Goal: Task Accomplishment & Management: Manage account settings

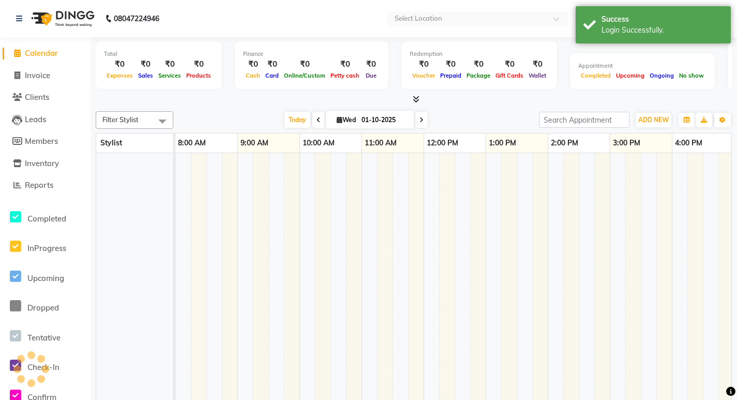
select select "en"
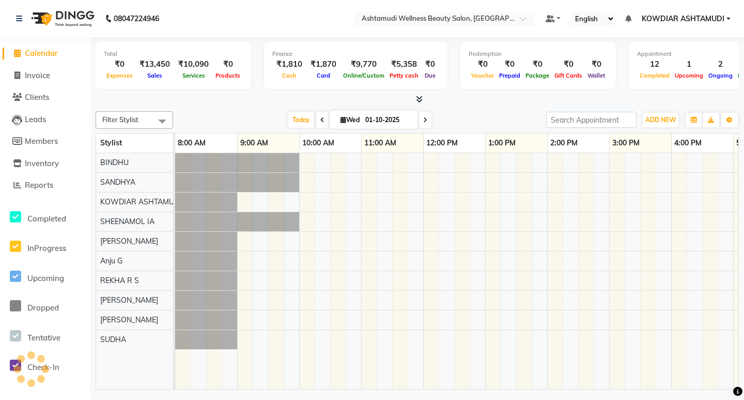
click at [295, 120] on span "Today" at bounding box center [301, 120] width 26 height 16
click at [35, 49] on span "Calendar" at bounding box center [41, 53] width 33 height 10
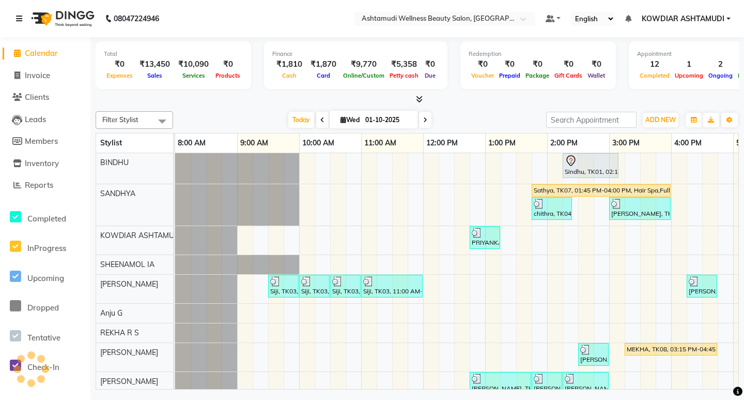
scroll to position [0, 243]
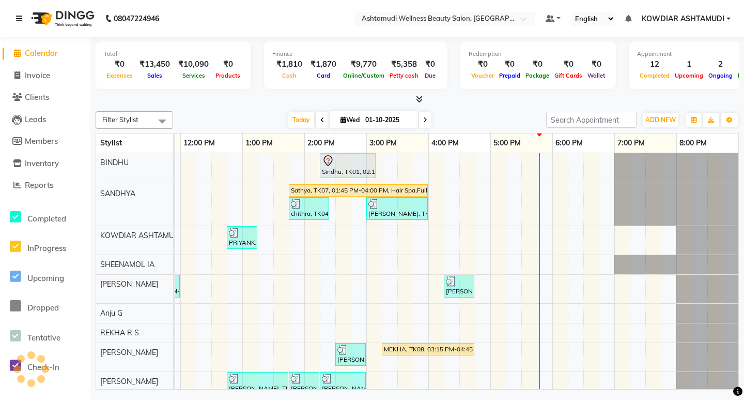
click at [19, 19] on icon at bounding box center [19, 18] width 6 height 7
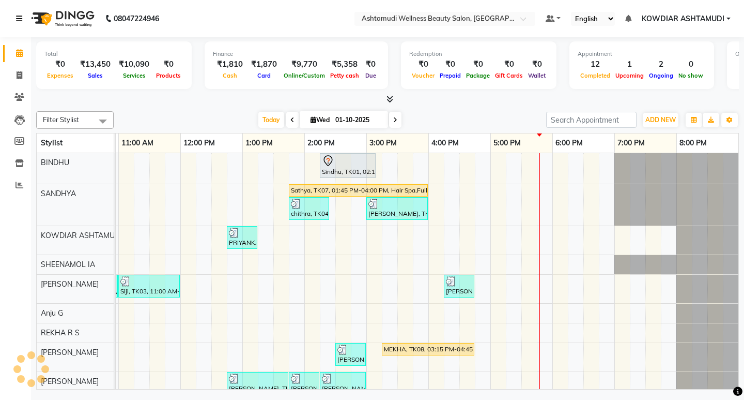
scroll to position [0, 184]
click at [416, 318] on div "Sindhu, TK01, 02:15 PM-03:10 PM, Root Touch-Up (Ammonia Free) Sathya, TK07, 01:…" at bounding box center [335, 286] width 806 height 267
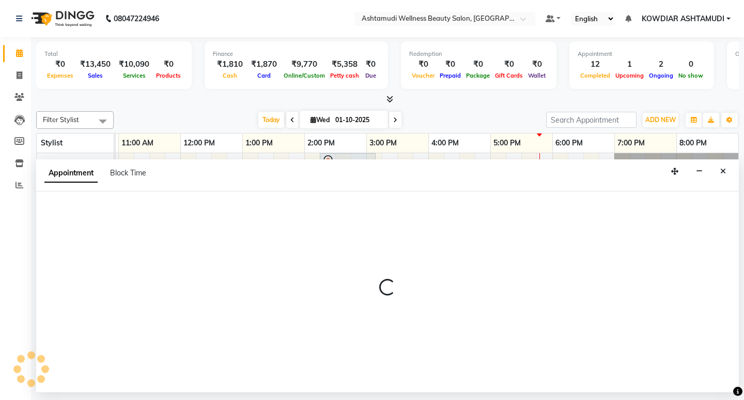
select select "87774"
select select "945"
select select "tentative"
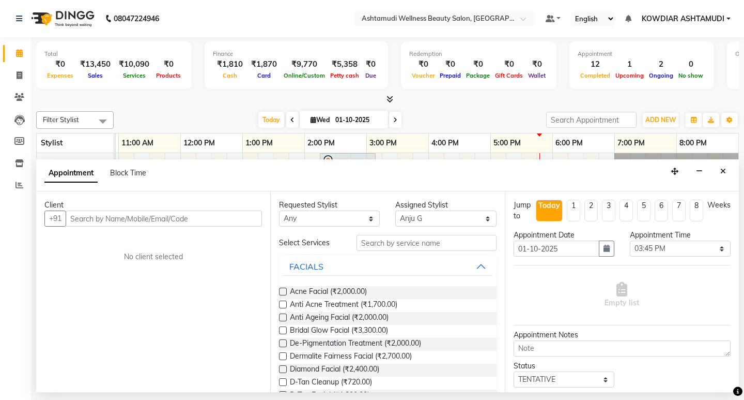
click at [152, 208] on div "Client" at bounding box center [153, 205] width 218 height 11
click at [168, 212] on input "text" at bounding box center [164, 218] width 196 height 16
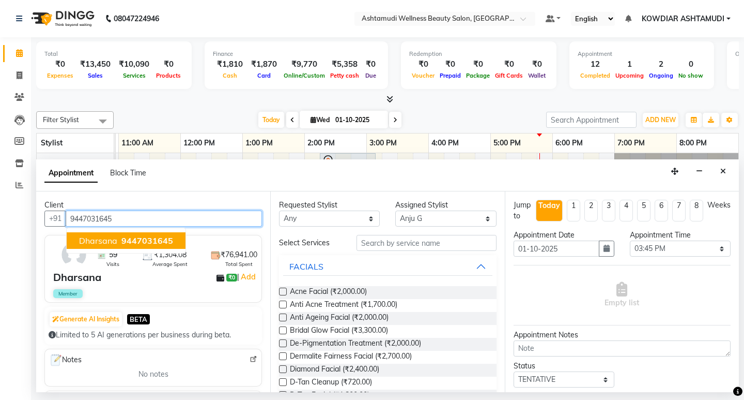
click at [131, 235] on span "9447031645" at bounding box center [147, 240] width 52 height 10
type input "9447031645"
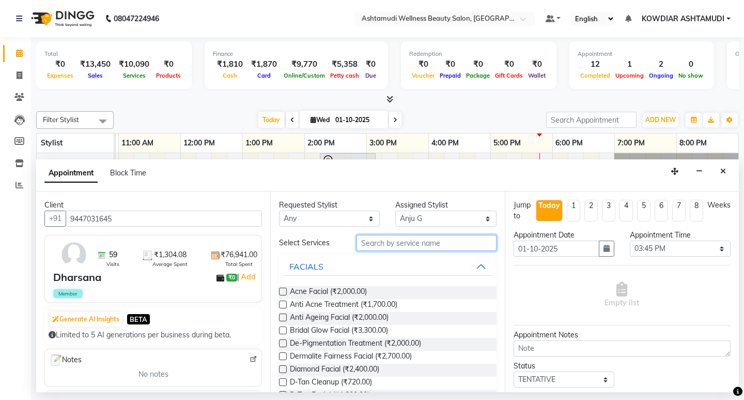
click at [414, 238] on input "text" at bounding box center [427, 243] width 140 height 16
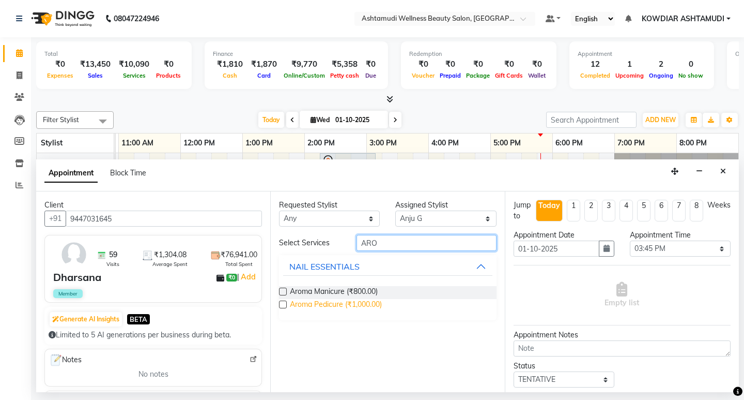
type input "ARO"
click at [365, 301] on span "Aroma Pedicure (₹1,000.00)" at bounding box center [336, 305] width 92 height 13
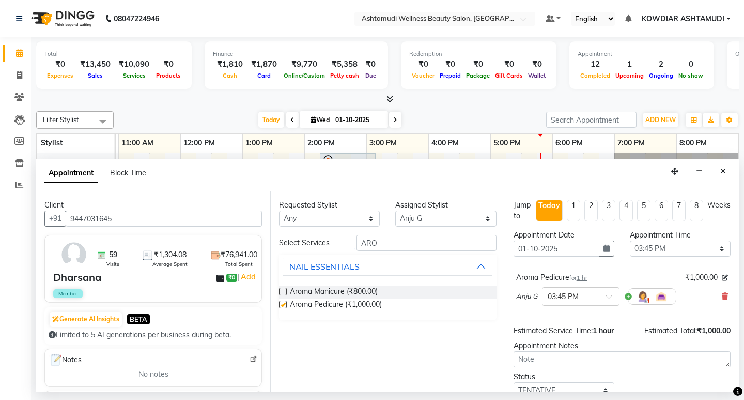
checkbox input "false"
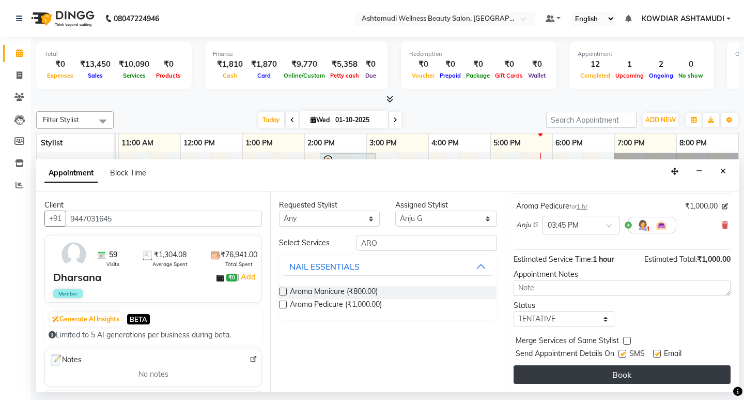
click at [590, 369] on button "Book" at bounding box center [622, 374] width 217 height 19
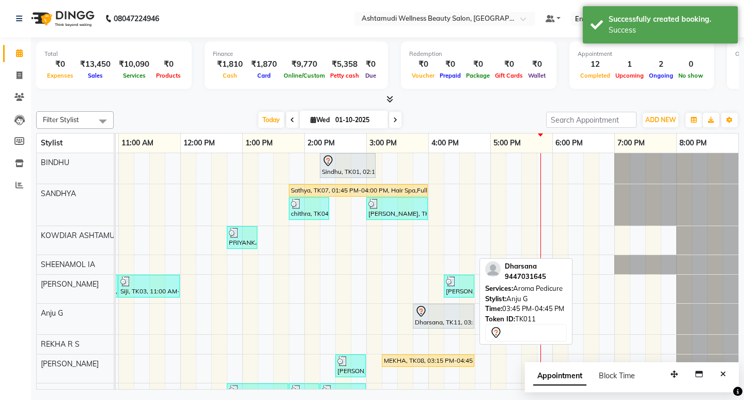
click at [455, 315] on div at bounding box center [443, 311] width 57 height 12
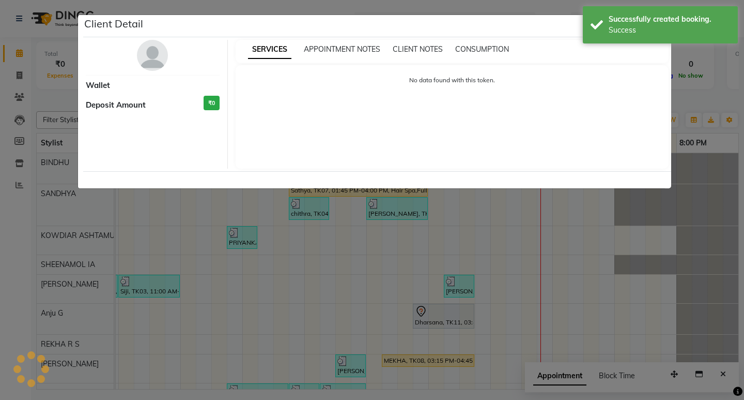
select select "7"
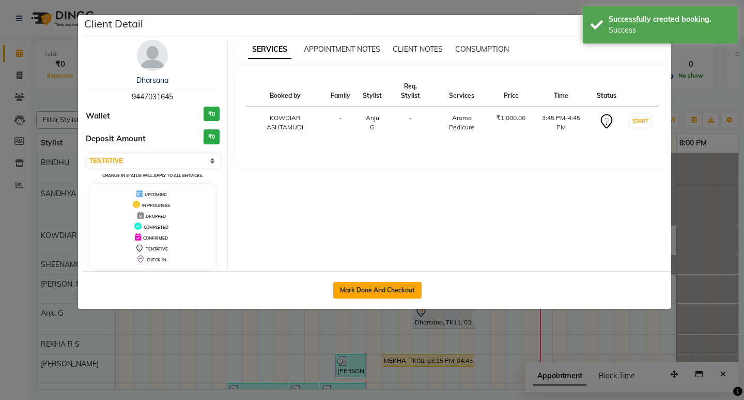
click at [354, 282] on button "Mark Done And Checkout" at bounding box center [377, 290] width 88 height 17
select select "service"
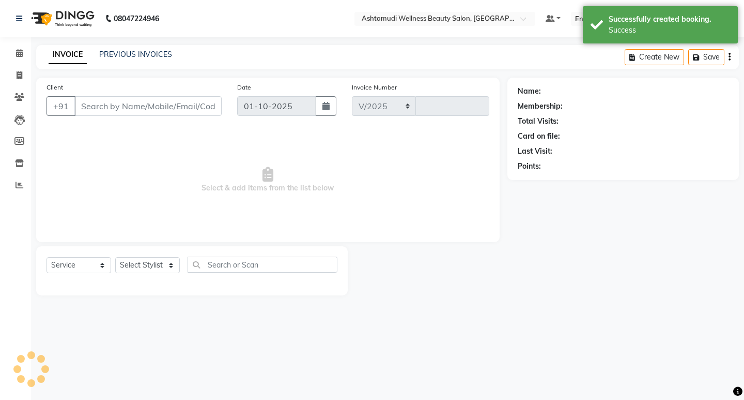
select select "4668"
type input "2557"
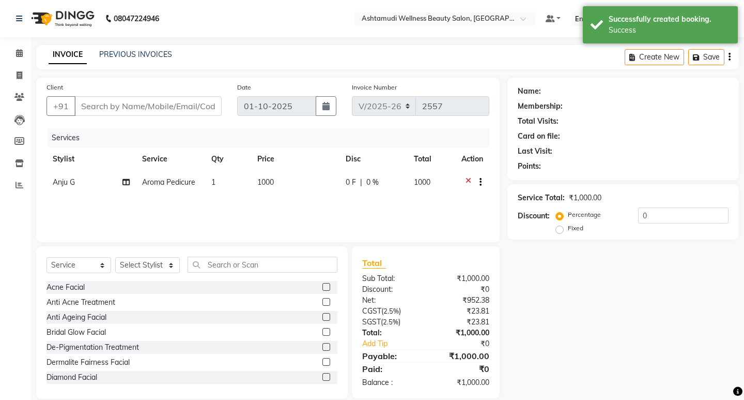
type input "9447031645"
select select "87774"
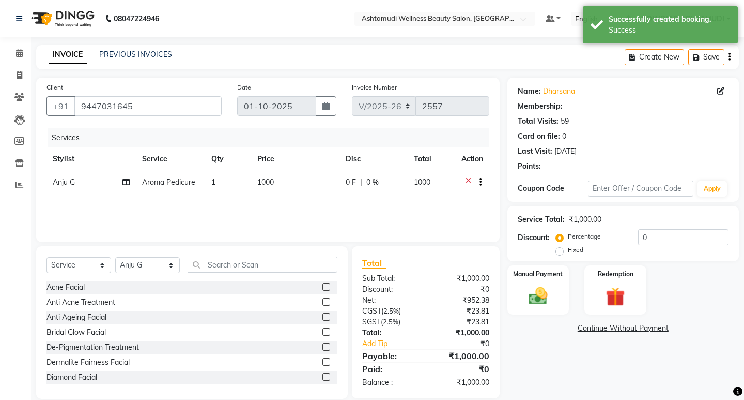
select select "2: Object"
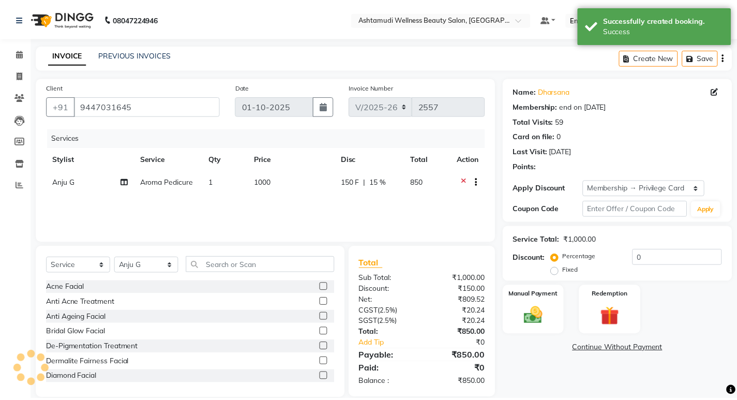
scroll to position [14, 0]
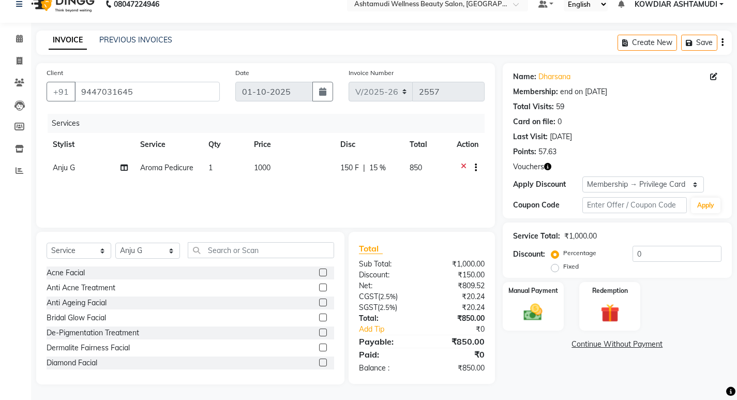
type input "15"
click at [540, 307] on img at bounding box center [533, 312] width 32 height 22
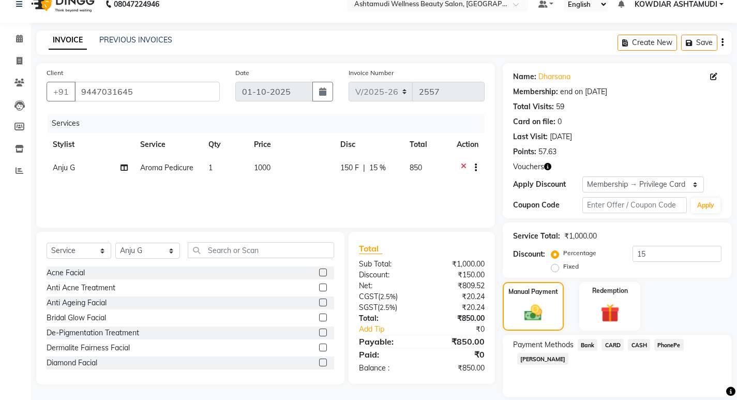
click at [662, 345] on span "PhonePe" at bounding box center [668, 345] width 29 height 12
click at [644, 388] on input "Note:" at bounding box center [654, 396] width 134 height 16
click at [630, 388] on input "Note:" at bounding box center [654, 396] width 134 height 16
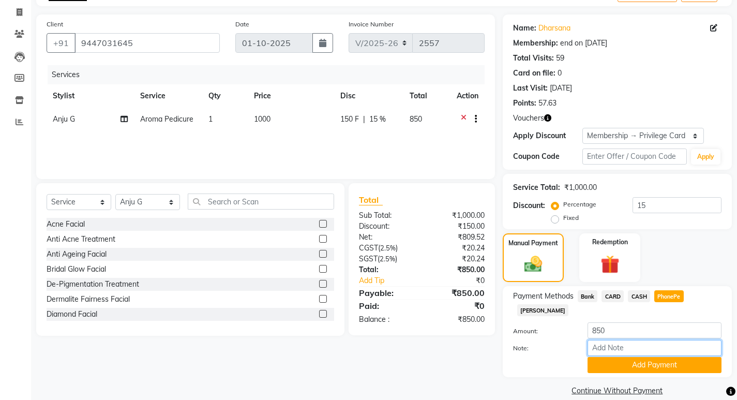
click at [619, 340] on input "Note:" at bounding box center [654, 348] width 134 height 16
click at [618, 340] on input "Note:" at bounding box center [654, 348] width 134 height 16
type input "REKHA"
click at [649, 357] on button "Add Payment" at bounding box center [654, 365] width 134 height 16
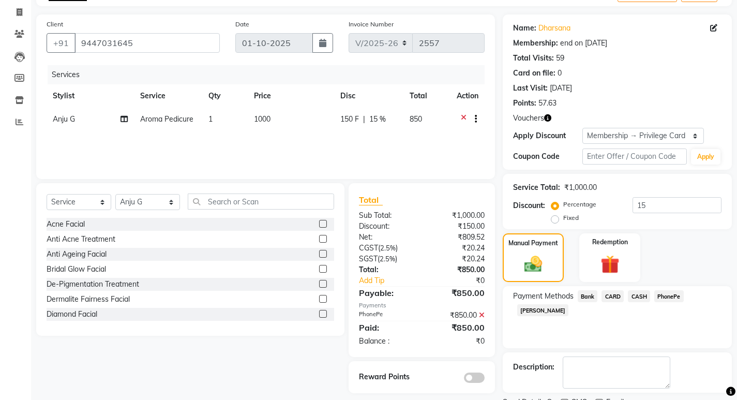
scroll to position [106, 0]
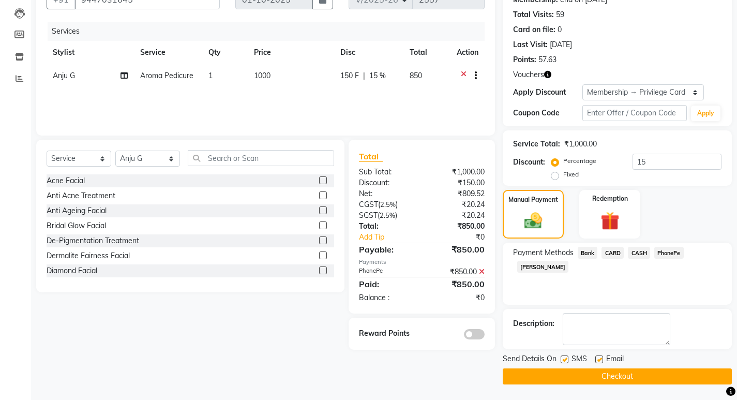
click at [643, 374] on button "Checkout" at bounding box center [616, 376] width 229 height 16
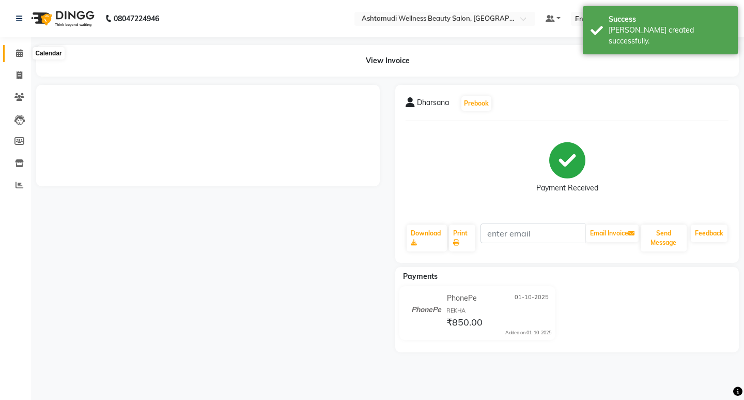
click at [17, 52] on icon at bounding box center [19, 53] width 7 height 8
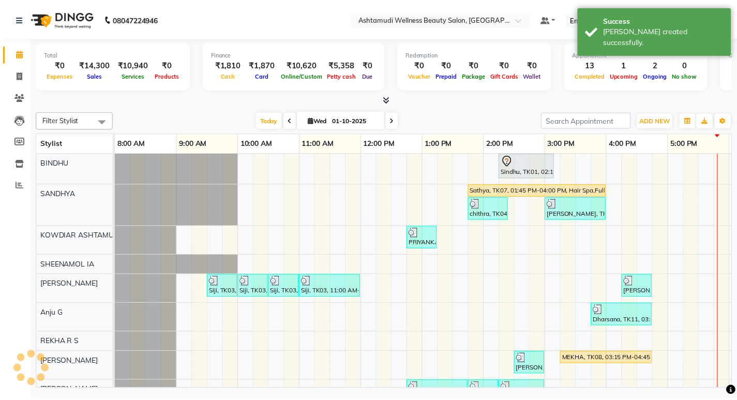
scroll to position [0, 184]
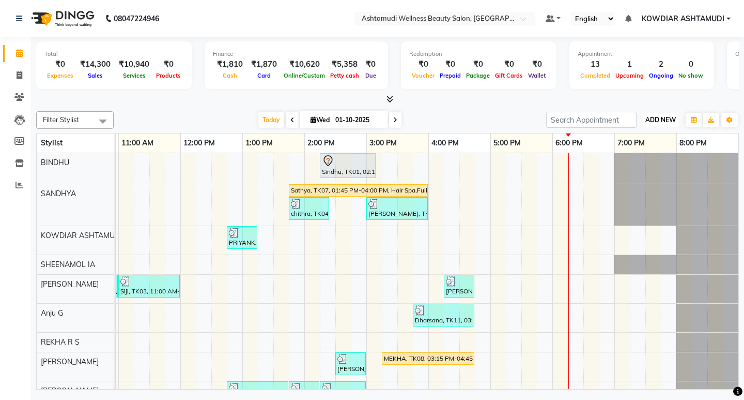
click at [662, 121] on span "ADD NEW" at bounding box center [661, 120] width 30 height 8
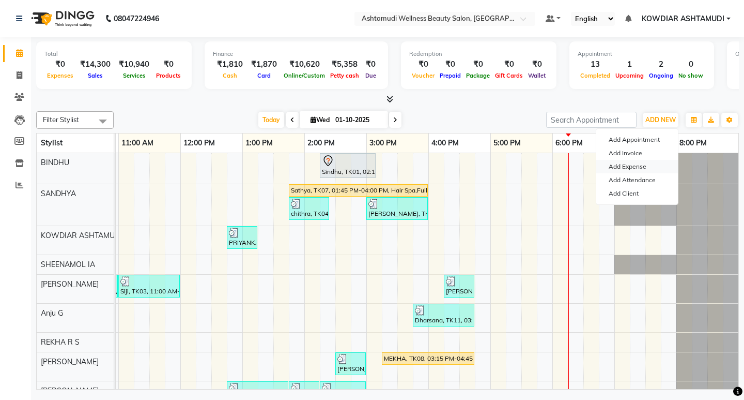
click at [636, 166] on link "Add Expense" at bounding box center [638, 166] width 82 height 13
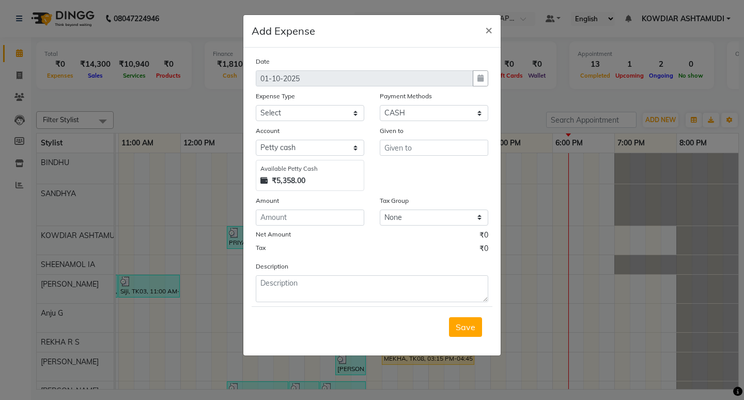
click at [636, 166] on ngb-modal-window "Add Expense × Date 01-10-2025 Expense Type Select ACCOMODATION EXPENSES ADVERTI…" at bounding box center [372, 200] width 744 height 400
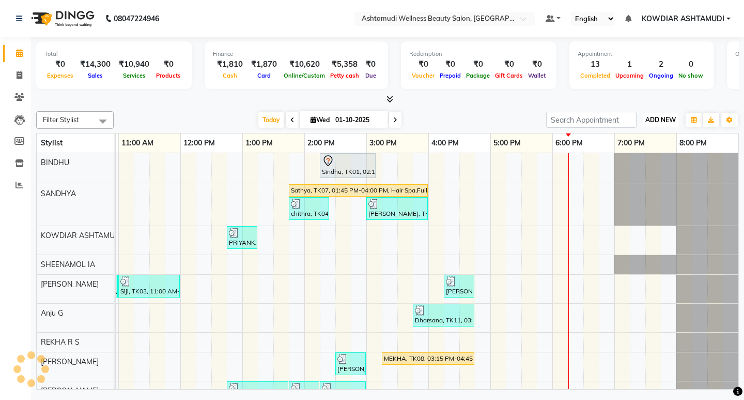
click at [660, 118] on span "ADD NEW" at bounding box center [661, 120] width 30 height 8
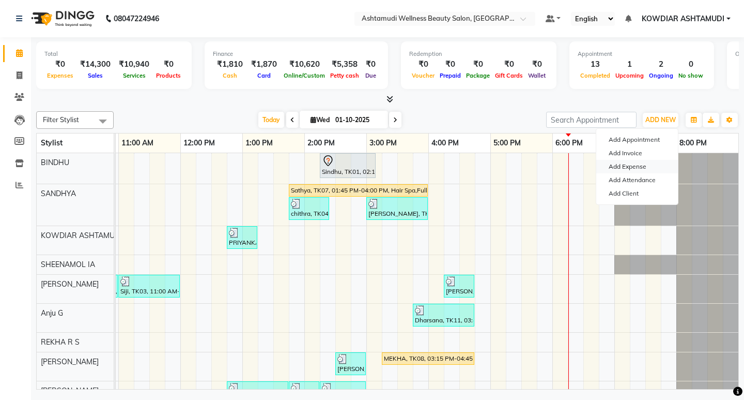
click at [638, 166] on link "Add Expense" at bounding box center [638, 166] width 82 height 13
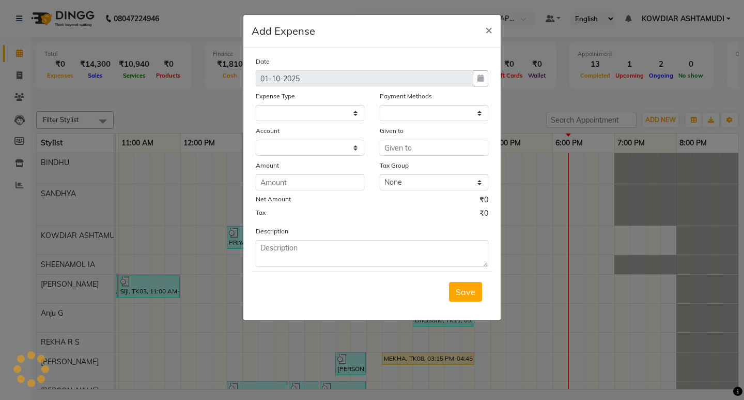
select select "1"
select select "3500"
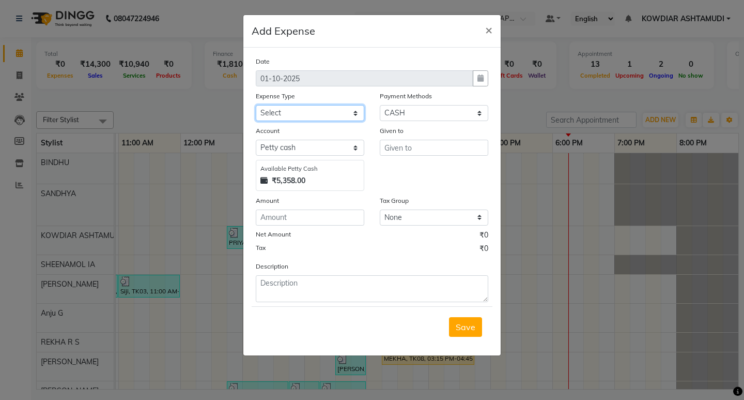
click at [320, 119] on select "Select ACCOMODATION EXPENSES ADVERTISEMENT SALES PROMOTIONAL EXPENSES Bonus BRI…" at bounding box center [310, 113] width 109 height 16
click at [320, 117] on select "Select ACCOMODATION EXPENSES ADVERTISEMENT SALES PROMOTIONAL EXPENSES Bonus BRI…" at bounding box center [310, 113] width 109 height 16
select select "6175"
click at [256, 105] on select "Select ACCOMODATION EXPENSES ADVERTISEMENT SALES PROMOTIONAL EXPENSES Bonus BRI…" at bounding box center [310, 113] width 109 height 16
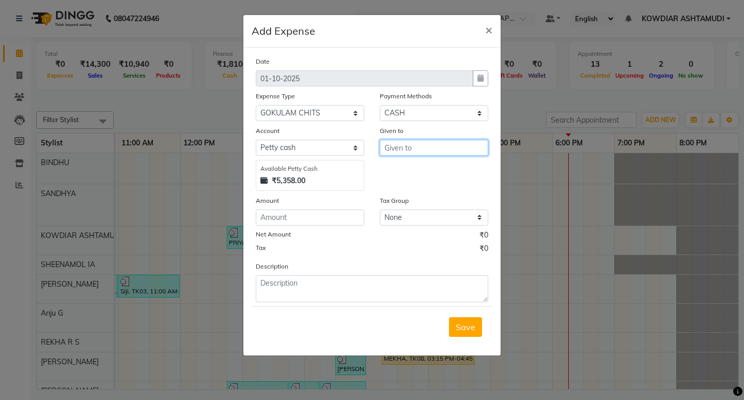
click at [447, 148] on input "text" at bounding box center [434, 148] width 109 height 16
type input "GOKULAM"
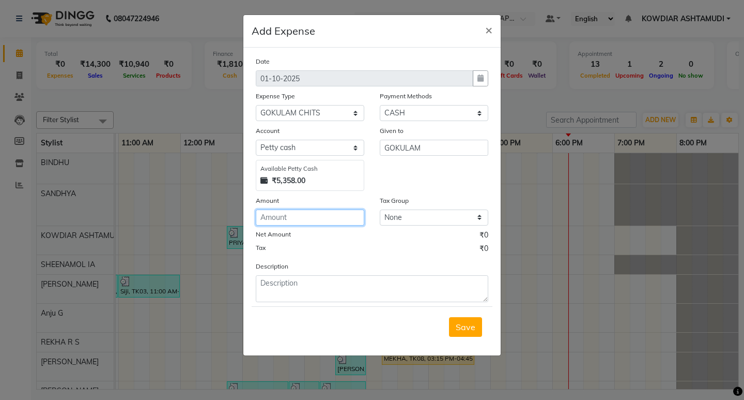
drag, startPoint x: 331, startPoint y: 221, endPoint x: 337, endPoint y: 181, distance: 40.3
click at [331, 215] on input "number" at bounding box center [310, 217] width 109 height 16
type input "1500"
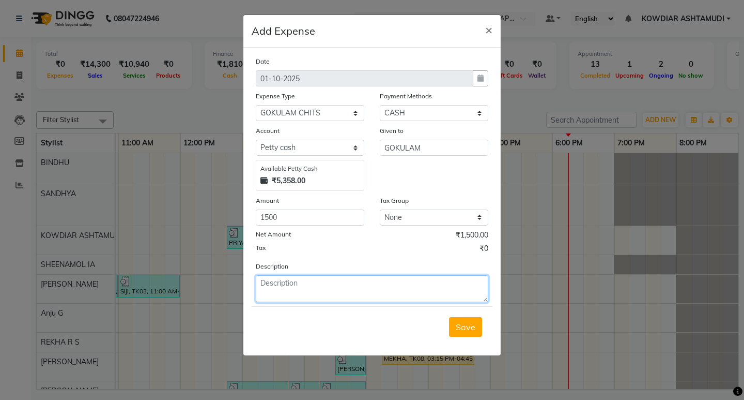
click at [339, 288] on textarea at bounding box center [372, 288] width 233 height 27
type textarea "GOKULAM CHITTY"
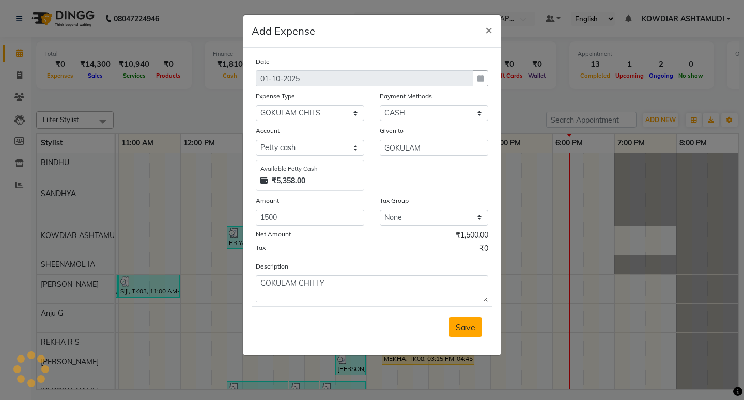
click at [472, 324] on span "Save" at bounding box center [466, 327] width 20 height 10
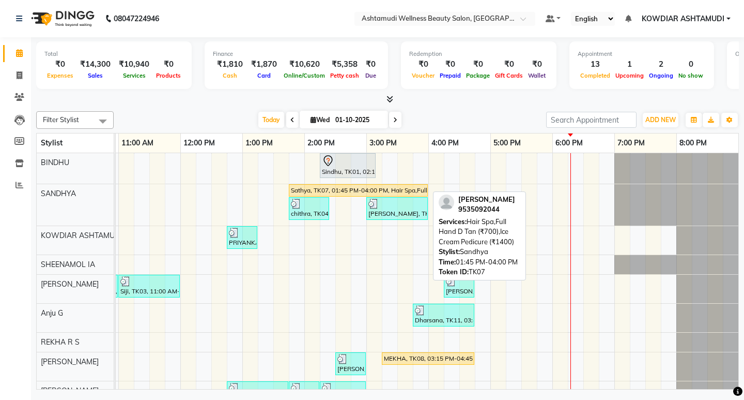
click at [343, 190] on div "Sathya, TK07, 01:45 PM-04:00 PM, Hair Spa,Full Hand D Tan (₹700),Ice Cream Pedi…" at bounding box center [358, 190] width 137 height 9
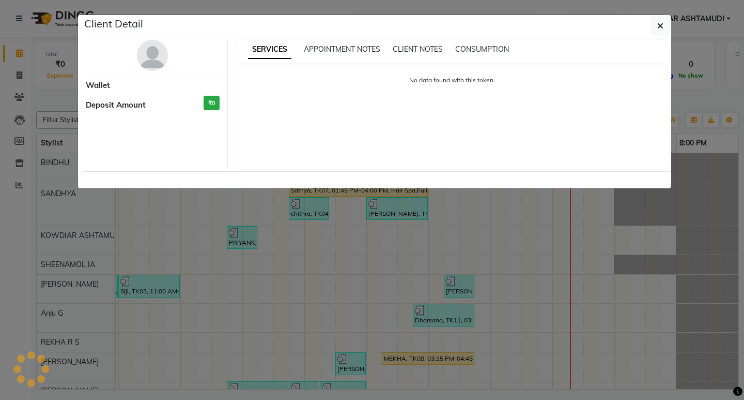
select select "1"
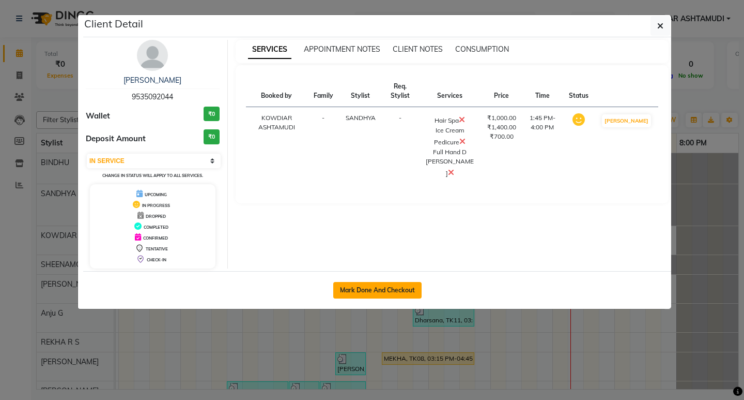
click at [384, 295] on button "Mark Done And Checkout" at bounding box center [377, 290] width 88 height 17
select select "service"
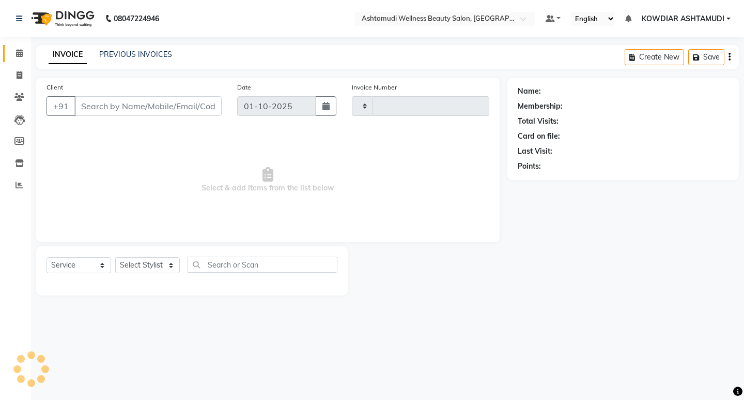
type input "2558"
select select "4668"
type input "9535092044"
select select "27382"
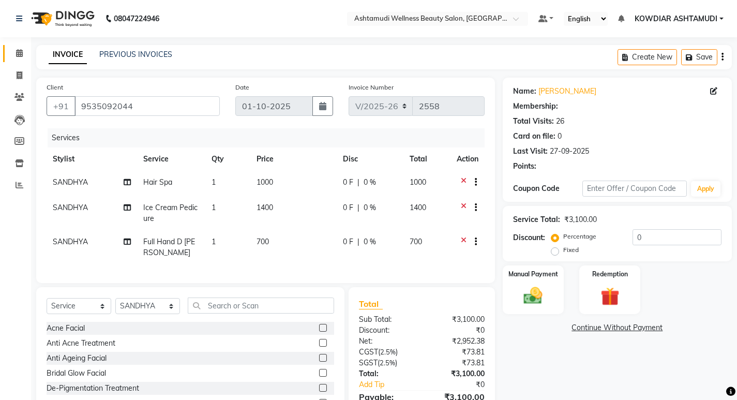
select select "2: Object"
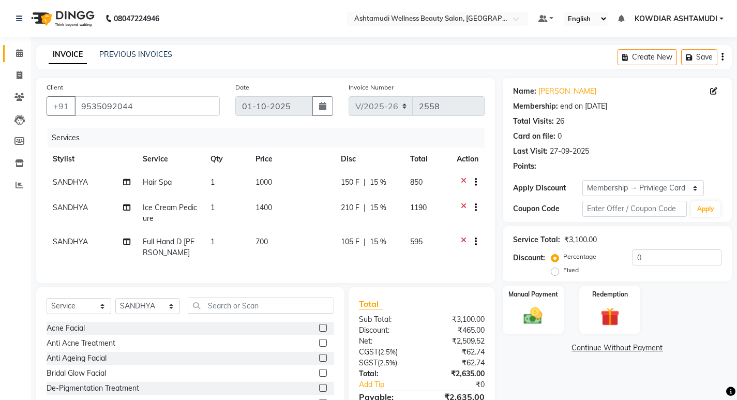
type input "15"
click at [243, 307] on input "text" at bounding box center [261, 305] width 146 height 16
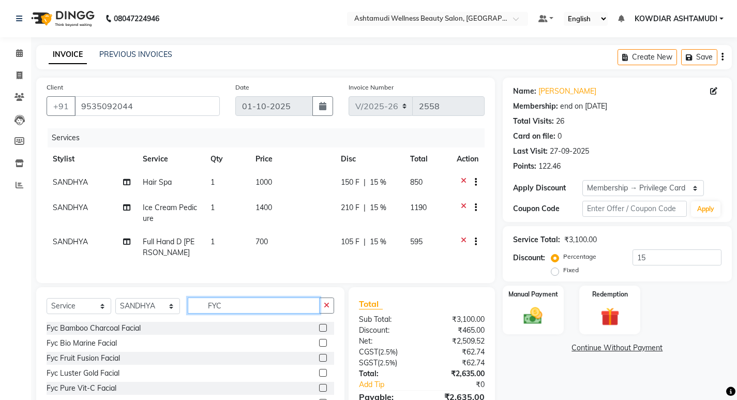
type input "FYC"
click at [323, 387] on label at bounding box center [323, 388] width 8 height 8
click at [323, 387] on input "checkbox" at bounding box center [322, 388] width 7 height 7
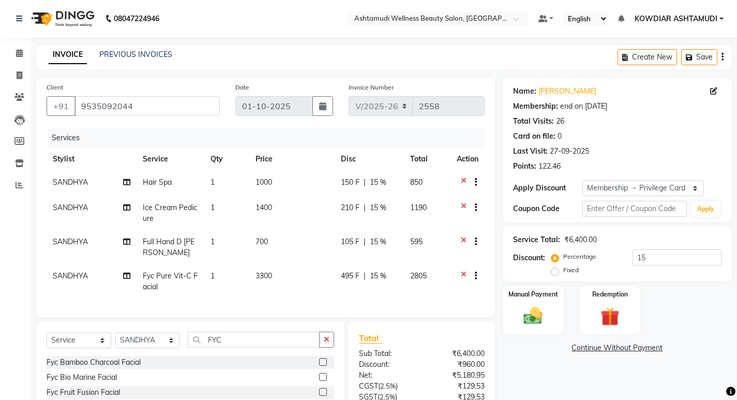
checkbox input "false"
click at [152, 177] on span "Hair Spa" at bounding box center [157, 181] width 29 height 9
select select "27382"
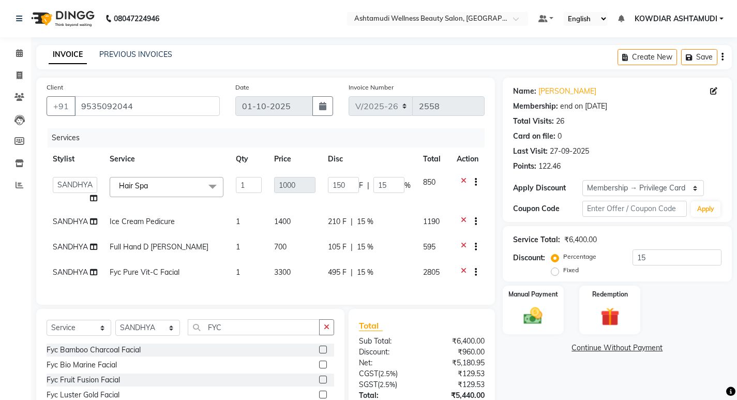
click at [152, 177] on span "Hair Spa x" at bounding box center [167, 187] width 114 height 20
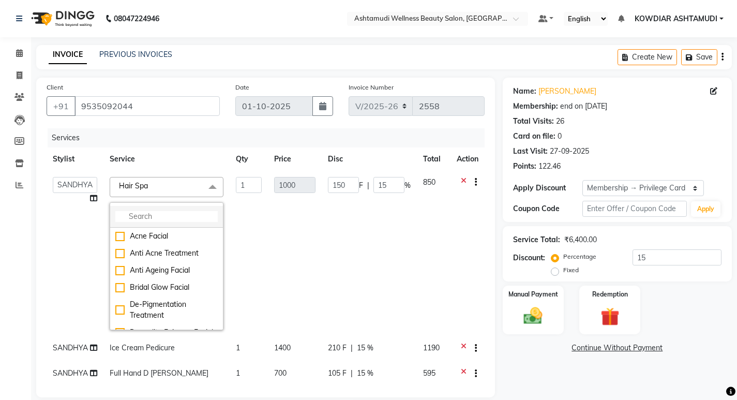
click at [154, 216] on input "multiselect-search" at bounding box center [166, 216] width 102 height 11
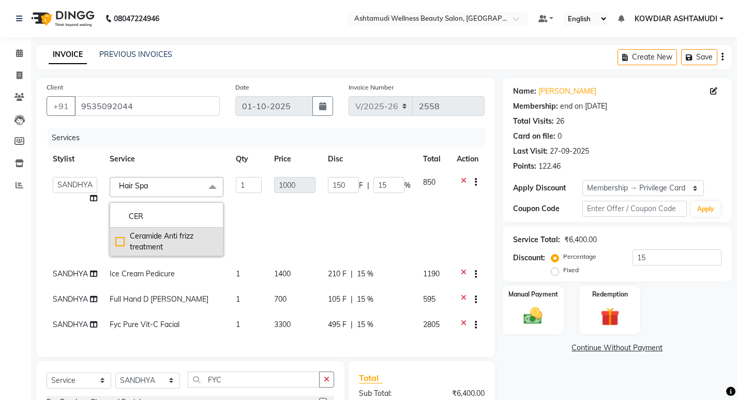
type input "CER"
click at [161, 236] on div "Ceramide Anti frizz treatment" at bounding box center [166, 242] width 102 height 22
checkbox input "true"
type input "1900"
type input "285"
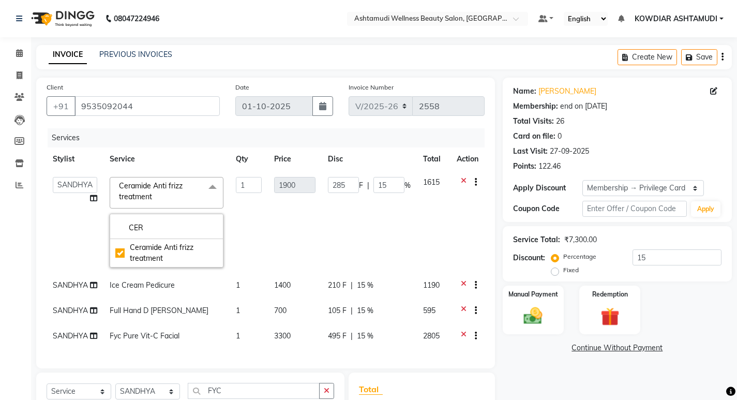
click at [255, 226] on td "1" at bounding box center [249, 222] width 38 height 103
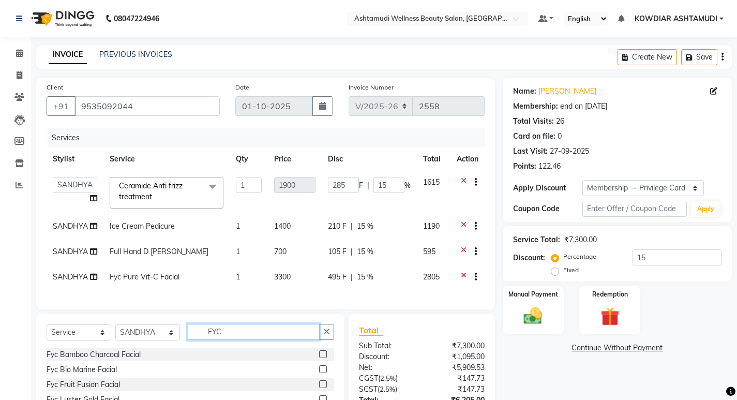
drag, startPoint x: 226, startPoint y: 340, endPoint x: 252, endPoint y: 337, distance: 26.1
click at [238, 340] on input "FYC" at bounding box center [254, 332] width 132 height 16
type input "F"
type input "HALF"
click at [327, 388] on label at bounding box center [323, 384] width 8 height 8
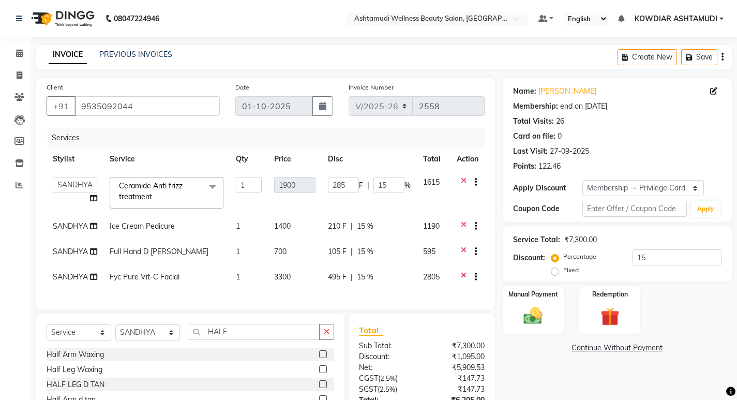
click at [326, 388] on input "checkbox" at bounding box center [322, 384] width 7 height 7
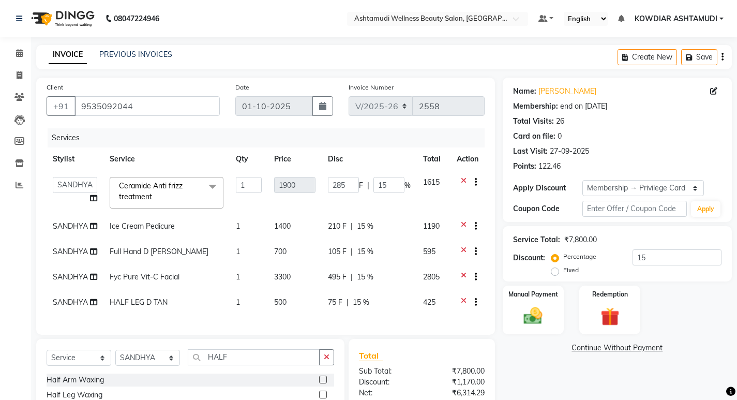
checkbox input "false"
click at [211, 285] on td "Fyc Pure Vit-C Facial" at bounding box center [166, 277] width 126 height 25
select select "27382"
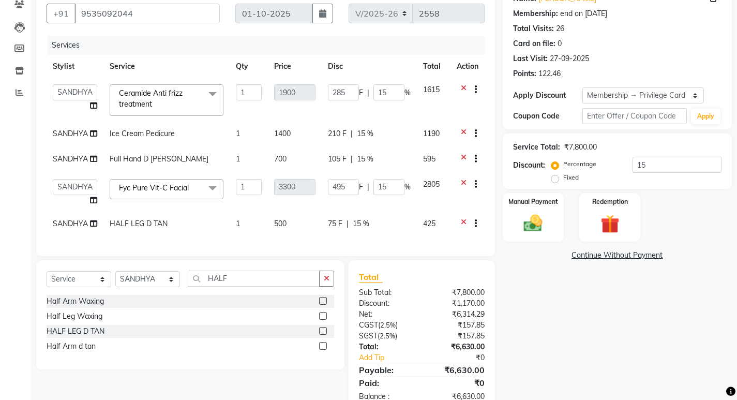
scroll to position [128, 0]
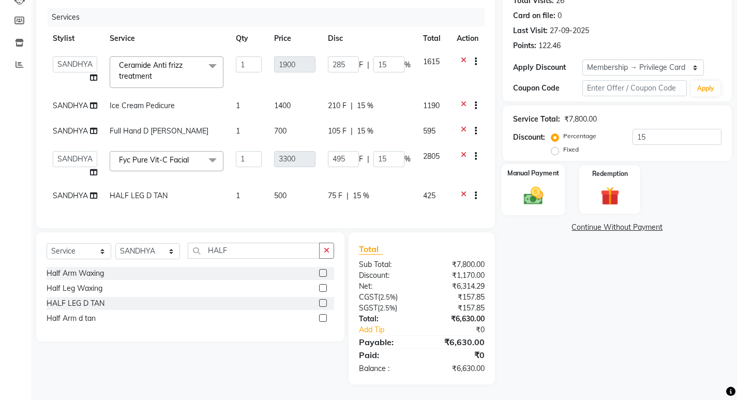
click at [533, 184] on img at bounding box center [533, 195] width 32 height 22
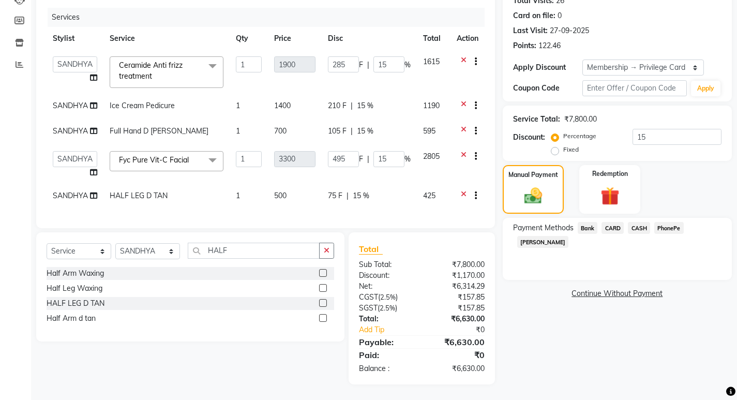
click at [663, 222] on span "PhonePe" at bounding box center [668, 228] width 29 height 12
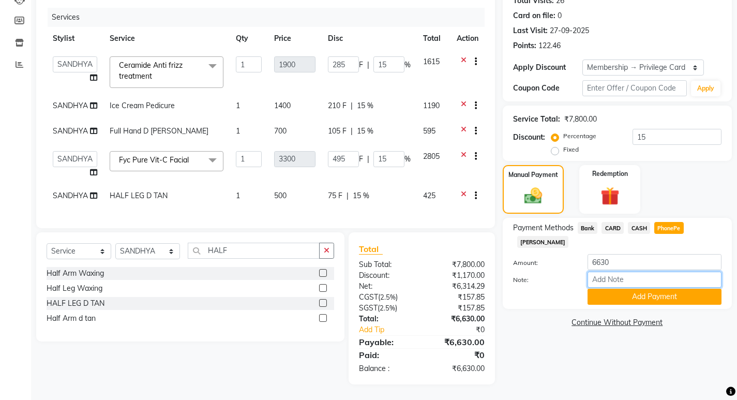
click at [641, 271] on input "Note:" at bounding box center [654, 279] width 134 height 16
type input "REKHA"
click at [673, 288] on button "Add Payment" at bounding box center [654, 296] width 134 height 16
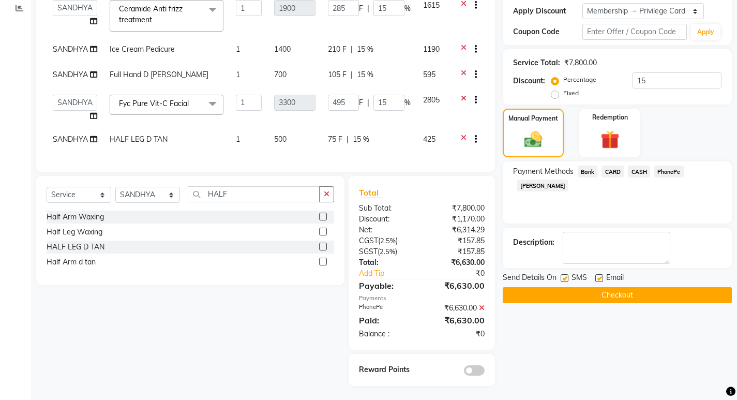
scroll to position [186, 0]
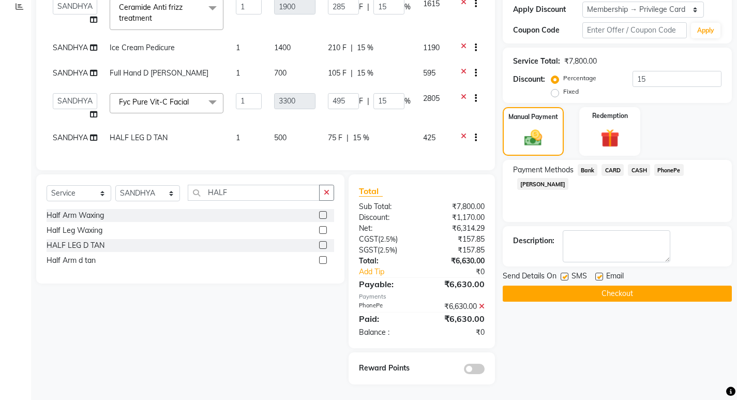
click at [619, 288] on button "Checkout" at bounding box center [616, 293] width 229 height 16
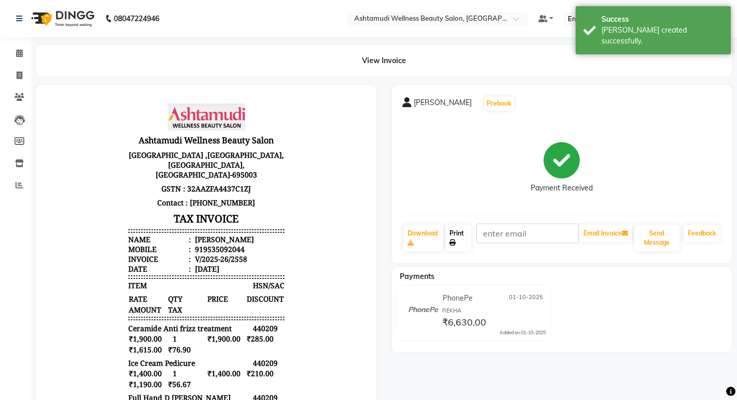
click at [457, 235] on link "Print" at bounding box center [458, 237] width 26 height 27
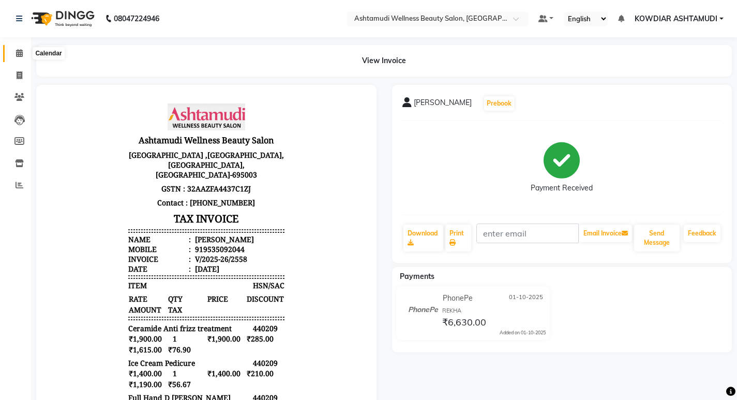
click at [23, 55] on icon at bounding box center [19, 53] width 7 height 8
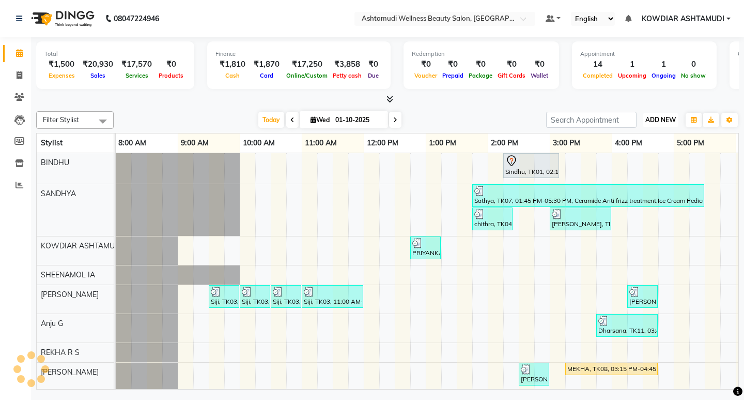
click at [659, 118] on span "ADD NEW" at bounding box center [661, 120] width 30 height 8
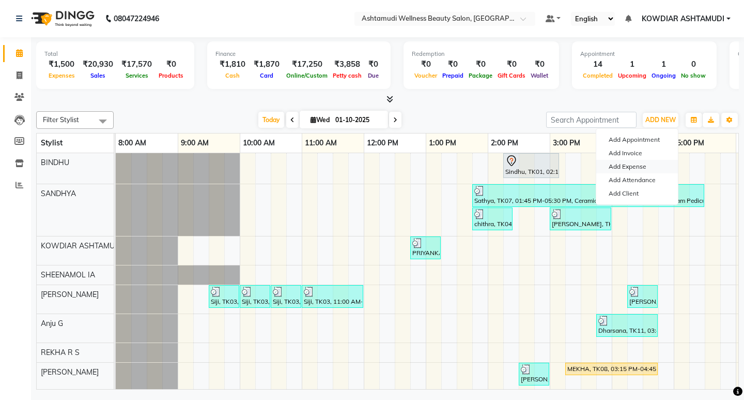
click at [637, 165] on link "Add Expense" at bounding box center [638, 166] width 82 height 13
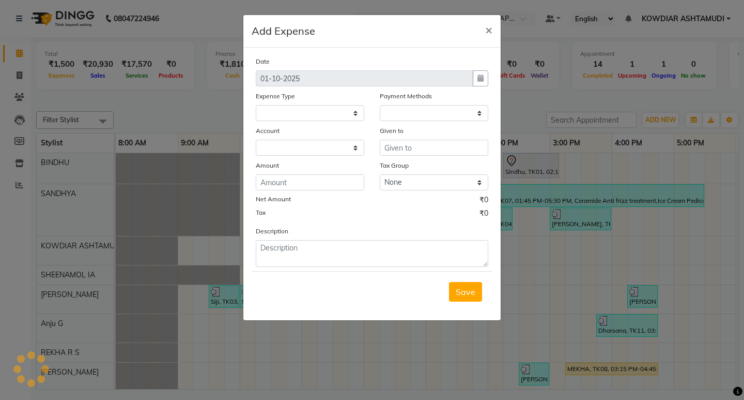
select select
select select "1"
select select "3500"
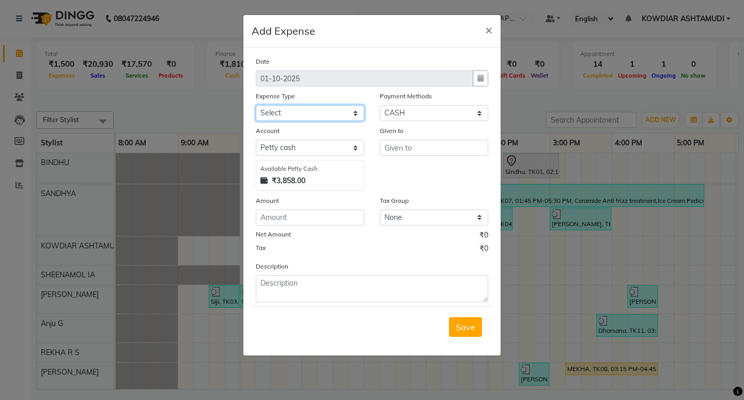
click at [272, 113] on select "Select ACCOMODATION EXPENSES ADVERTISEMENT SALES PROMOTIONAL EXPENSES Bonus BRI…" at bounding box center [310, 113] width 109 height 16
select select "15000"
click at [256, 105] on select "Select ACCOMODATION EXPENSES ADVERTISEMENT SALES PROMOTIONAL EXPENSES Bonus BRI…" at bounding box center [310, 113] width 109 height 16
click at [451, 144] on input "text" at bounding box center [434, 148] width 109 height 16
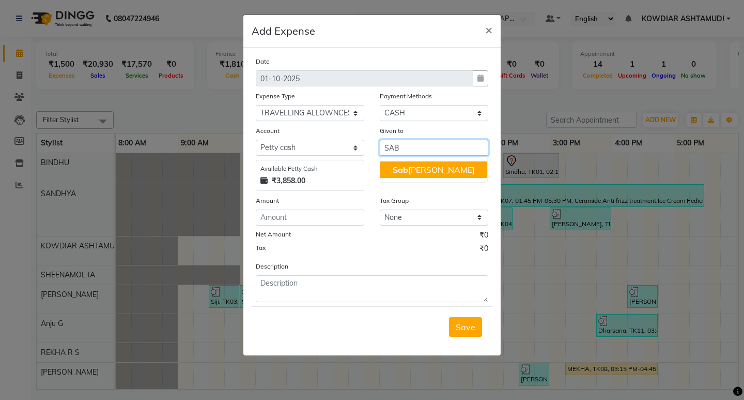
click at [439, 175] on button "Sab nam naik" at bounding box center [433, 169] width 107 height 17
type input "[PERSON_NAME]"
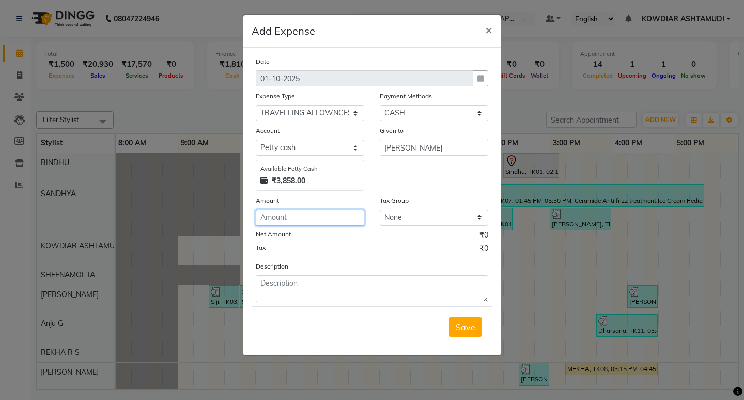
click at [337, 222] on input "number" at bounding box center [310, 217] width 109 height 16
type input "980"
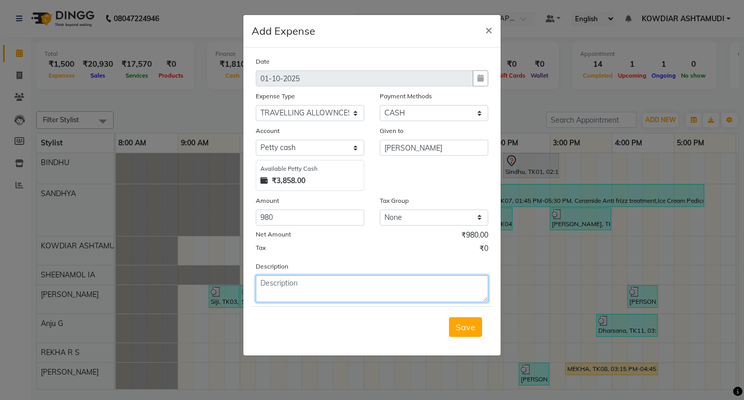
click at [330, 286] on textarea at bounding box center [372, 288] width 233 height 27
click at [261, 284] on textarea "01/10 TO 07/10/)" at bounding box center [372, 288] width 233 height 27
type textarea "(01/10 TO 07/10/)"
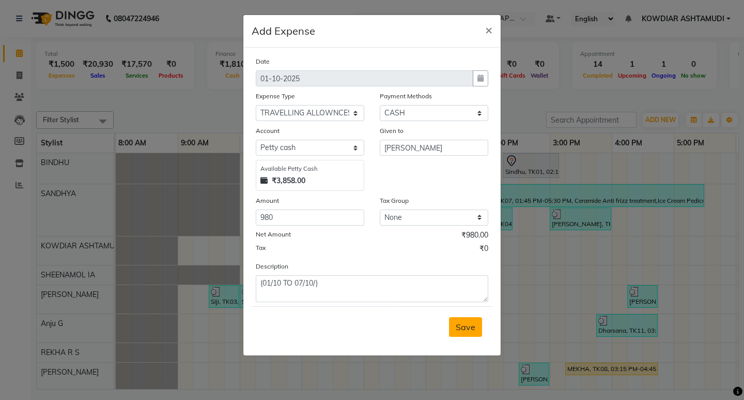
click at [472, 327] on span "Save" at bounding box center [466, 327] width 20 height 10
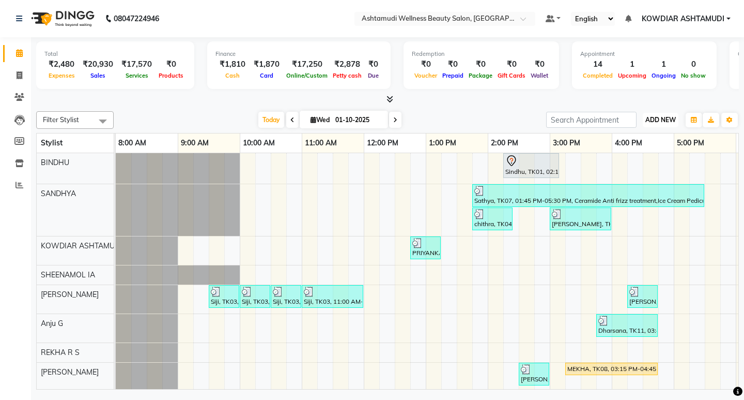
click at [651, 118] on span "ADD NEW" at bounding box center [661, 120] width 30 height 8
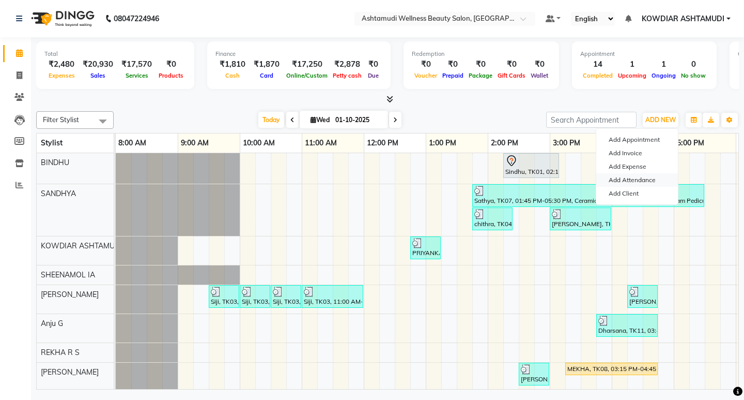
click at [644, 180] on link "Add Attendance" at bounding box center [638, 179] width 82 height 13
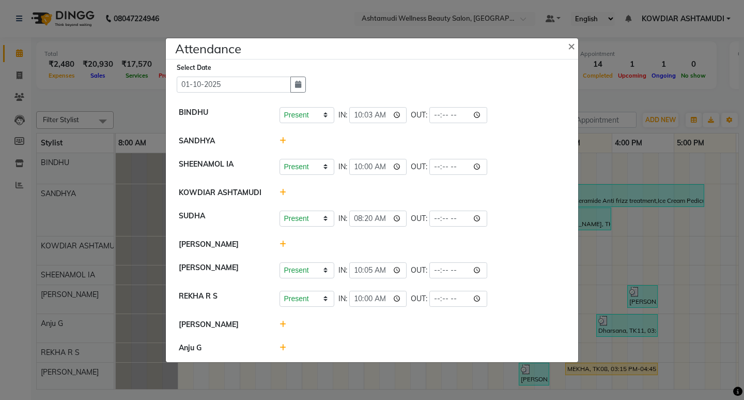
click at [281, 138] on icon at bounding box center [283, 140] width 7 height 7
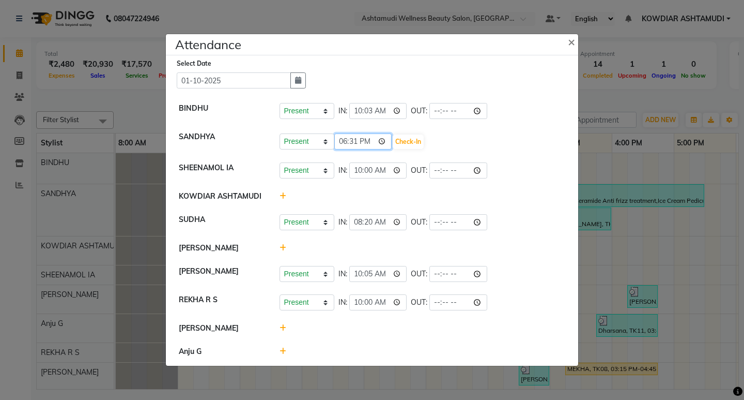
click at [347, 142] on input "18:31" at bounding box center [363, 141] width 58 height 16
type input "10:15"
click at [413, 142] on button "Check-In" at bounding box center [408, 141] width 31 height 14
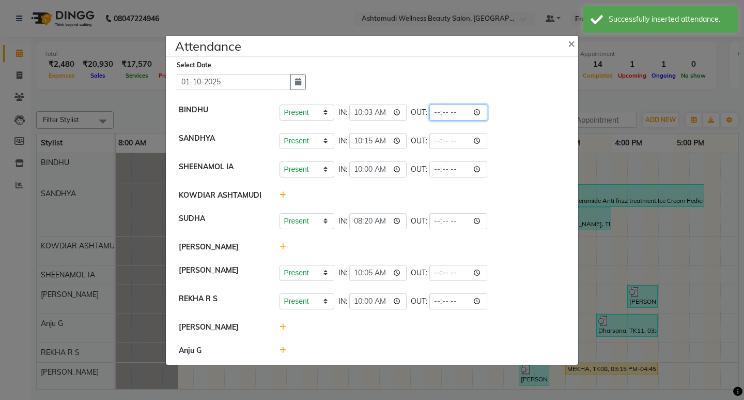
click at [441, 112] on input "time" at bounding box center [459, 112] width 58 height 16
type input "19:00"
click at [523, 119] on div "Present Absent Late Half Day Weekly Off IN: 10:03 OUT: 19:00" at bounding box center [423, 112] width 286 height 16
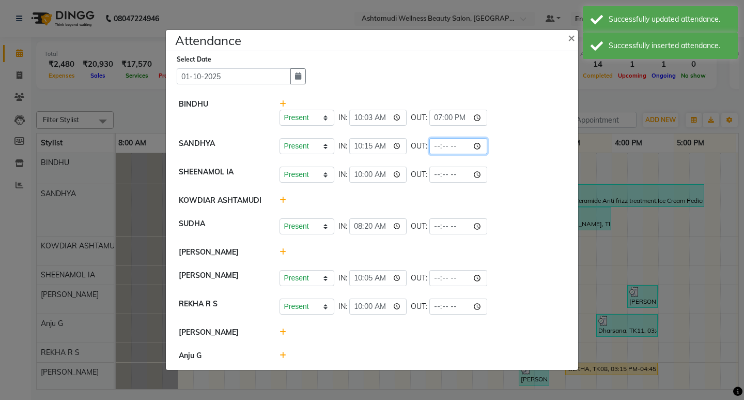
click at [442, 140] on input "time" at bounding box center [459, 146] width 58 height 16
type input "19:00"
click at [507, 171] on div "Present Absent Late Half Day Weekly Off IN: 10:00 OUT:" at bounding box center [423, 174] width 286 height 16
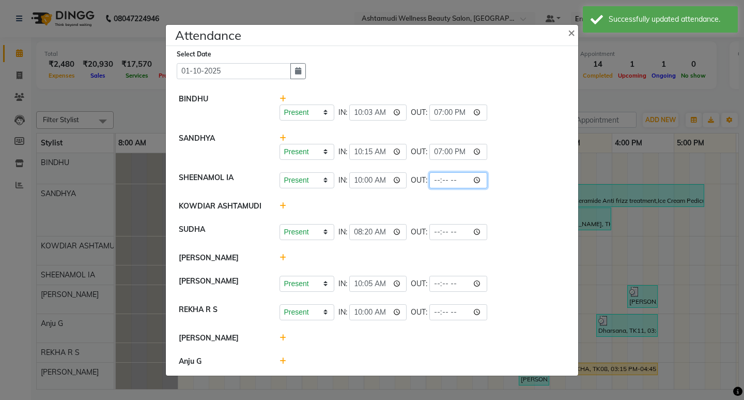
click at [436, 180] on input "time" at bounding box center [459, 180] width 58 height 16
type input "19:00"
click at [527, 197] on li "KOWDIAR ASHTAMUDI" at bounding box center [372, 206] width 407 height 24
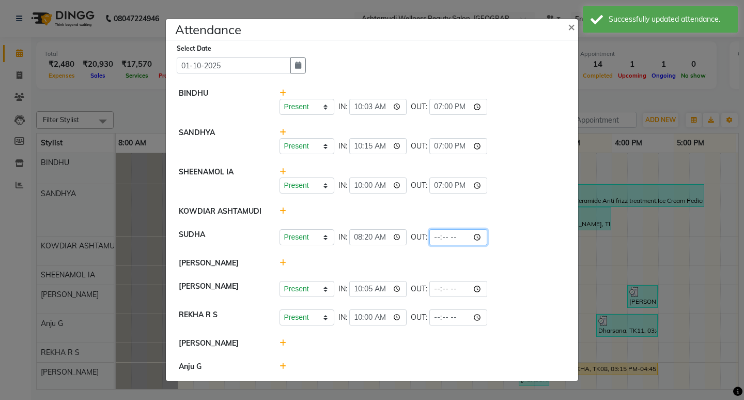
click at [446, 234] on input "time" at bounding box center [459, 237] width 58 height 16
click at [444, 234] on input "time" at bounding box center [459, 237] width 58 height 16
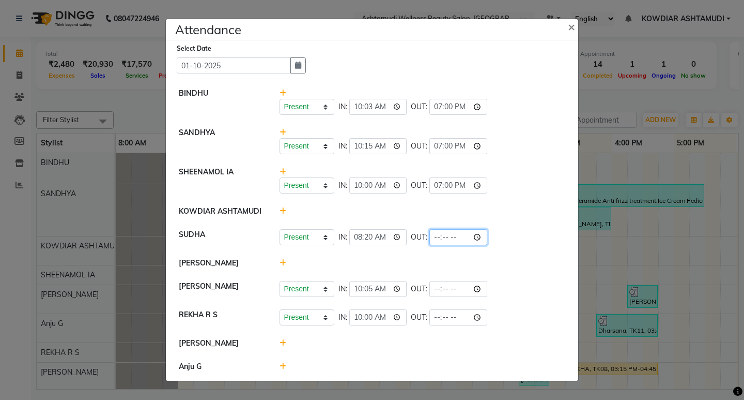
click at [433, 238] on input "time" at bounding box center [459, 237] width 58 height 16
click at [438, 238] on input "time" at bounding box center [459, 237] width 58 height 16
click at [434, 236] on input "time" at bounding box center [459, 237] width 58 height 16
click at [440, 237] on input "time" at bounding box center [459, 237] width 58 height 16
click at [457, 237] on input "time" at bounding box center [459, 237] width 58 height 16
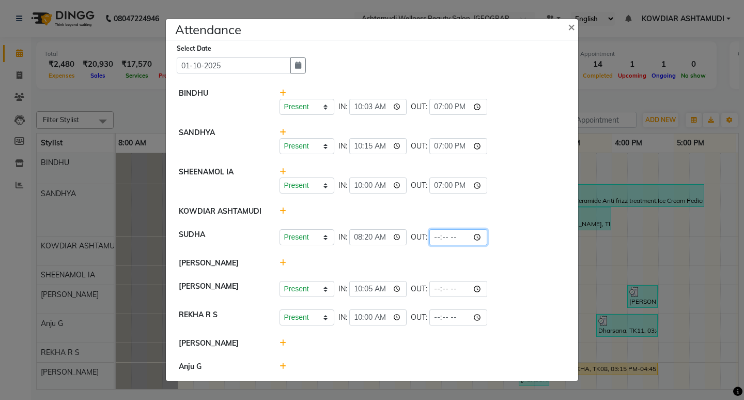
click at [463, 237] on input "time" at bounding box center [459, 237] width 58 height 16
type input "18:00"
click at [485, 245] on li "SUDHA Present Absent Late Half Day Weekly Off IN: 08:20 OUT: 18:00" at bounding box center [372, 237] width 407 height 29
click at [280, 260] on icon at bounding box center [283, 262] width 7 height 7
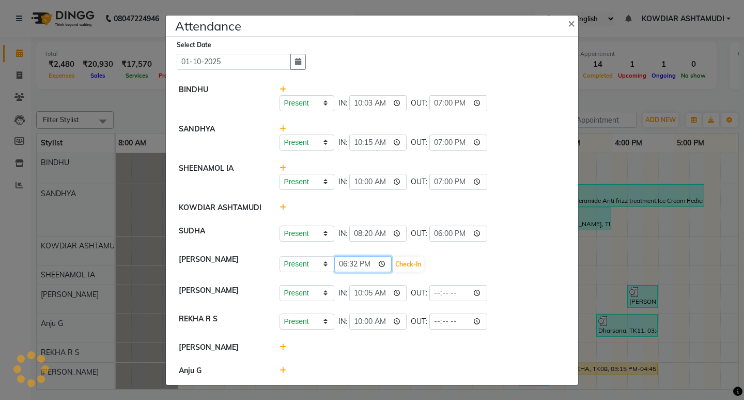
click at [344, 266] on input "18:32" at bounding box center [363, 264] width 58 height 16
type input "22:32"
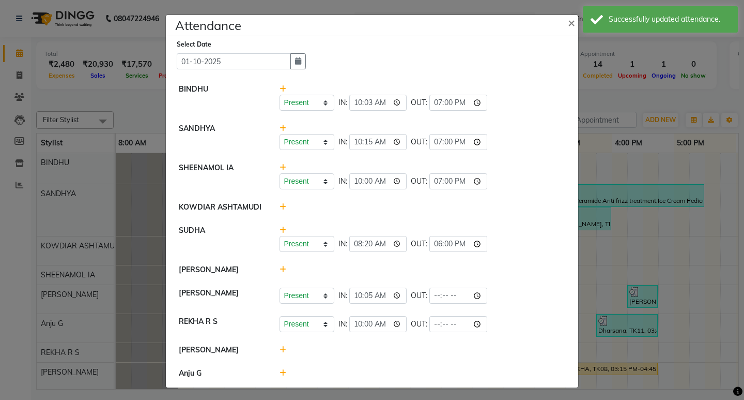
click at [280, 269] on icon at bounding box center [283, 269] width 7 height 7
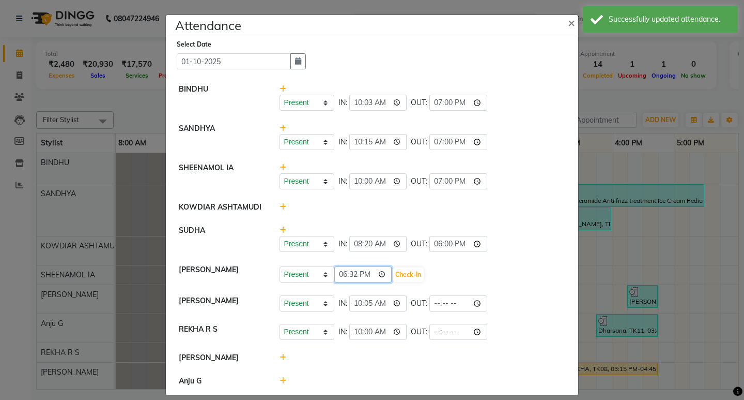
click at [345, 276] on input "18:32" at bounding box center [363, 274] width 58 height 16
click at [343, 276] on input "18:32" at bounding box center [363, 274] width 58 height 16
type input "10:05"
click at [408, 282] on div "Present Absent Late Half Day Weekly Off 10:05 Check-In" at bounding box center [423, 274] width 286 height 17
click at [409, 272] on button "Check-In" at bounding box center [408, 274] width 31 height 14
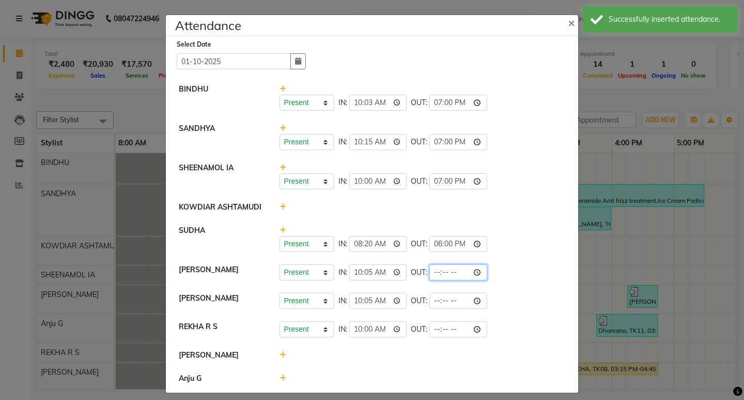
click at [434, 271] on input "time" at bounding box center [459, 272] width 58 height 16
type input "19:00"
click at [512, 269] on div "Present Absent Late Half Day Weekly Off IN: 10:05 OUT: 19:00" at bounding box center [423, 272] width 286 height 16
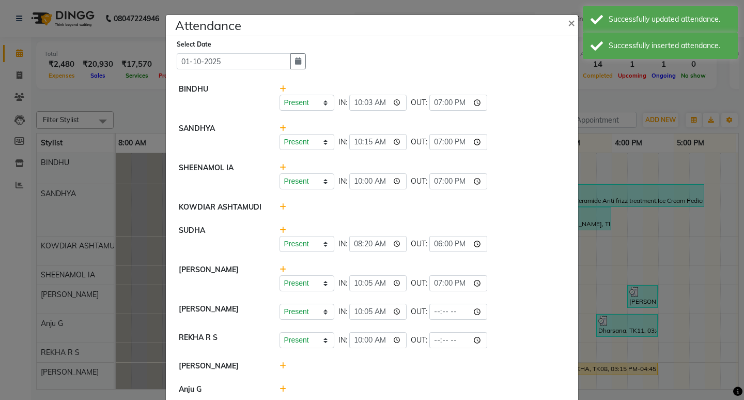
scroll to position [19, 0]
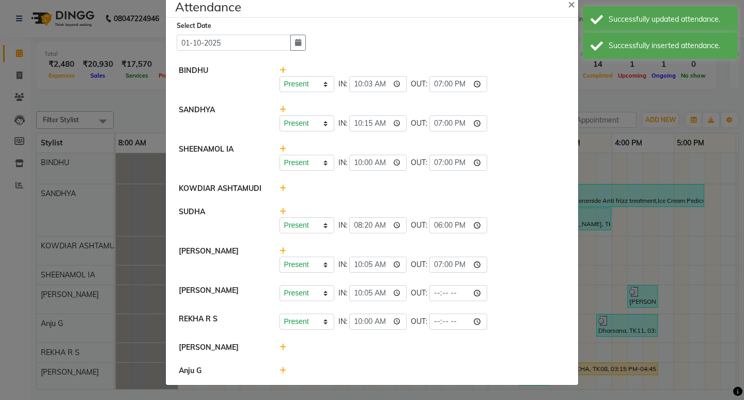
click at [281, 347] on icon at bounding box center [283, 346] width 7 height 7
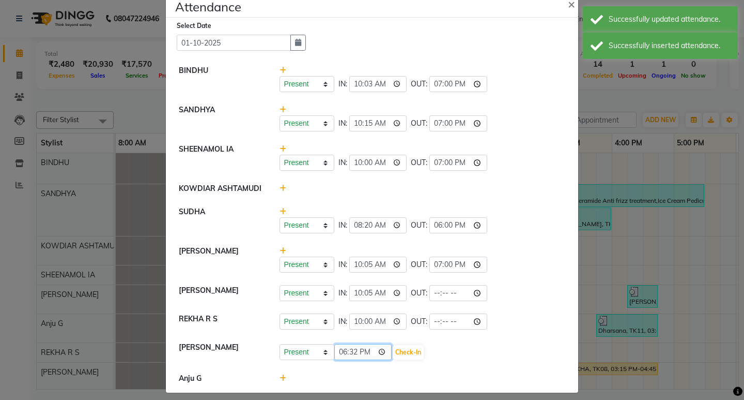
click at [342, 351] on input "18:32" at bounding box center [363, 352] width 58 height 16
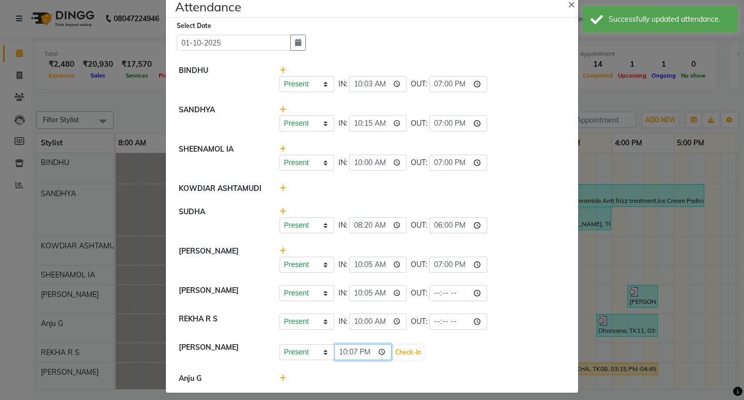
click at [350, 353] on input "22:07" at bounding box center [363, 352] width 58 height 16
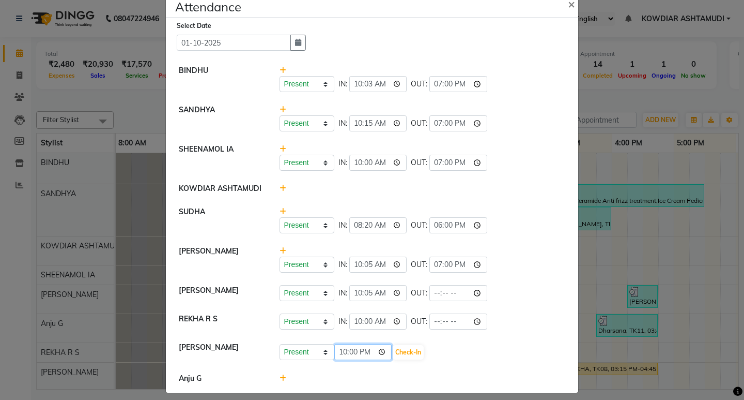
type input "10:00"
click at [398, 350] on button "Check-In" at bounding box center [408, 352] width 31 height 14
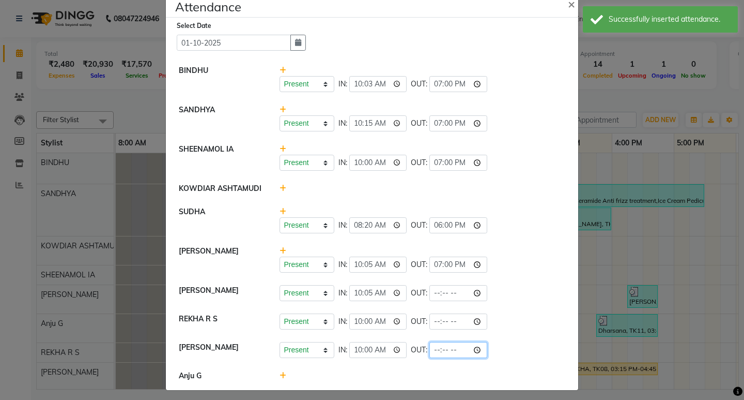
click at [437, 350] on input "time" at bounding box center [459, 350] width 58 height 16
type input "19:00"
click at [513, 347] on div "Present Absent Late Half Day Weekly Off IN: 10:00 OUT: 19:00" at bounding box center [423, 350] width 286 height 16
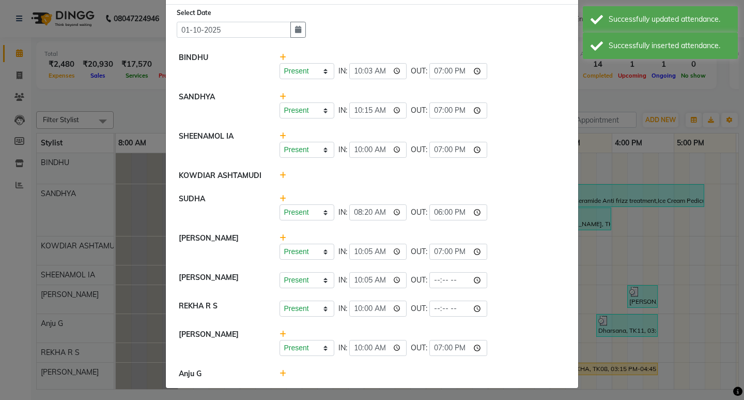
scroll to position [35, 0]
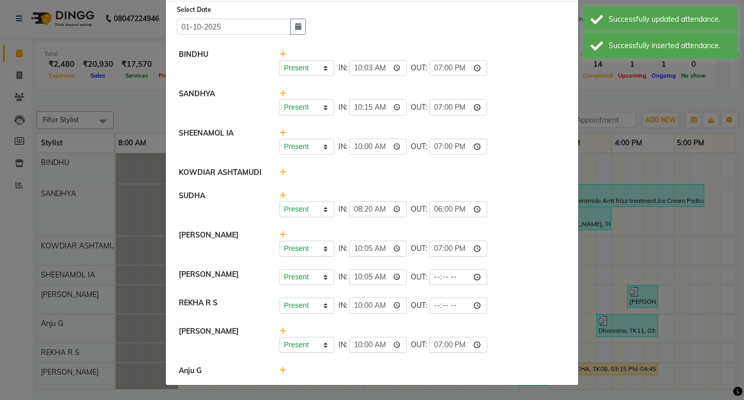
click at [280, 370] on icon at bounding box center [283, 369] width 7 height 7
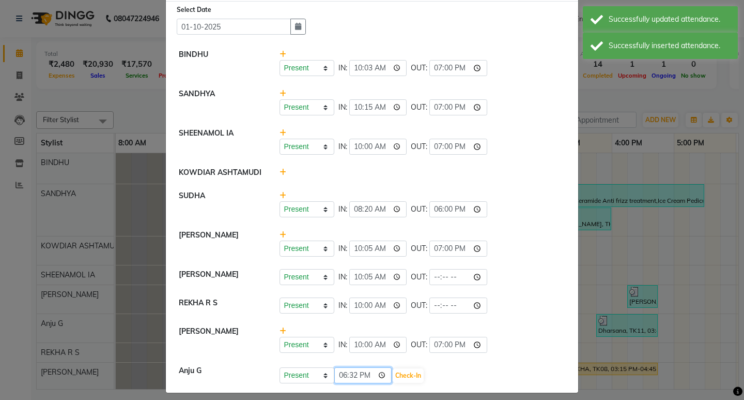
click at [339, 375] on input "18:32" at bounding box center [363, 375] width 58 height 16
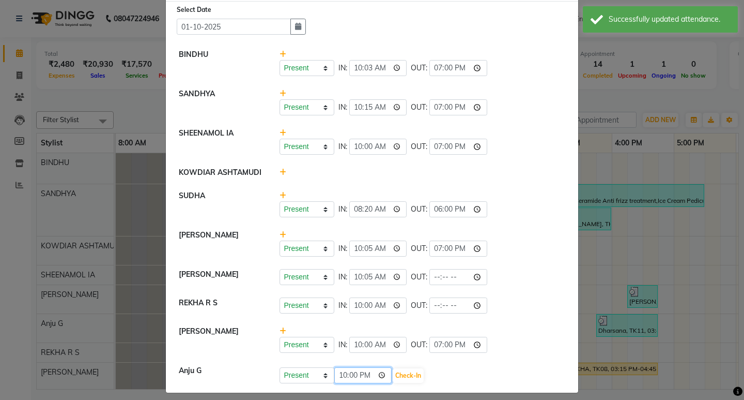
click at [347, 376] on input "22:00" at bounding box center [363, 375] width 58 height 16
type input "10:05"
click at [403, 375] on button "Check-In" at bounding box center [408, 375] width 31 height 14
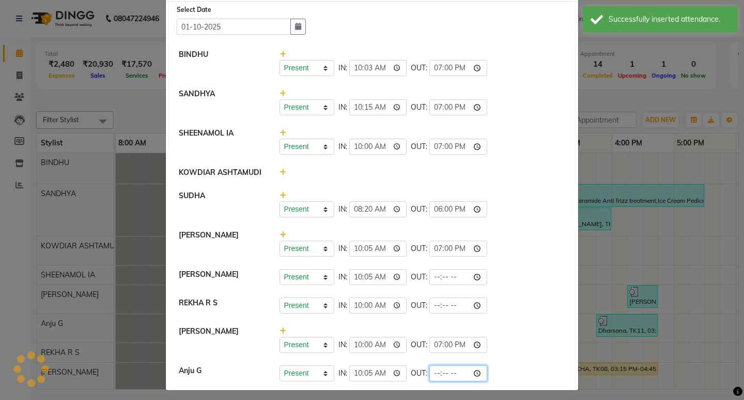
click at [436, 372] on input "time" at bounding box center [459, 373] width 58 height 16
type input "19:00"
click at [531, 369] on div "Present Absent Late Half Day Weekly Off IN: 10:05 OUT: 19:00" at bounding box center [423, 373] width 286 height 16
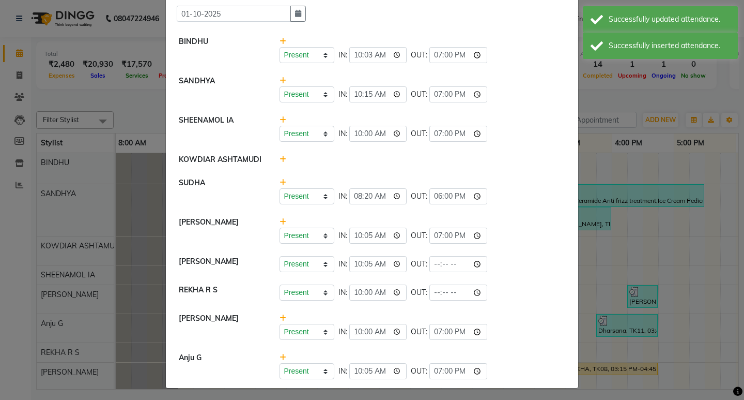
scroll to position [51, 0]
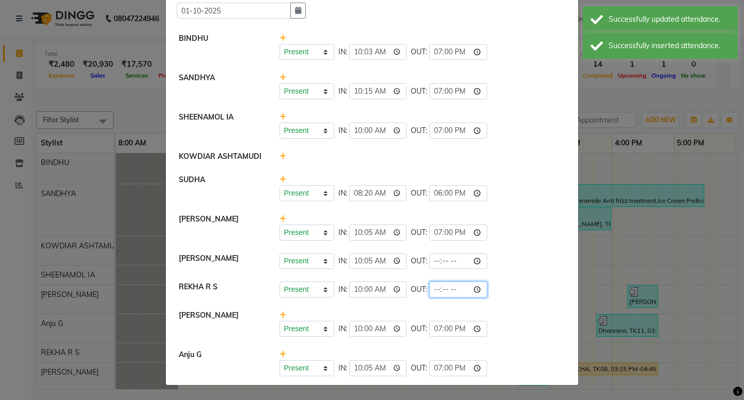
click at [432, 287] on input "time" at bounding box center [459, 289] width 58 height 16
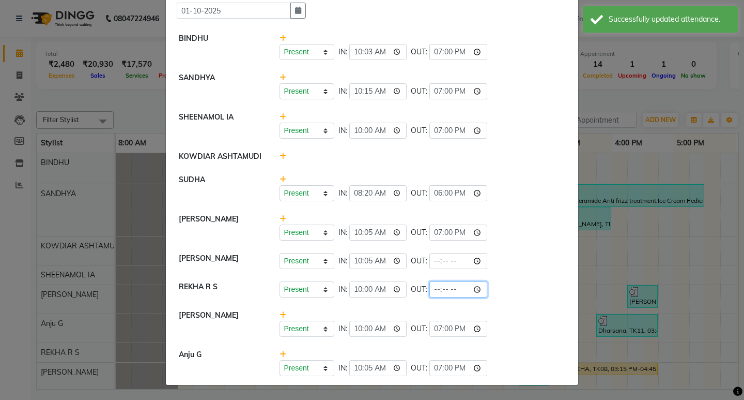
type input "18:45"
click at [503, 295] on div "Present Absent Late Half Day Weekly Off IN: 10:00 OUT: 18:45" at bounding box center [423, 289] width 286 height 16
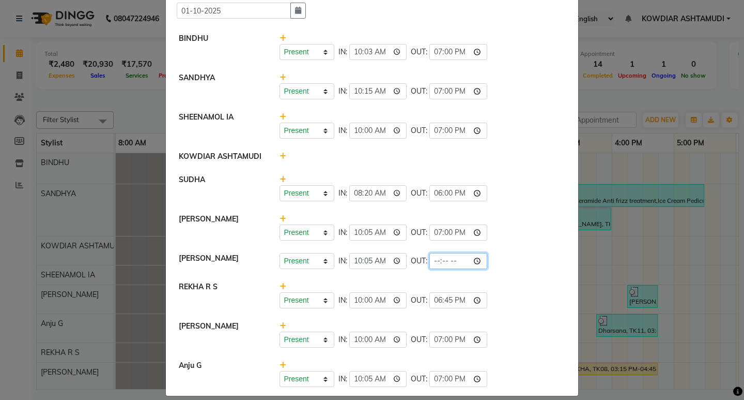
click at [434, 263] on input "time" at bounding box center [459, 261] width 58 height 16
type input "19:00"
click at [516, 262] on div "Present Absent Late Half Day Weekly Off IN: 10:05 OUT: 19:00" at bounding box center [423, 261] width 286 height 16
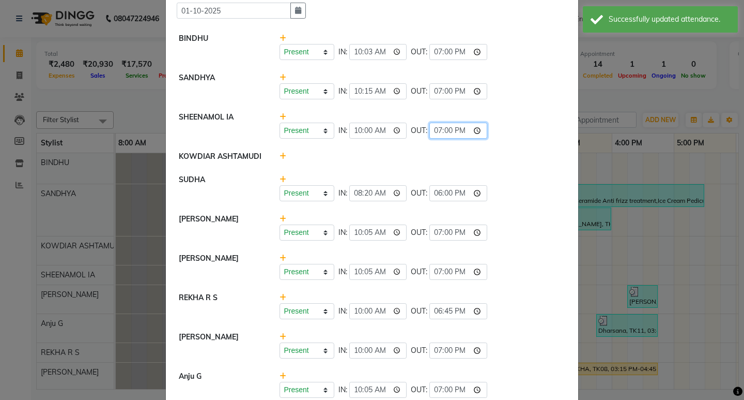
click at [446, 133] on input "19:00" at bounding box center [459, 131] width 58 height 16
click at [525, 161] on div at bounding box center [423, 156] width 302 height 11
click at [578, 107] on ngb-modal-window "Attendance × Select Date [DATE] BINDHU Present Absent Late Half Day Weekly Off …" at bounding box center [372, 200] width 744 height 400
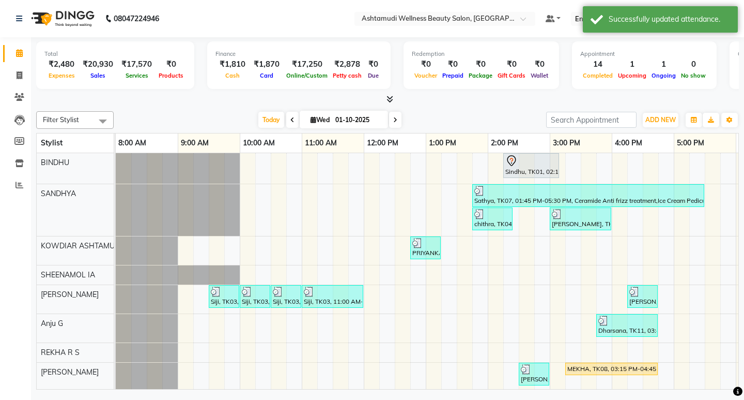
click at [291, 23] on nav "08047224946 Select Location × Ashtamudi Wellness Beauty Salon, Kowdiar Default …" at bounding box center [372, 18] width 744 height 37
click at [186, 32] on nav "08047224946 Select Location × Ashtamudi Wellness Beauty Salon, Kowdiar Default …" at bounding box center [372, 18] width 744 height 37
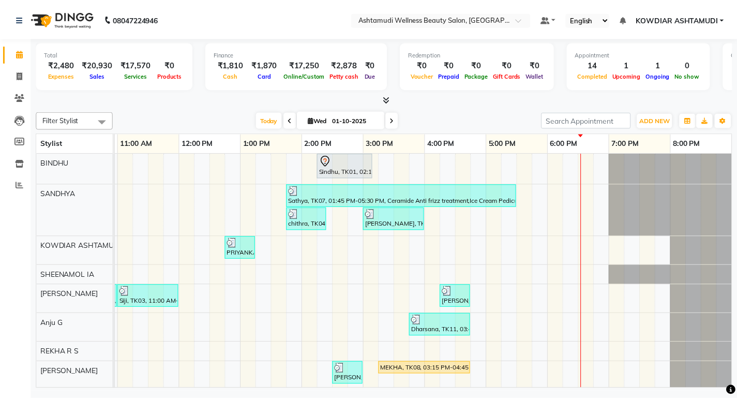
scroll to position [58, 0]
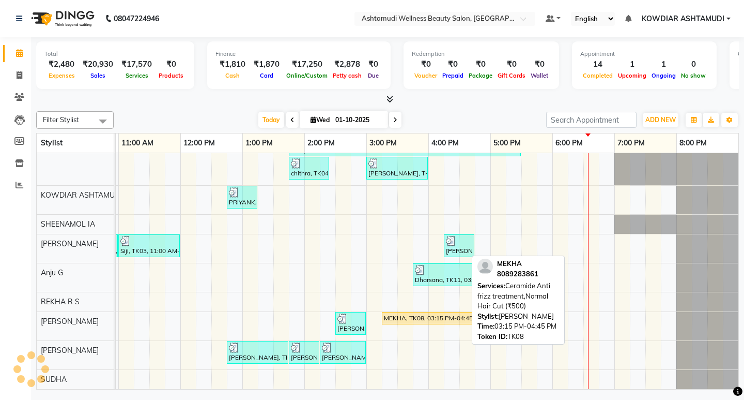
click at [432, 313] on div "MEKHA, TK08, 03:15 PM-04:45 PM, Ceramide Anti frizz treatment,Normal Hair Cut (…" at bounding box center [428, 317] width 90 height 9
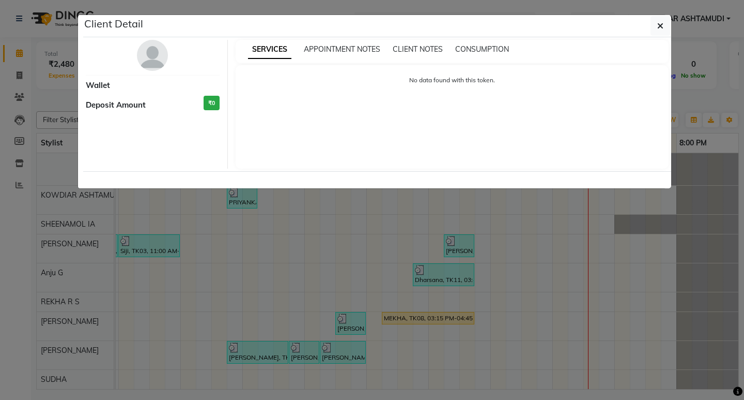
select select "1"
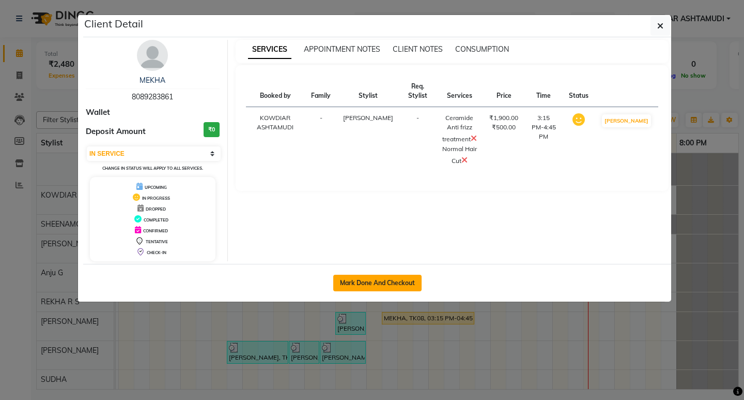
click at [367, 282] on button "Mark Done And Checkout" at bounding box center [377, 282] width 88 height 17
select select "service"
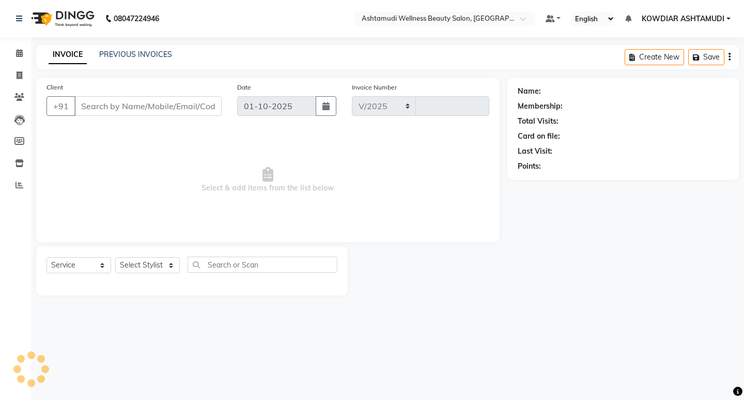
select select "4668"
type input "2559"
type input "8089283861"
select select "41198"
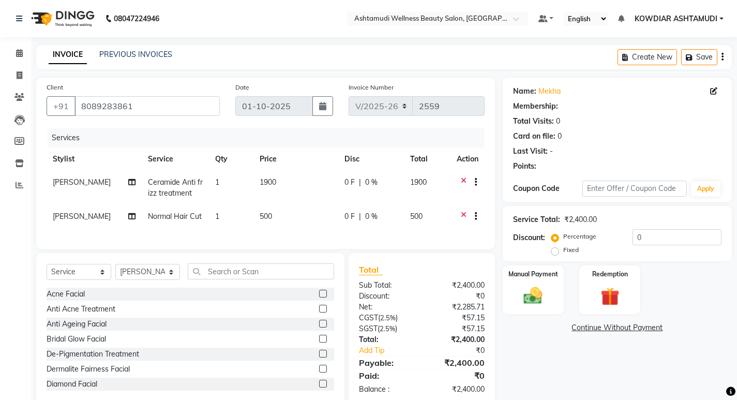
select select "1: Object"
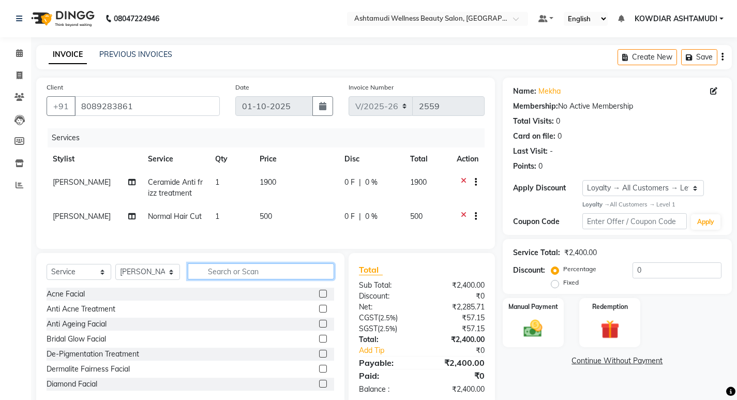
click at [213, 279] on input "text" at bounding box center [261, 271] width 146 height 16
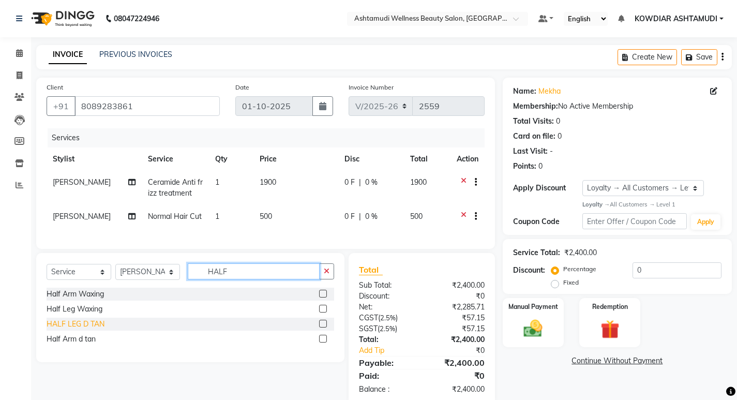
type input "HALF"
click at [52, 327] on div "HALF LEG D TAN" at bounding box center [76, 323] width 58 height 11
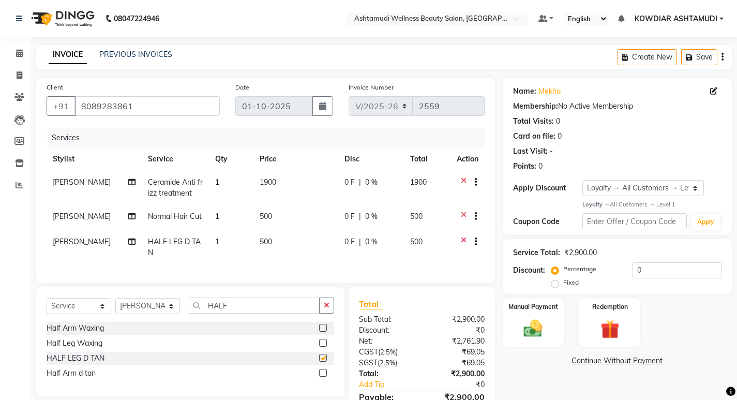
checkbox input "false"
drag, startPoint x: 120, startPoint y: 309, endPoint x: 30, endPoint y: 309, distance: 90.5
click at [36, 309] on div "Select Service Product Membership Package Voucher Prepaid Gift Card Select Styl…" at bounding box center [186, 363] width 316 height 152
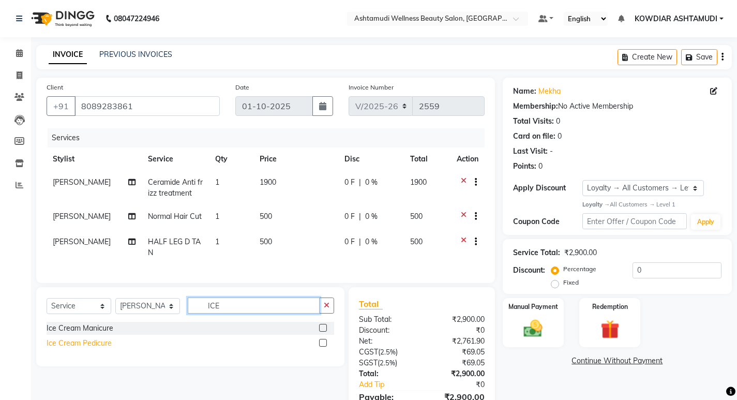
type input "ICE"
click at [59, 348] on div "Ice Cream Pedicure" at bounding box center [79, 343] width 65 height 11
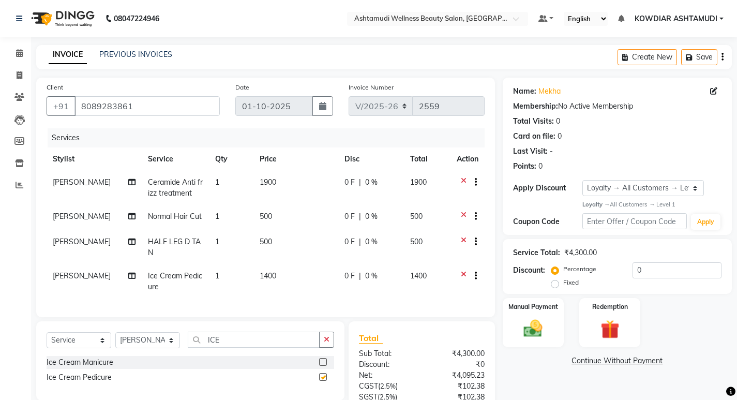
checkbox input "false"
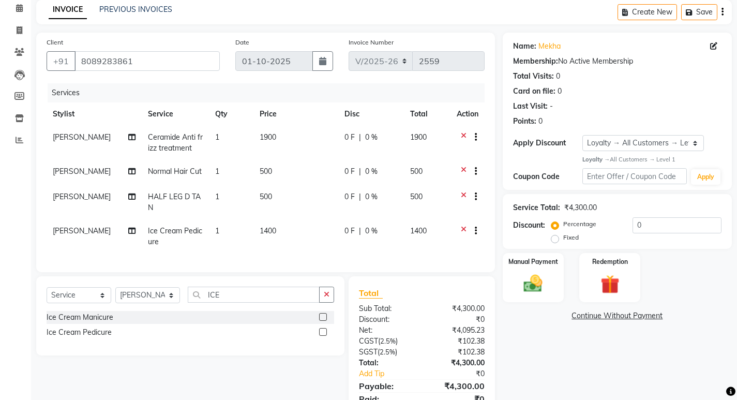
scroll to position [97, 0]
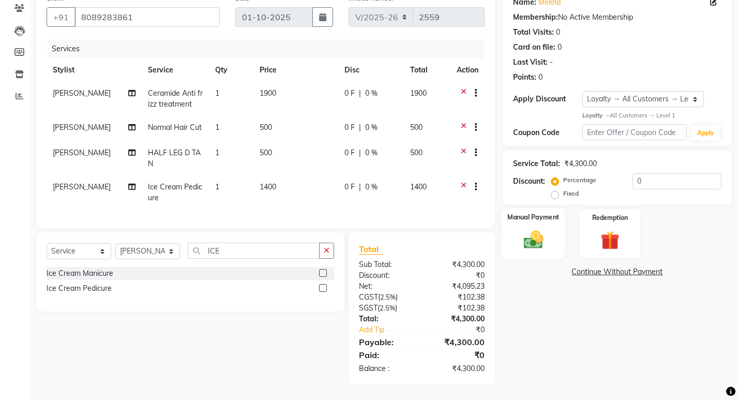
click at [526, 236] on img at bounding box center [533, 239] width 32 height 22
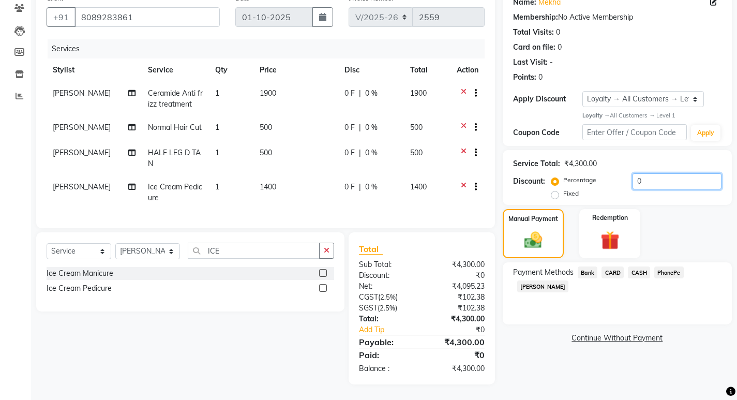
drag, startPoint x: 645, startPoint y: 171, endPoint x: 486, endPoint y: 164, distance: 158.9
click at [486, 164] on div "Client [PHONE_NUMBER] Date [DATE] Invoice Number V/2025 V/[PHONE_NUMBER] Servic…" at bounding box center [383, 186] width 711 height 395
type input "15"
click at [74, 252] on select "Select Service Product Membership Package Voucher Prepaid Gift Card" at bounding box center [79, 251] width 65 height 16
select select "membership"
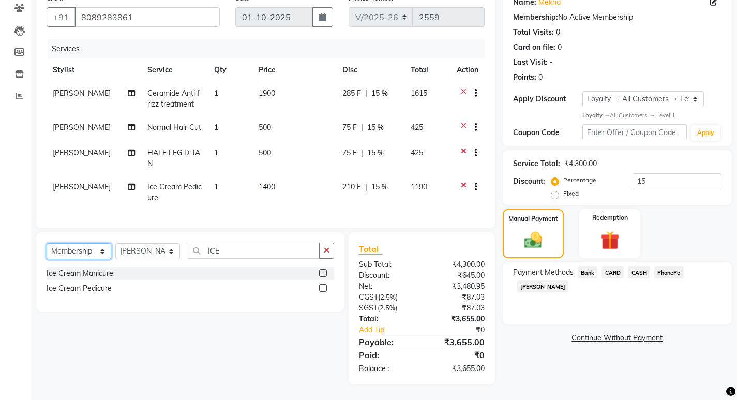
click at [47, 243] on select "Select Service Product Membership Package Voucher Prepaid Gift Card" at bounding box center [79, 251] width 65 height 16
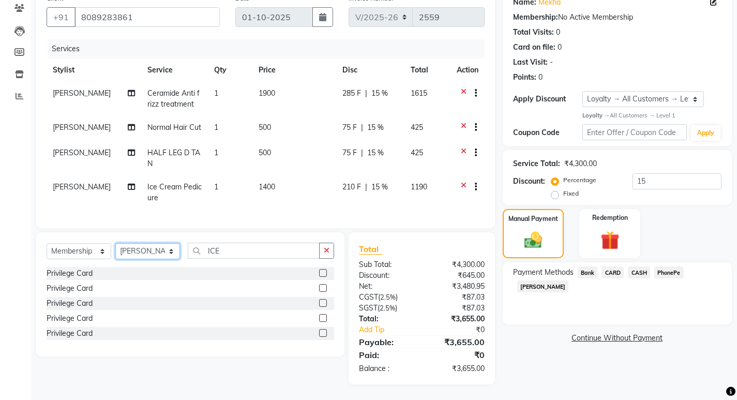
drag, startPoint x: 141, startPoint y: 251, endPoint x: 144, endPoint y: 259, distance: 8.7
click at [141, 251] on select "Select Stylist [PERSON_NAME] [PERSON_NAME] KOWDIAR ASHTAMUDI REKHA R S [PERSON_…" at bounding box center [147, 251] width 65 height 16
select select "27383"
click at [115, 243] on select "Select Stylist [PERSON_NAME] [PERSON_NAME] KOWDIAR ASHTAMUDI REKHA R S [PERSON_…" at bounding box center [147, 251] width 65 height 16
click at [84, 277] on div "Privilege Card" at bounding box center [70, 273] width 46 height 11
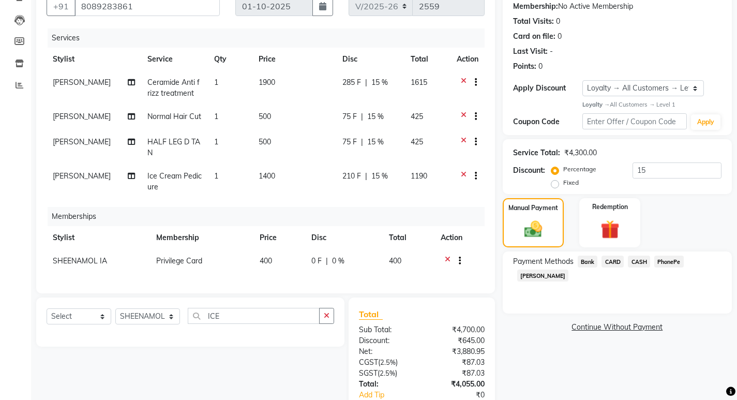
scroll to position [169, 0]
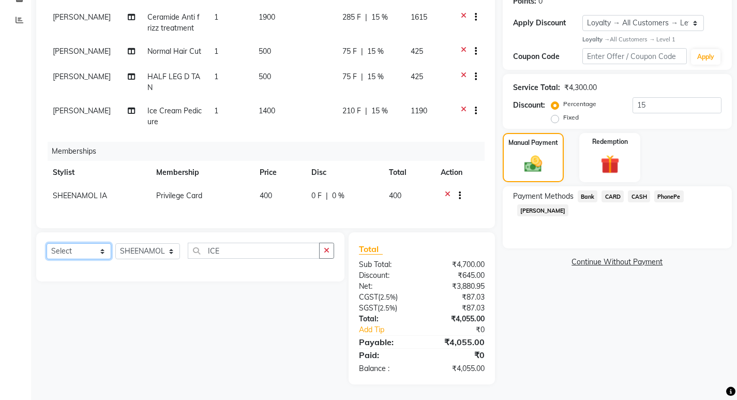
click at [90, 254] on select "Select Service Product Package Voucher Prepaid Gift Card" at bounding box center [79, 251] width 65 height 16
select select "service"
click at [47, 243] on select "Select Service Product Package Voucher Prepaid Gift Card" at bounding box center [79, 251] width 65 height 16
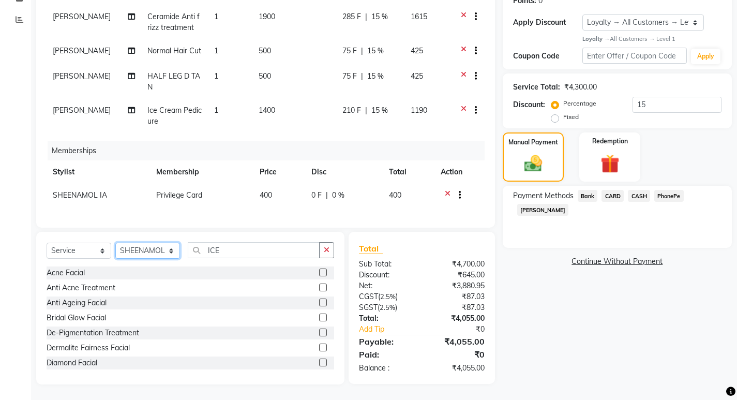
click at [171, 252] on select "Select Stylist [PERSON_NAME] [PERSON_NAME] KOWDIAR ASHTAMUDI REKHA R S [PERSON_…" at bounding box center [147, 250] width 65 height 16
select select "75615"
click at [115, 243] on select "Select Stylist [PERSON_NAME] [PERSON_NAME] KOWDIAR ASHTAMUDI REKHA R S [PERSON_…" at bounding box center [147, 250] width 65 height 16
drag, startPoint x: 249, startPoint y: 251, endPoint x: 179, endPoint y: 253, distance: 69.8
click at [179, 253] on div "Select Service Product Package Voucher Prepaid Gift Card Select Stylist [PERSON…" at bounding box center [190, 254] width 287 height 24
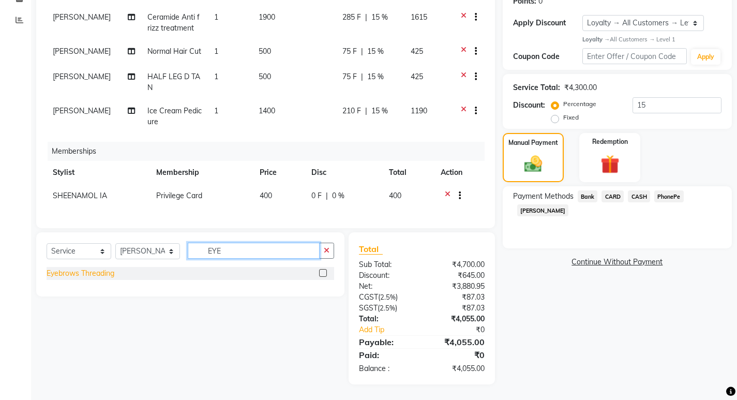
type input "EYE"
click at [86, 275] on div "Eyebrows Threading" at bounding box center [81, 273] width 68 height 11
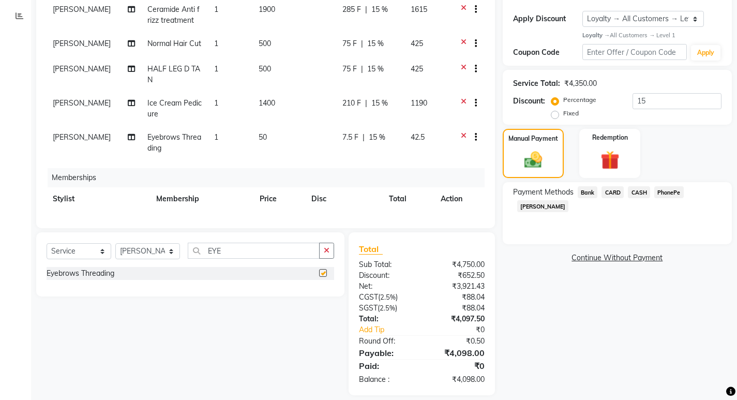
checkbox input "false"
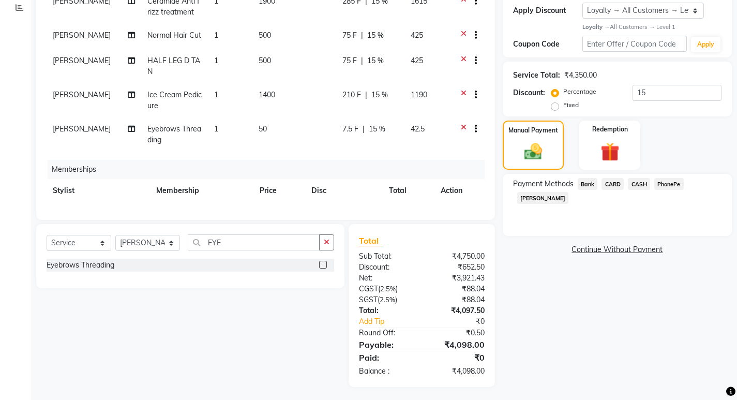
scroll to position [180, 0]
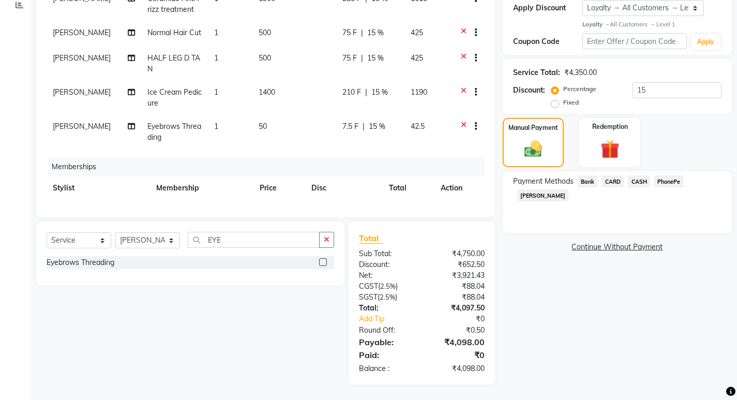
click at [645, 182] on span "CASH" at bounding box center [639, 181] width 22 height 12
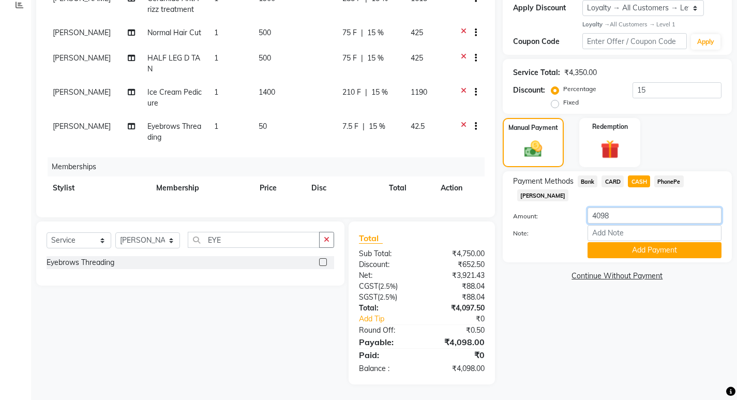
drag, startPoint x: 628, startPoint y: 201, endPoint x: 524, endPoint y: 198, distance: 103.9
click at [525, 207] on div "Amount: 4098" at bounding box center [617, 216] width 224 height 18
type input "2000"
click at [608, 225] on input "Note:" at bounding box center [654, 233] width 134 height 16
type input "[PERSON_NAME]"
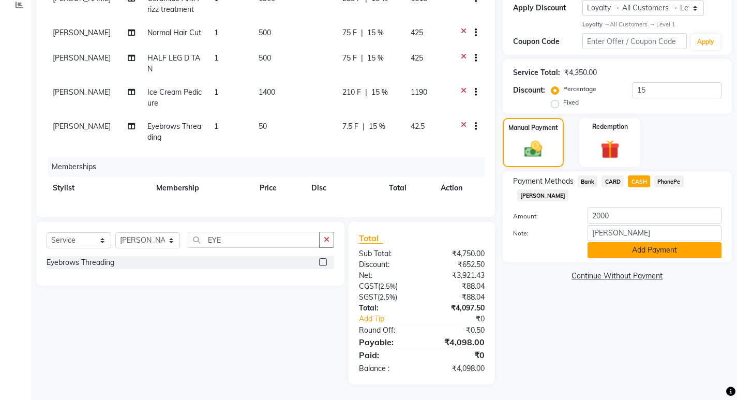
click at [622, 242] on button "Add Payment" at bounding box center [654, 250] width 134 height 16
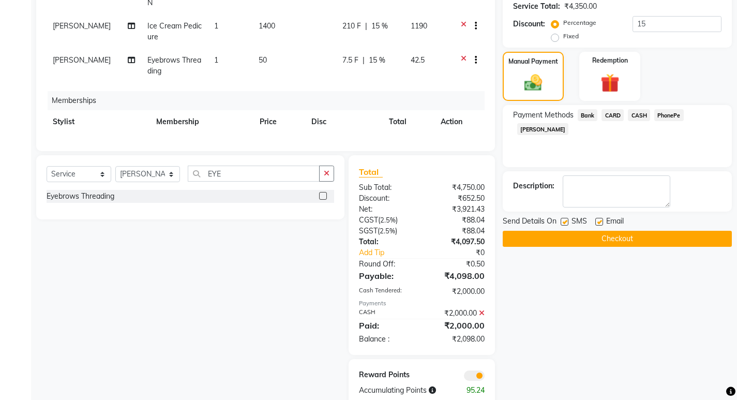
scroll to position [268, 0]
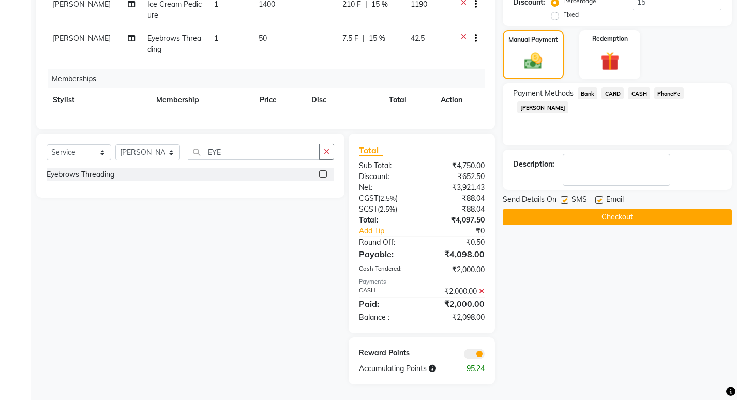
click at [615, 91] on span "CARD" at bounding box center [612, 93] width 22 height 12
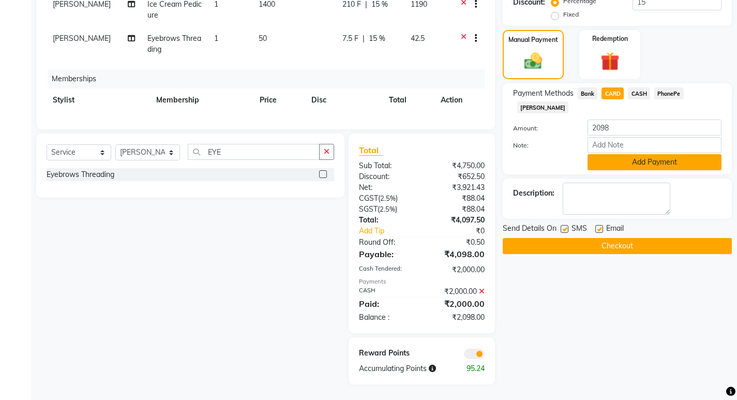
click at [634, 154] on button "Add Payment" at bounding box center [654, 162] width 134 height 16
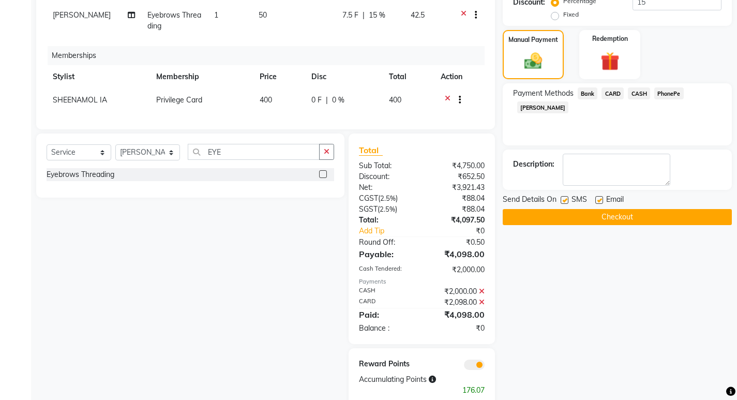
scroll to position [38, 0]
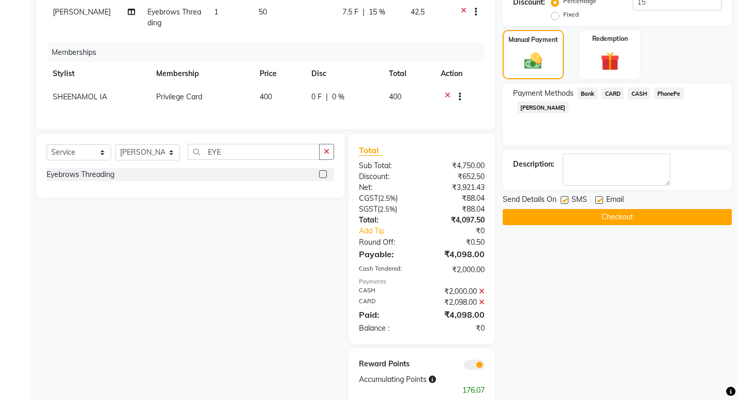
click at [557, 213] on button "Checkout" at bounding box center [616, 217] width 229 height 16
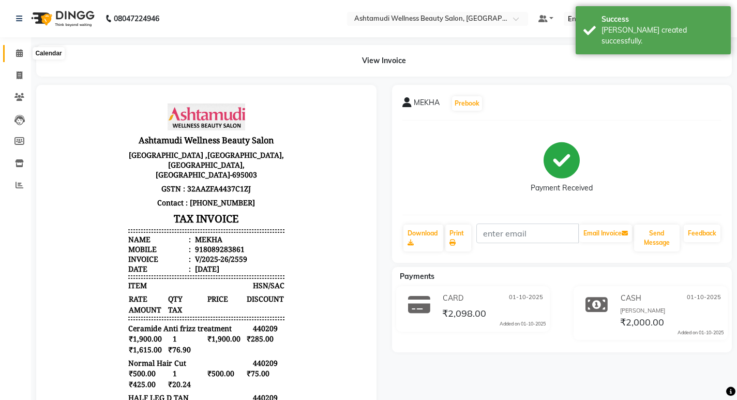
click at [17, 50] on icon at bounding box center [19, 53] width 7 height 8
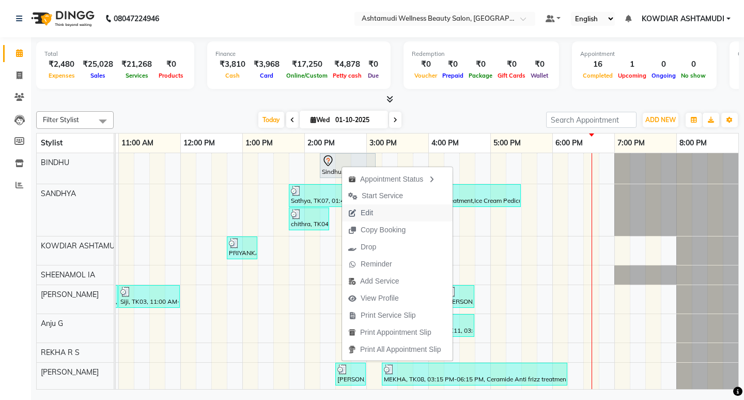
click at [372, 210] on span "Edit" at bounding box center [367, 212] width 12 height 11
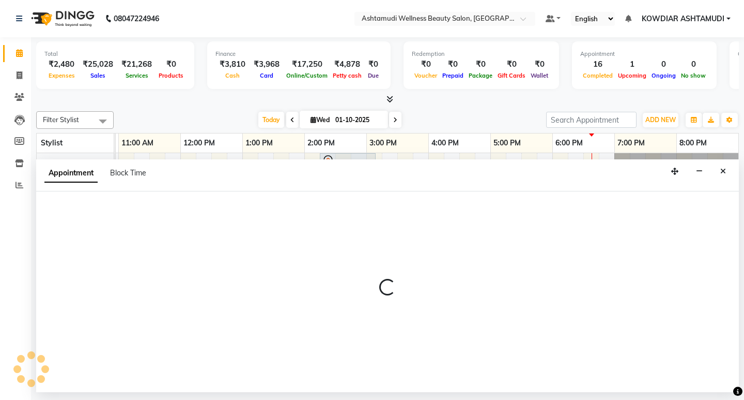
select select "tentative"
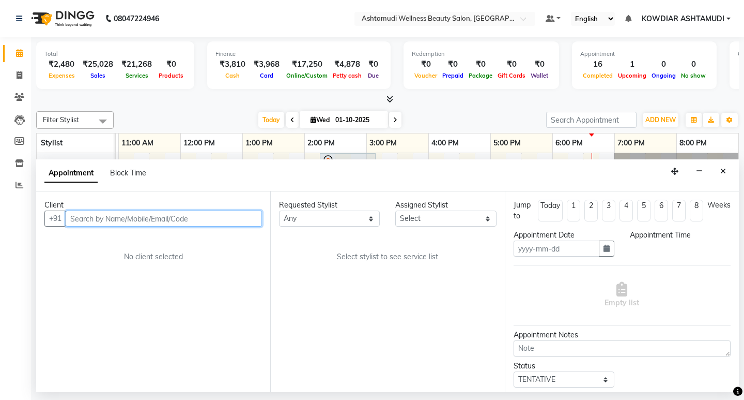
type input "01-10-2025"
select select "855"
select select "27377"
select select "2026"
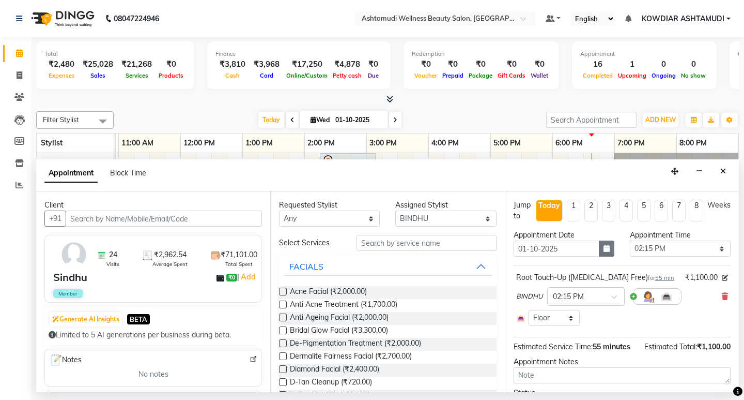
click at [604, 250] on icon "button" at bounding box center [607, 248] width 6 height 7
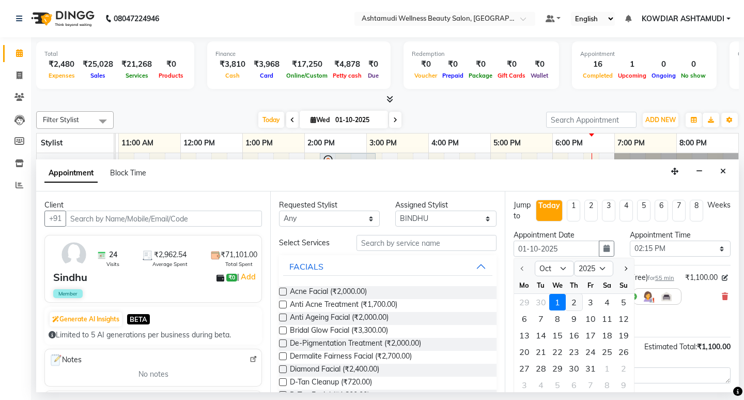
click at [571, 301] on div "2" at bounding box center [574, 302] width 17 height 17
type input "02-10-2025"
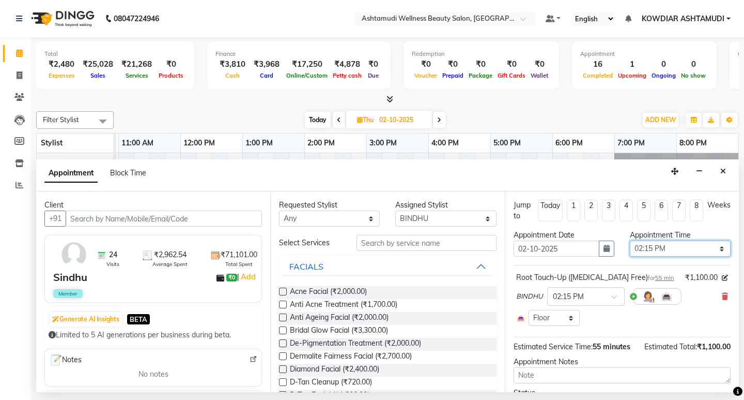
click at [654, 250] on select "Select 09:00 AM 09:15 AM 09:30 AM 09:45 AM 10:00 AM 10:15 AM 10:30 AM 10:45 AM …" at bounding box center [680, 248] width 101 height 16
select select "600"
click at [630, 240] on select "Select 09:00 AM 09:15 AM 09:30 AM 09:45 AM 10:00 AM 10:15 AM 10:30 AM 10:45 AM …" at bounding box center [680, 248] width 101 height 16
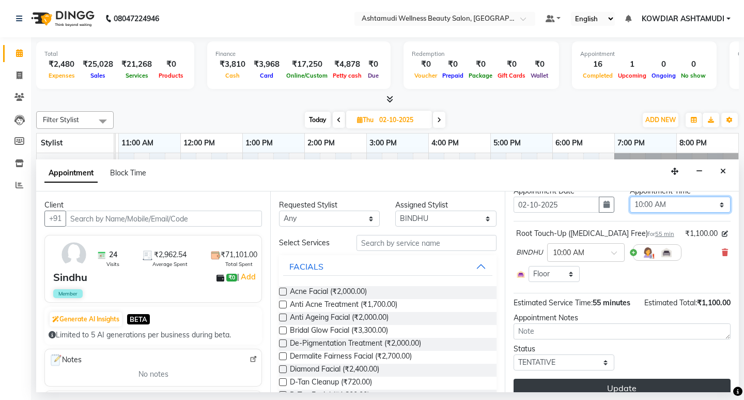
scroll to position [57, 0]
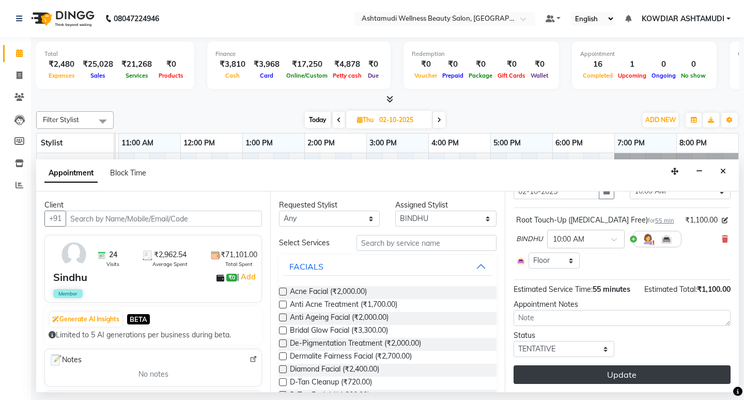
click at [603, 371] on button "Update" at bounding box center [622, 374] width 217 height 19
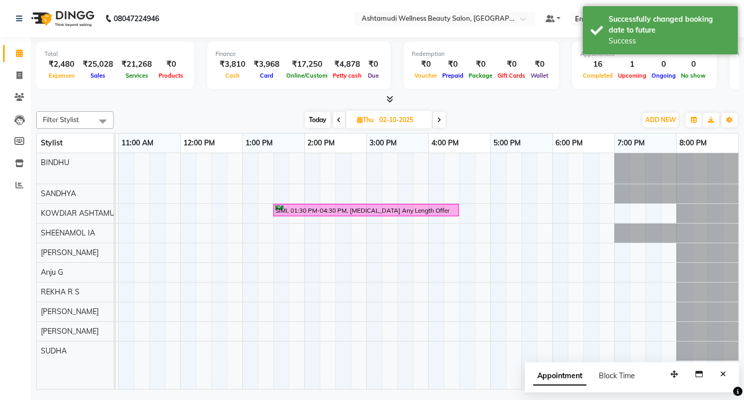
click at [317, 118] on span "Today" at bounding box center [318, 120] width 26 height 16
type input "01-10-2025"
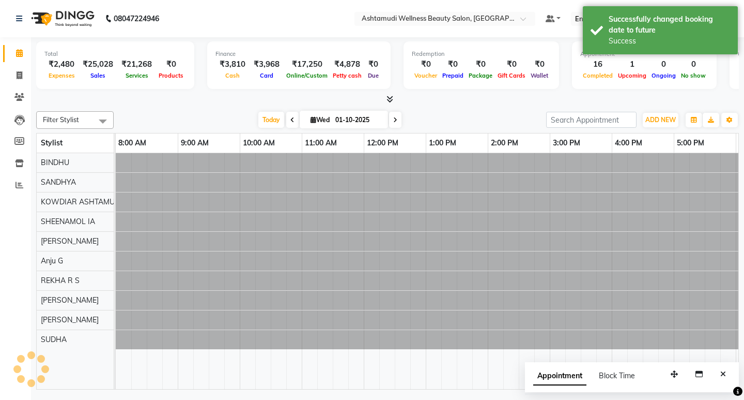
scroll to position [0, 184]
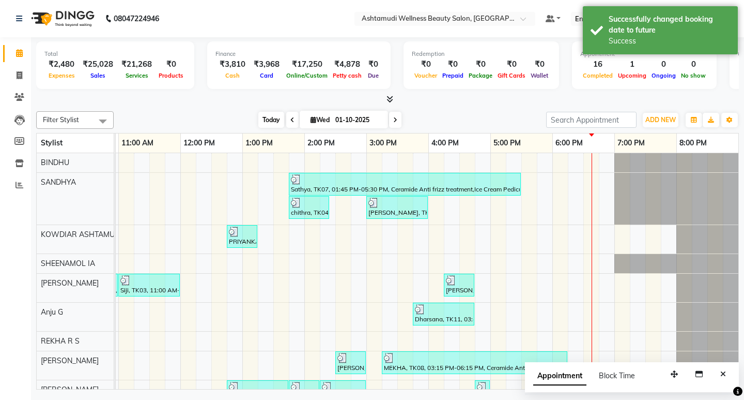
click at [271, 122] on span "Today" at bounding box center [271, 120] width 26 height 16
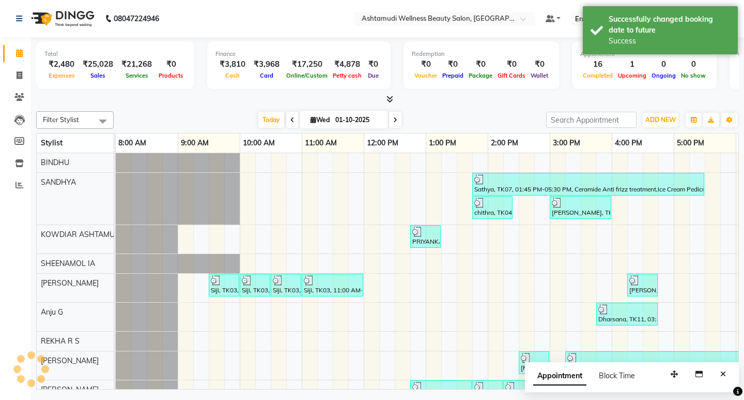
click at [412, 110] on div "Filter Stylist Select All BINDHU SANDHYA KOWDIAR ASHTAMUDI [GEOGRAPHIC_DATA] [G…" at bounding box center [387, 248] width 703 height 282
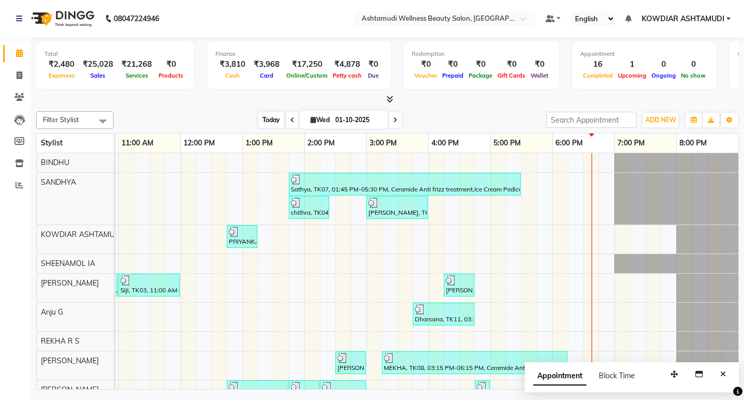
click at [269, 121] on span "Today" at bounding box center [271, 120] width 26 height 16
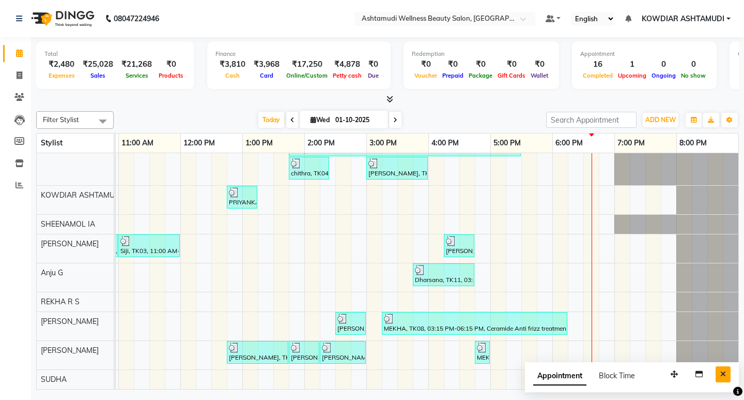
click at [720, 371] on button "Close" at bounding box center [723, 374] width 15 height 16
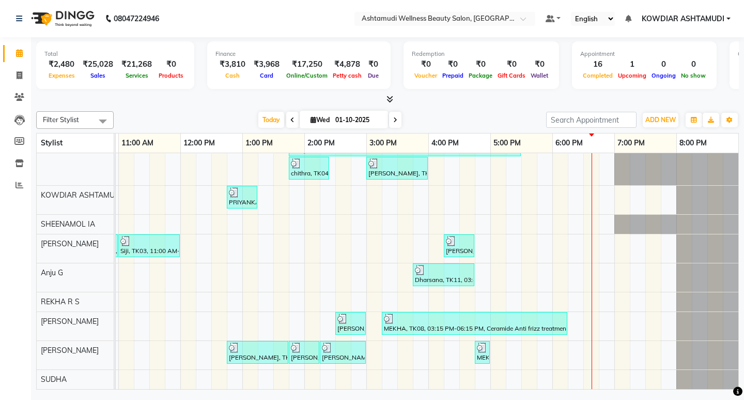
click at [452, 100] on div at bounding box center [387, 99] width 703 height 11
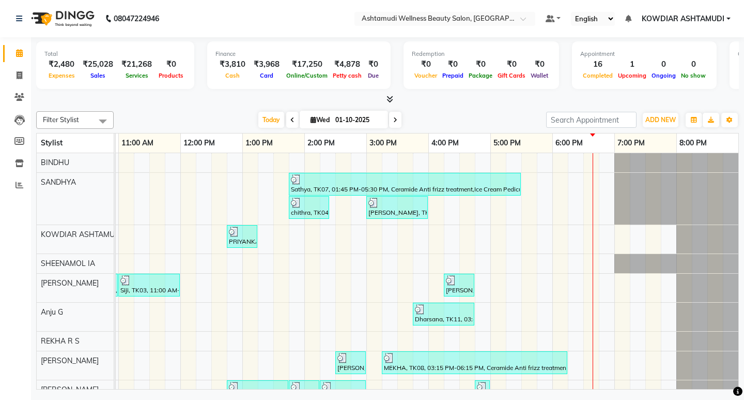
click at [564, 182] on div "Sathya, TK07, 01:45 PM-05:30 PM, Ceramide Anti frizz treatment,Ice Cream Pedicu…" at bounding box center [335, 290] width 806 height 275
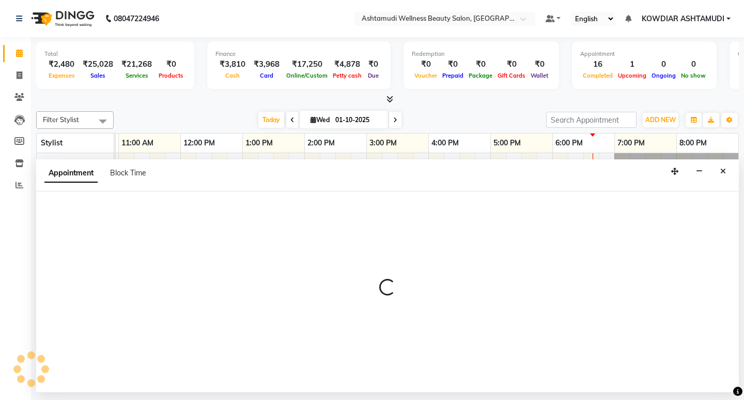
select select "27382"
select select "1080"
select select "tentative"
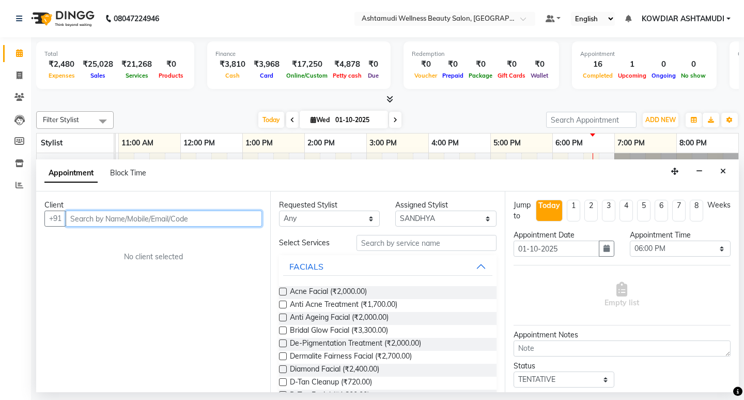
click at [112, 217] on input "text" at bounding box center [164, 218] width 196 height 16
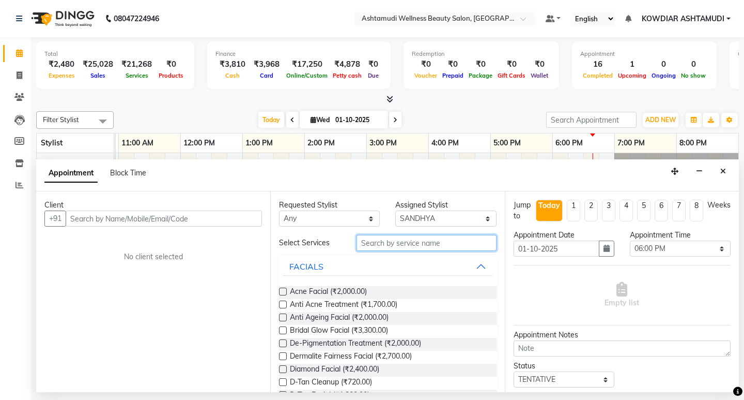
click at [385, 242] on input "text" at bounding box center [427, 243] width 140 height 16
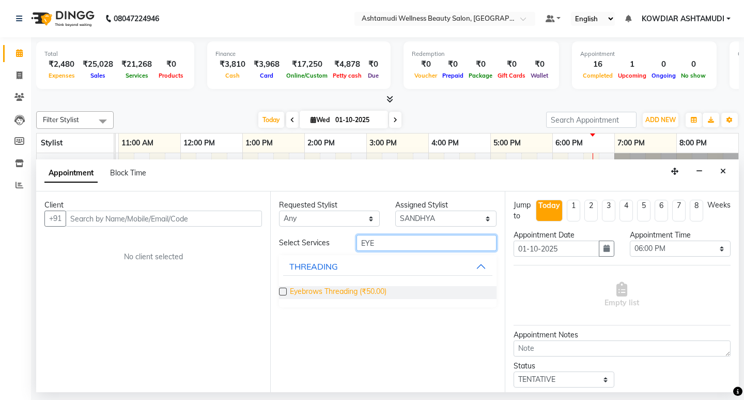
type input "EYE"
click at [329, 286] on span "Eyebrows Threading (₹50.00)" at bounding box center [338, 292] width 97 height 13
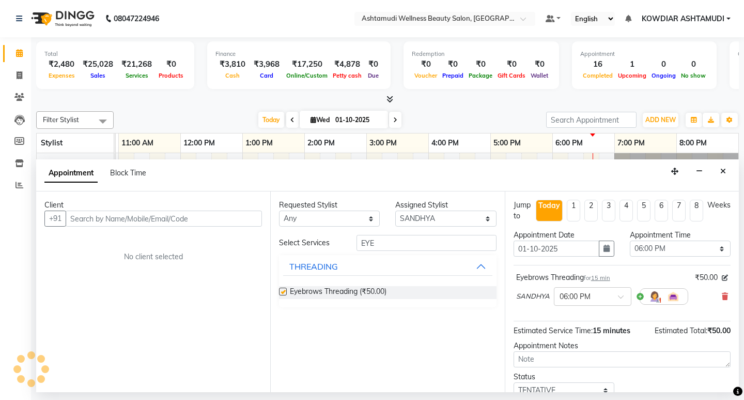
checkbox input "false"
drag, startPoint x: 393, startPoint y: 246, endPoint x: 267, endPoint y: 243, distance: 126.2
click at [267, 243] on div "Client +91 No client selected Requested Stylist Any [PERSON_NAME] [PERSON_NAME]…" at bounding box center [387, 291] width 703 height 201
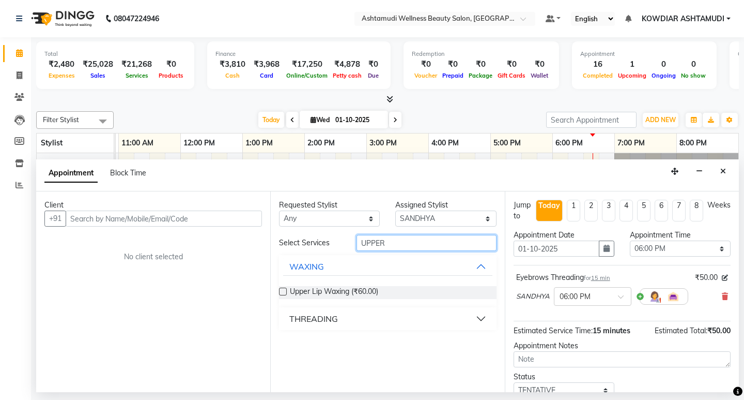
type input "UPPER"
click at [301, 314] on div "THREADING" at bounding box center [313, 318] width 49 height 12
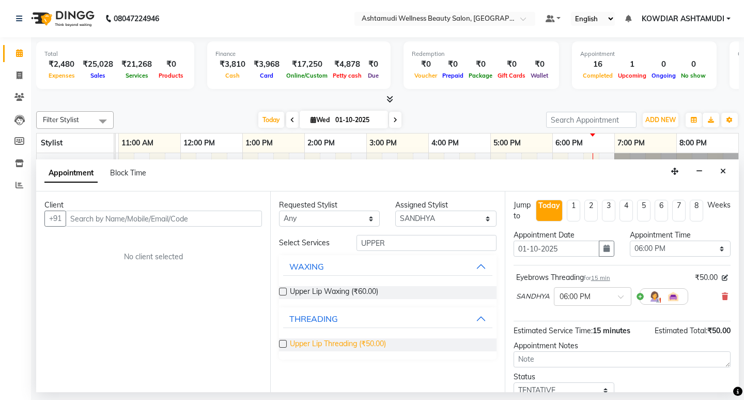
click at [358, 339] on span "Upper Lip Threading (₹50.00)" at bounding box center [338, 344] width 96 height 13
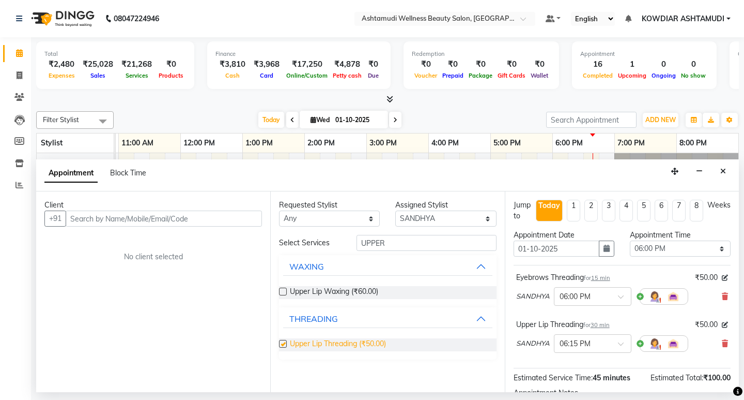
checkbox input "false"
drag, startPoint x: 412, startPoint y: 238, endPoint x: 216, endPoint y: 238, distance: 196.4
click at [216, 238] on div "Client +91 No client selected Requested Stylist Any [PERSON_NAME] [PERSON_NAME]…" at bounding box center [387, 291] width 703 height 201
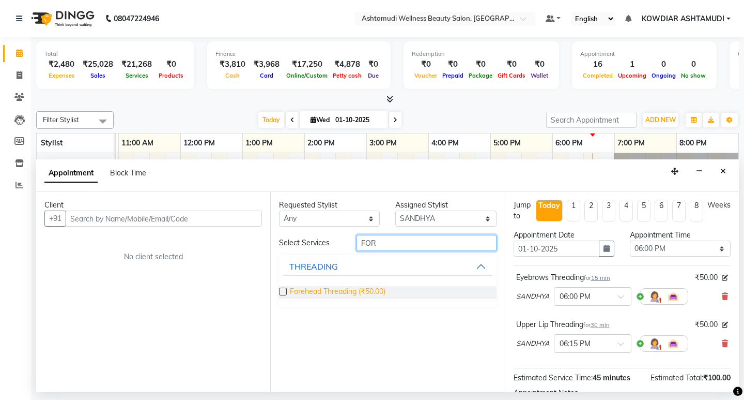
type input "FOR"
click at [304, 289] on span "Forehead Threading (₹50.00)" at bounding box center [338, 292] width 96 height 13
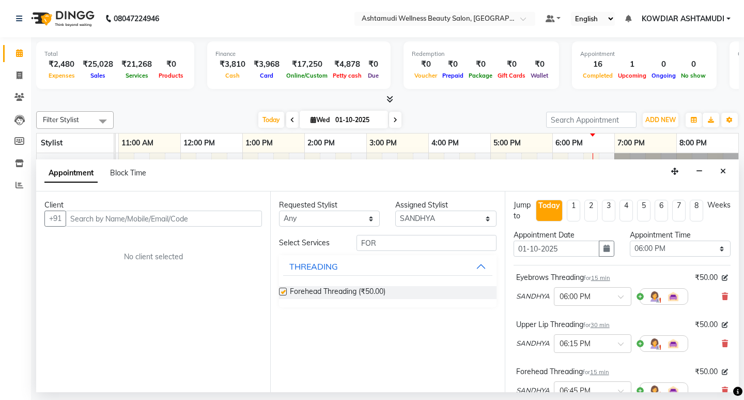
checkbox input "false"
click at [225, 216] on input "text" at bounding box center [164, 218] width 196 height 16
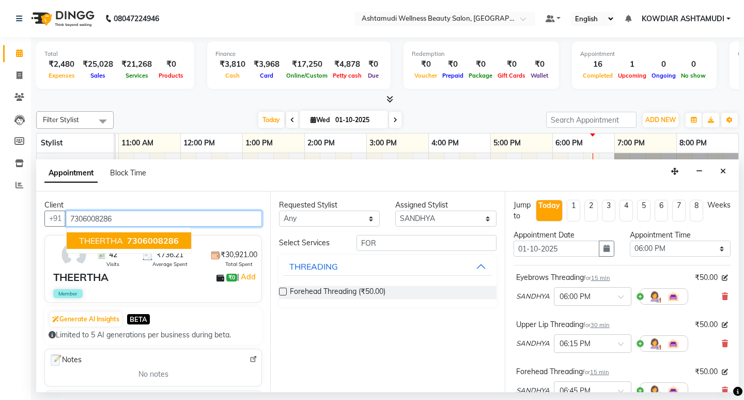
click at [176, 235] on span "7306008286" at bounding box center [153, 240] width 52 height 10
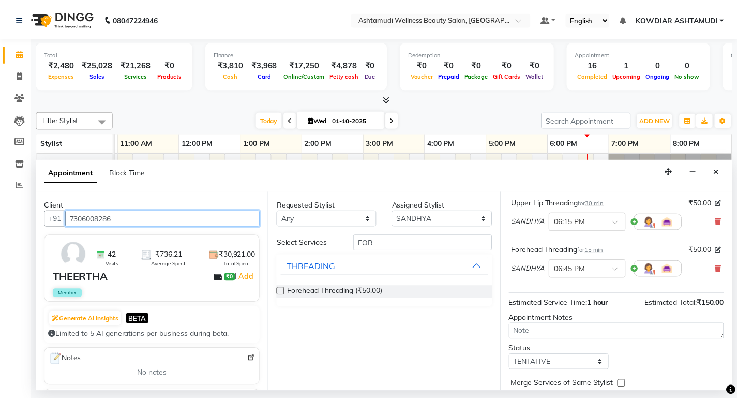
scroll to position [165, 0]
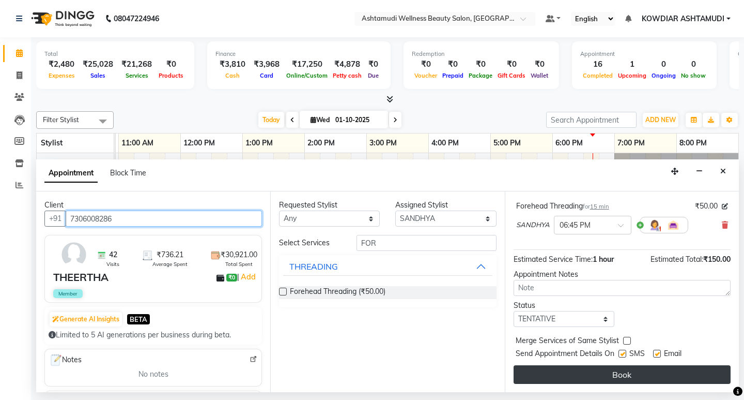
type input "7306008286"
click at [602, 377] on button "Book" at bounding box center [622, 374] width 217 height 19
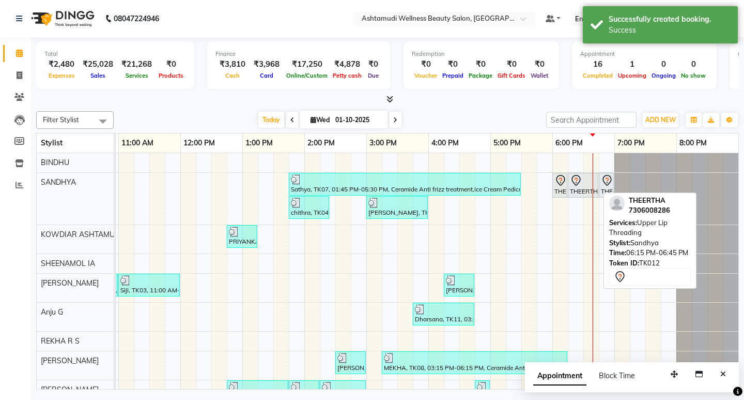
click at [568, 182] on link "THEERTHA, TK12, 06:15 PM-06:45 PM, Upper Lip Threading" at bounding box center [583, 185] width 30 height 25
select select "7"
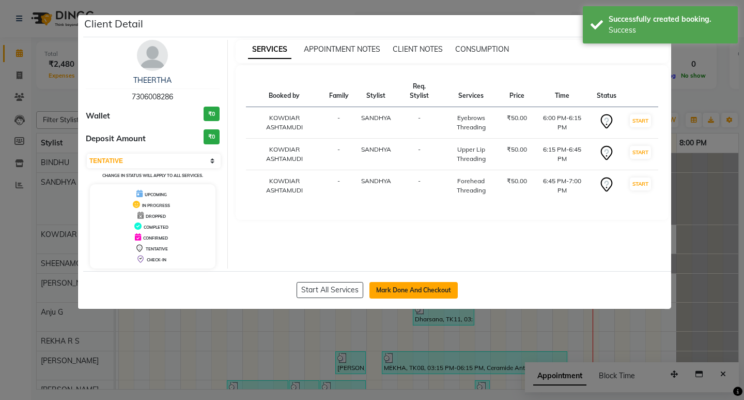
click at [392, 290] on button "Mark Done And Checkout" at bounding box center [414, 290] width 88 height 17
select select "service"
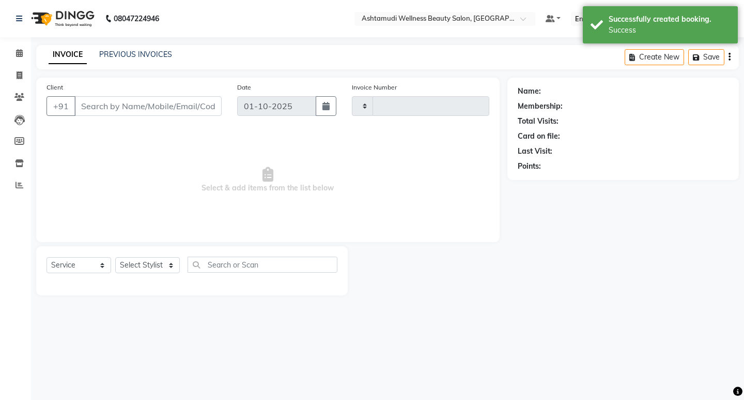
type input "2560"
select select "4668"
type input "7306008286"
select select "27382"
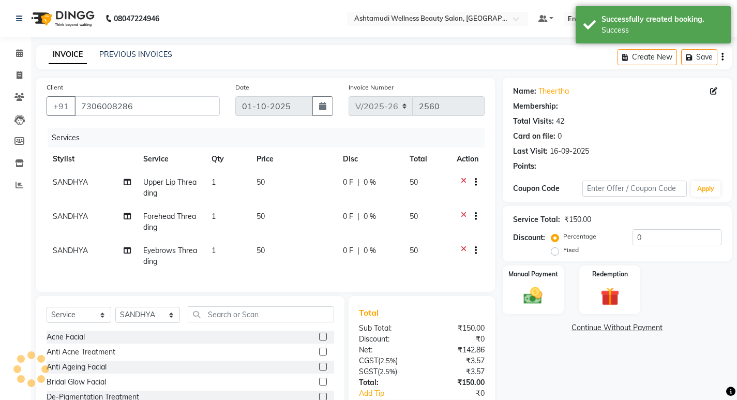
select select "2: Object"
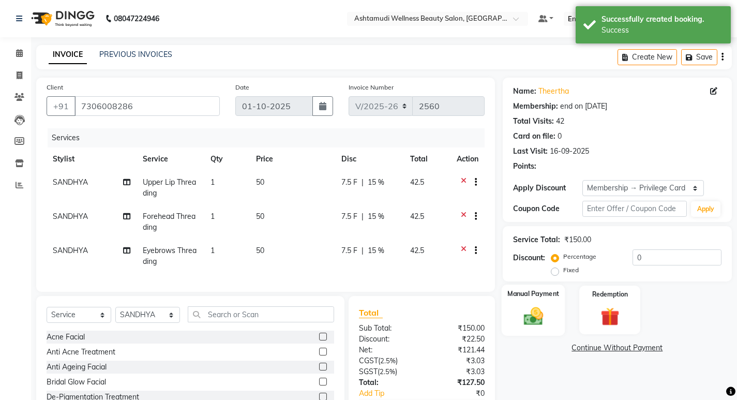
type input "15"
click at [536, 318] on img at bounding box center [533, 315] width 32 height 22
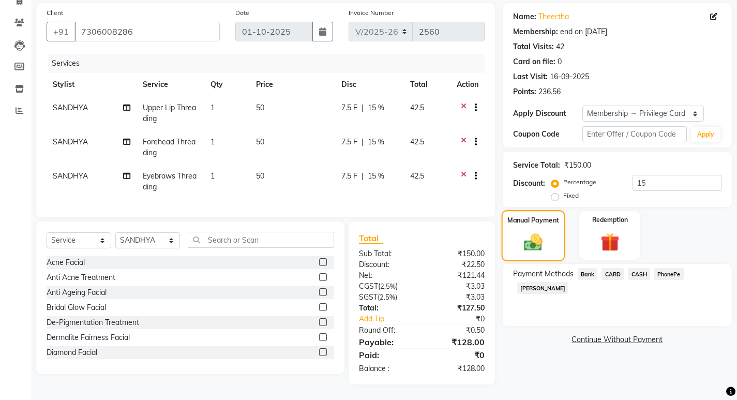
scroll to position [82, 0]
click at [619, 268] on span "CARD" at bounding box center [612, 274] width 22 height 12
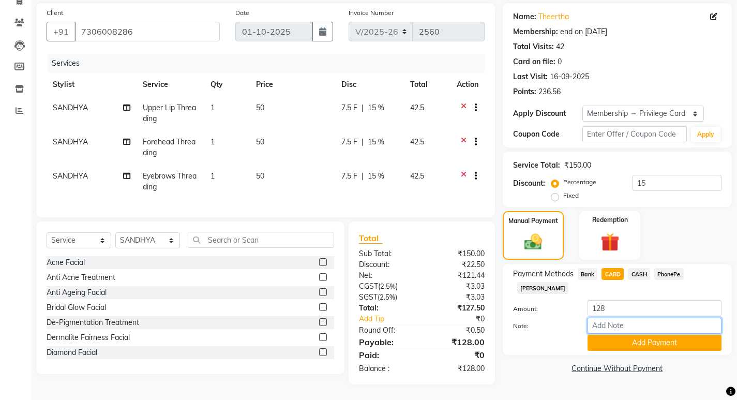
click at [616, 317] on input "Note:" at bounding box center [654, 325] width 134 height 16
type input "[PERSON_NAME]"
click at [616, 334] on button "Add Payment" at bounding box center [654, 342] width 134 height 16
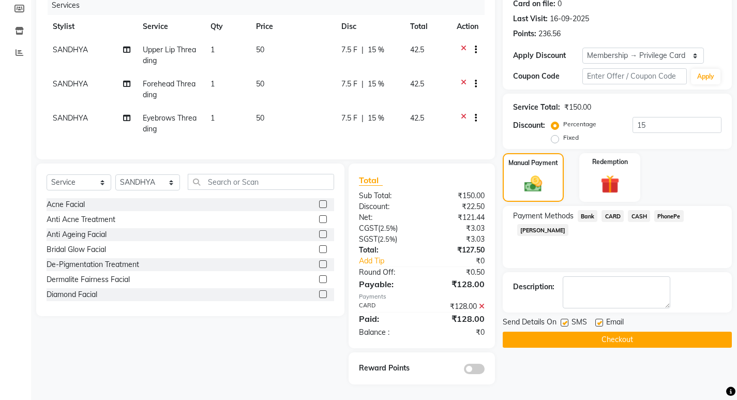
scroll to position [140, 0]
click at [550, 332] on button "Checkout" at bounding box center [616, 339] width 229 height 16
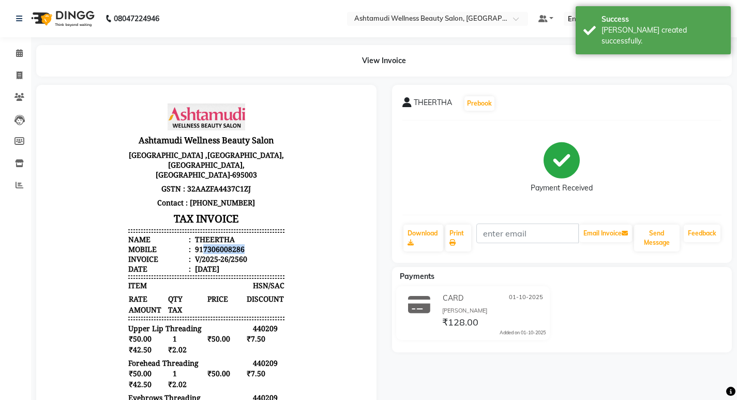
drag, startPoint x: 196, startPoint y: 238, endPoint x: 242, endPoint y: 236, distance: 46.1
click at [242, 244] on li "Mobile : 917306008286" at bounding box center [206, 249] width 156 height 10
copy div "7306008286"
click at [17, 54] on icon at bounding box center [19, 53] width 7 height 8
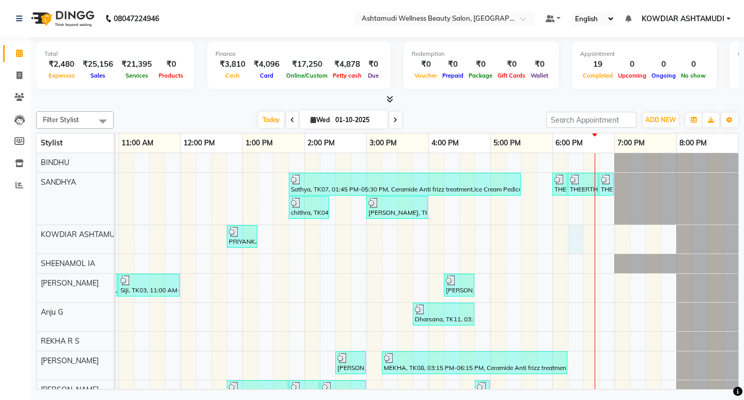
click at [566, 239] on div "Sathya, TK07, 01:45 PM-05:30 PM, Ceramide Anti frizz treatment,Ice Cream Pedicu…" at bounding box center [335, 290] width 806 height 275
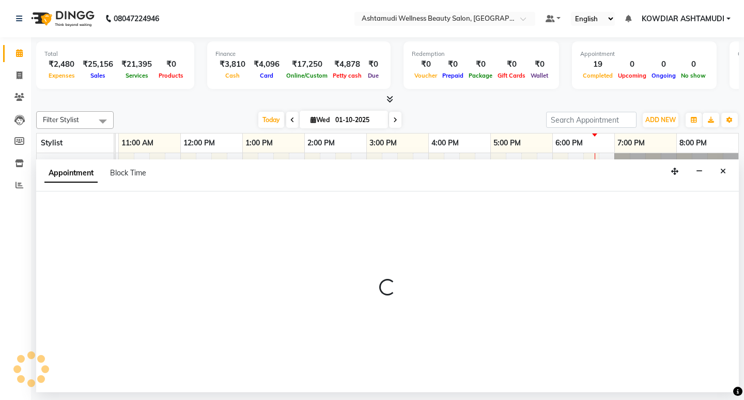
select select "27461"
select select "1095"
select select "tentative"
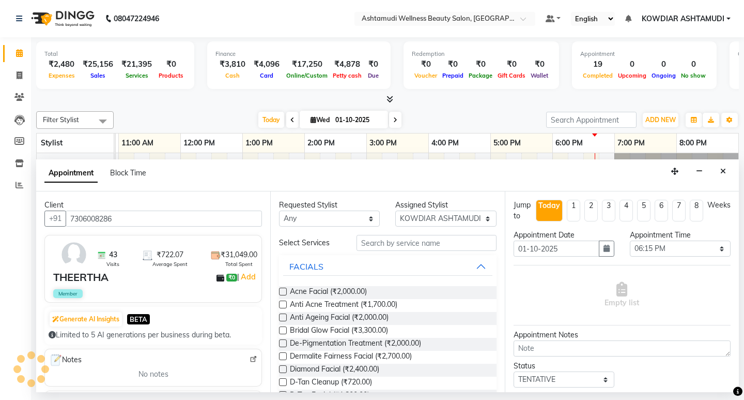
type input "7306008286"
click at [374, 243] on input "text" at bounding box center [427, 243] width 140 height 16
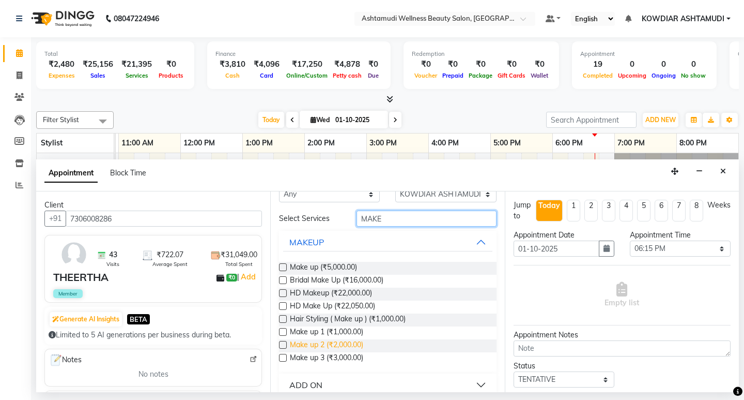
scroll to position [37, 0]
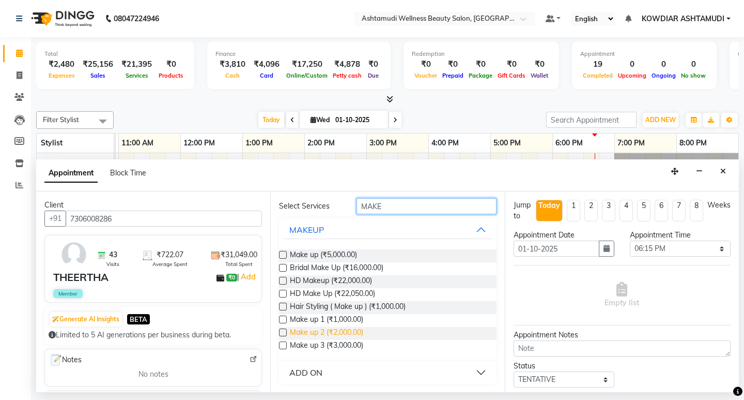
type input "MAKE"
click at [350, 333] on span "Make up 2 (₹2,000.00)" at bounding box center [326, 333] width 73 height 13
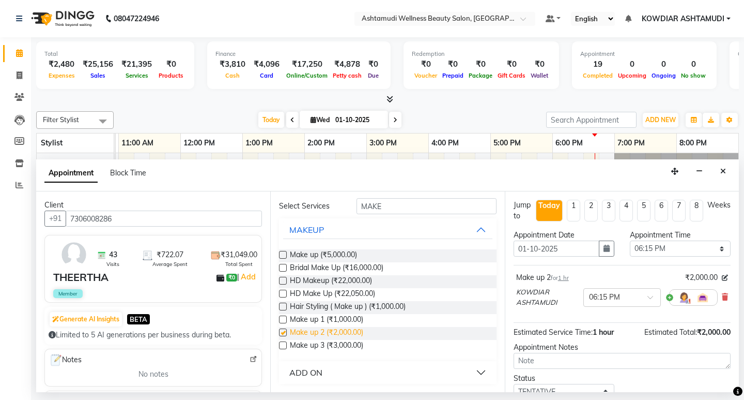
checkbox input "false"
click at [354, 341] on span "Make up 3 (₹3,000.00)" at bounding box center [326, 346] width 73 height 13
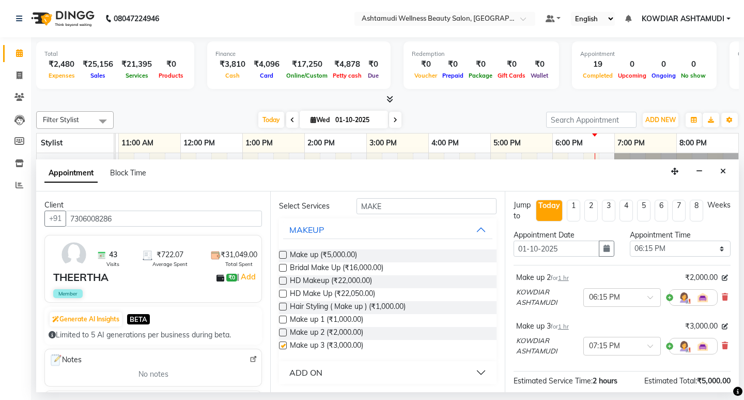
checkbox input "false"
click at [722, 298] on icon at bounding box center [725, 296] width 6 height 7
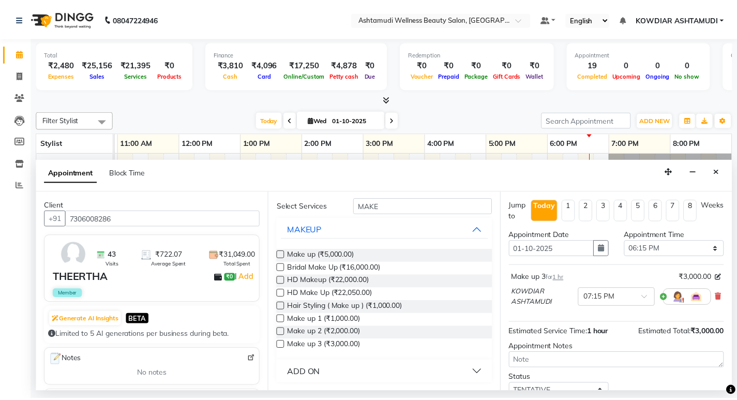
scroll to position [73, 0]
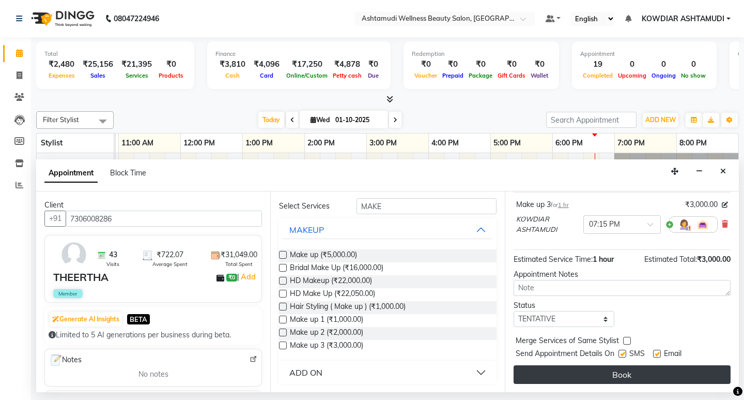
click at [592, 376] on button "Book" at bounding box center [622, 374] width 217 height 19
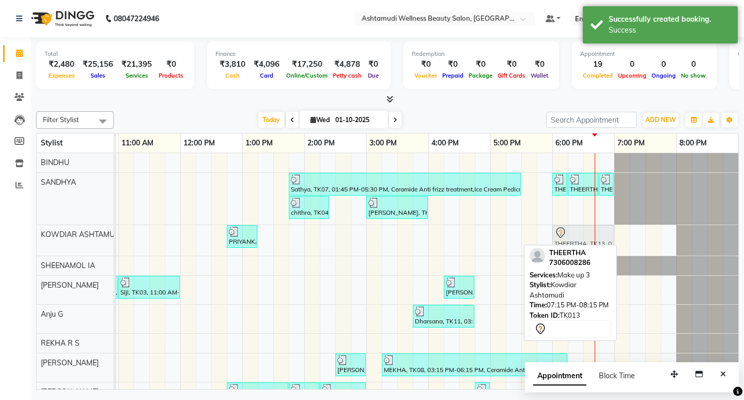
drag, startPoint x: 634, startPoint y: 239, endPoint x: 551, endPoint y: 242, distance: 83.3
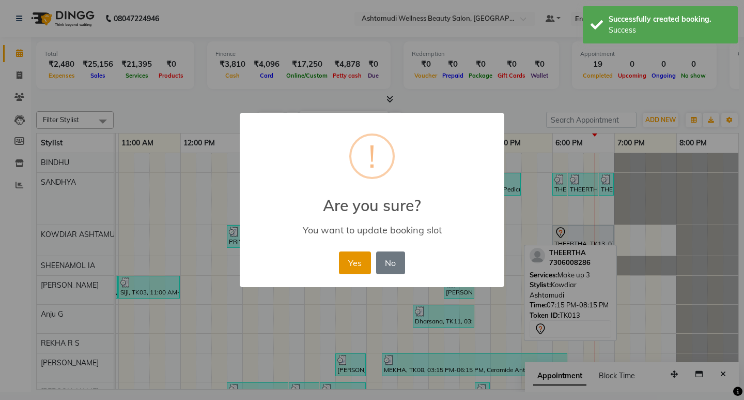
click at [350, 267] on button "Yes" at bounding box center [355, 262] width 32 height 23
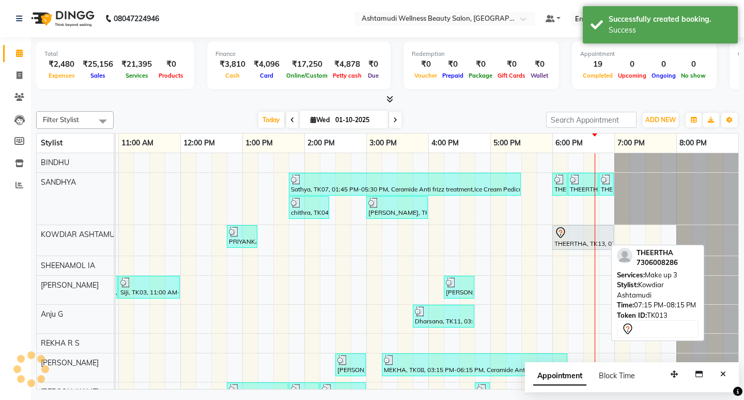
click at [571, 237] on div at bounding box center [583, 232] width 57 height 12
click at [567, 237] on div at bounding box center [583, 232] width 57 height 12
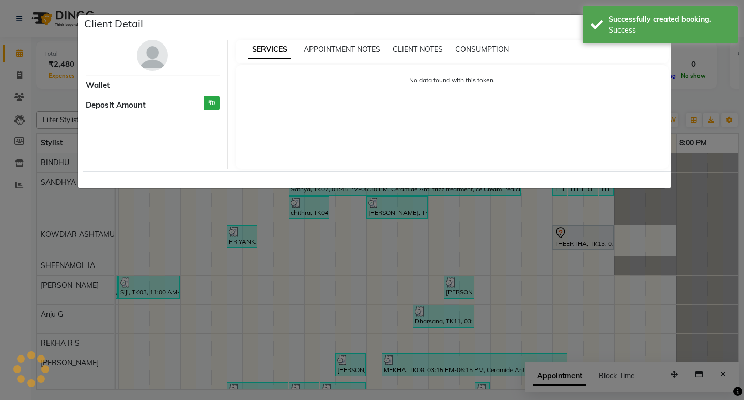
select select "7"
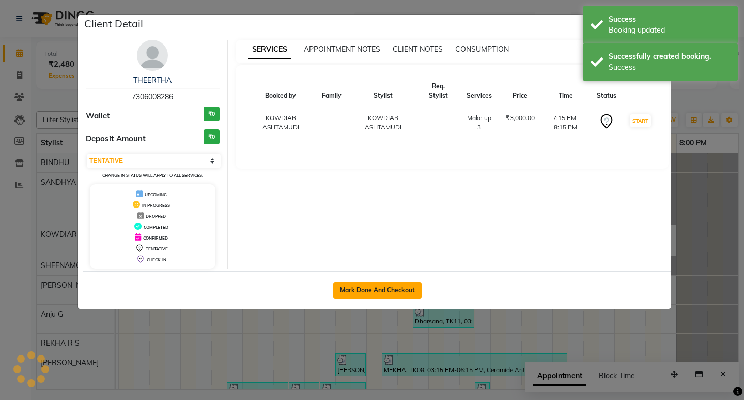
click at [374, 288] on button "Mark Done And Checkout" at bounding box center [377, 290] width 88 height 17
select select "service"
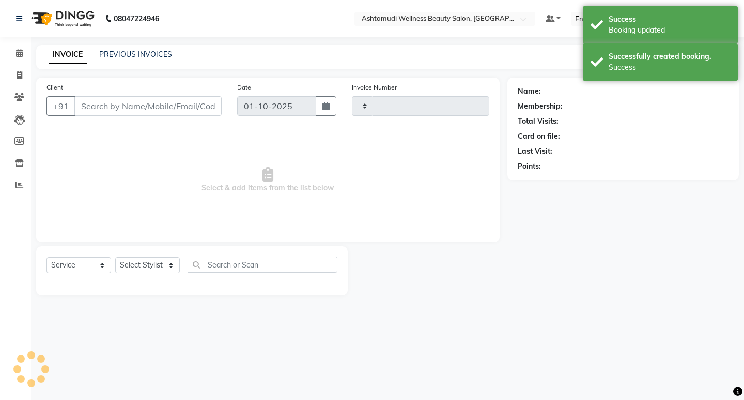
type input "2561"
select select "4668"
type input "7306008286"
select select "27461"
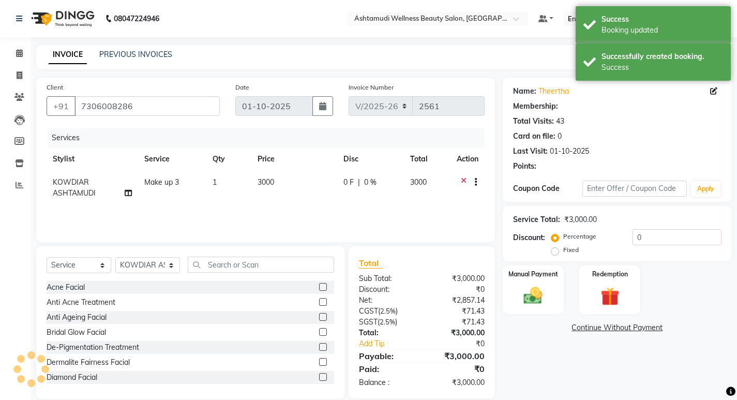
select select "2: Object"
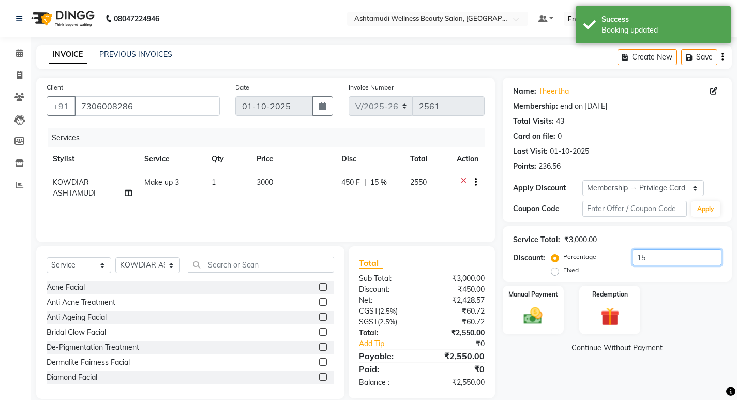
click at [660, 254] on input "15" at bounding box center [676, 257] width 89 height 16
type input "1"
click at [563, 271] on label "Fixed" at bounding box center [571, 269] width 16 height 9
click at [557, 271] on input "Fixed" at bounding box center [556, 269] width 7 height 7
radio input "true"
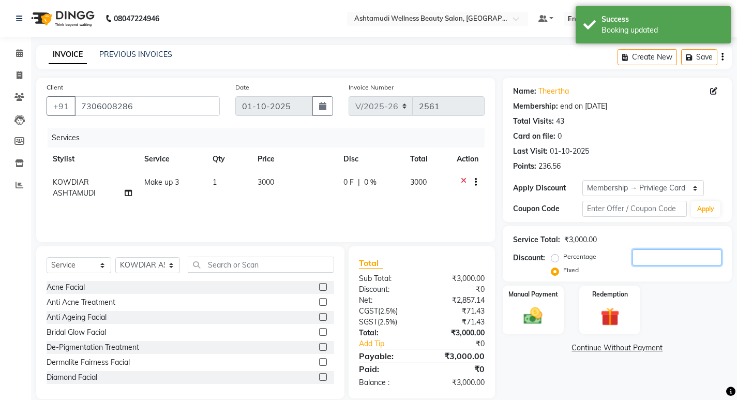
click at [651, 255] on input "number" at bounding box center [676, 257] width 89 height 16
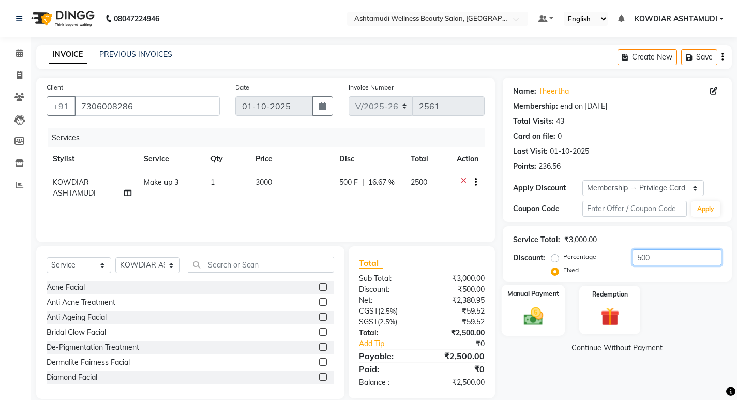
type input "500"
click at [537, 300] on div "Manual Payment" at bounding box center [533, 309] width 64 height 51
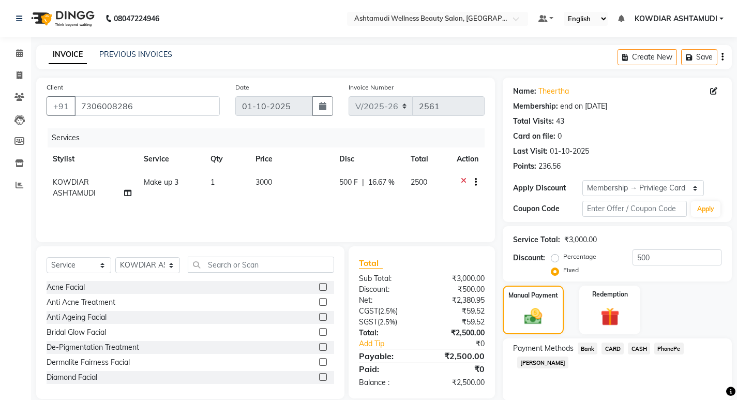
click at [615, 347] on span "CARD" at bounding box center [612, 348] width 22 height 12
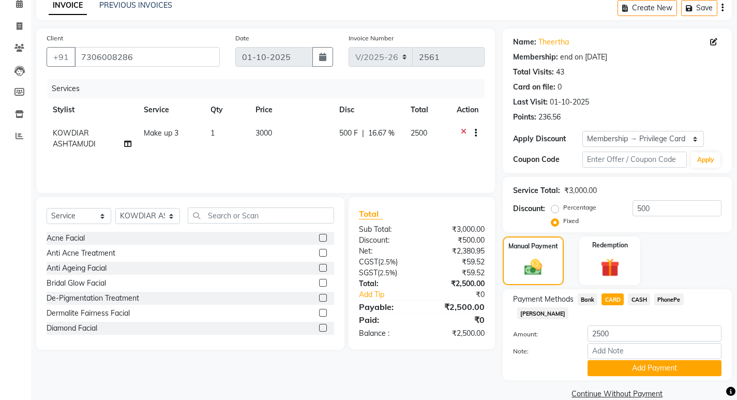
scroll to position [52, 0]
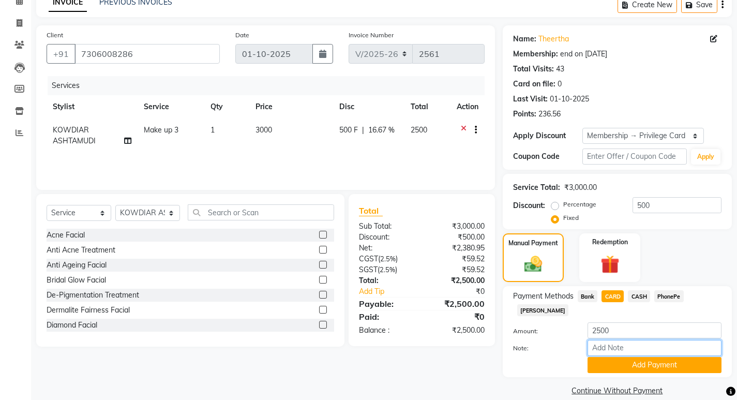
click at [620, 340] on input "Note:" at bounding box center [654, 348] width 134 height 16
type input "[PERSON_NAME]"
click at [631, 357] on button "Add Payment" at bounding box center [654, 365] width 134 height 16
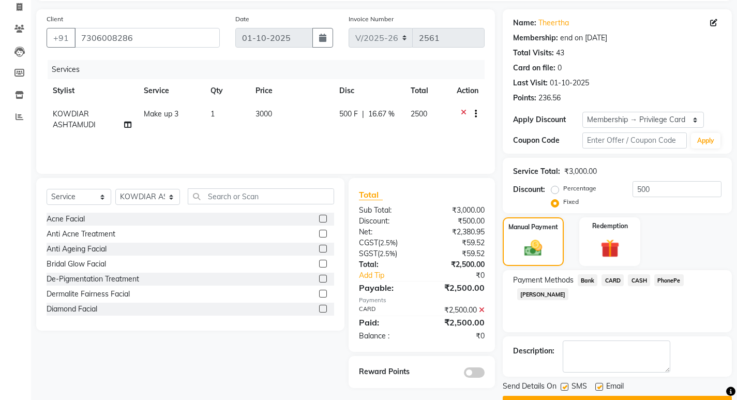
scroll to position [96, 0]
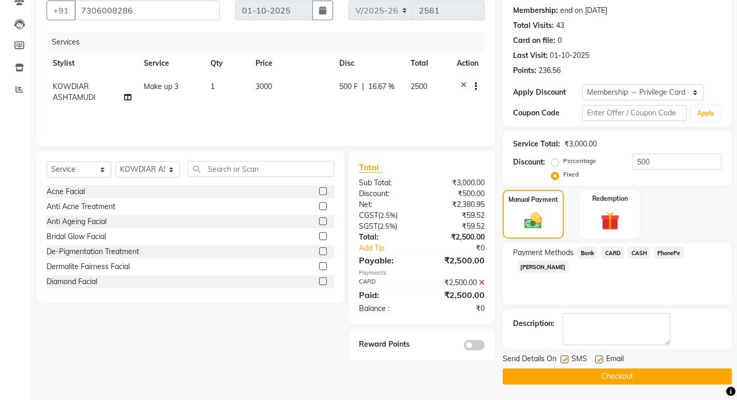
click at [561, 359] on label at bounding box center [564, 359] width 8 height 8
click at [561, 359] on input "checkbox" at bounding box center [563, 359] width 7 height 7
checkbox input "false"
click at [595, 360] on label at bounding box center [599, 359] width 8 height 8
click at [595, 360] on input "checkbox" at bounding box center [598, 359] width 7 height 7
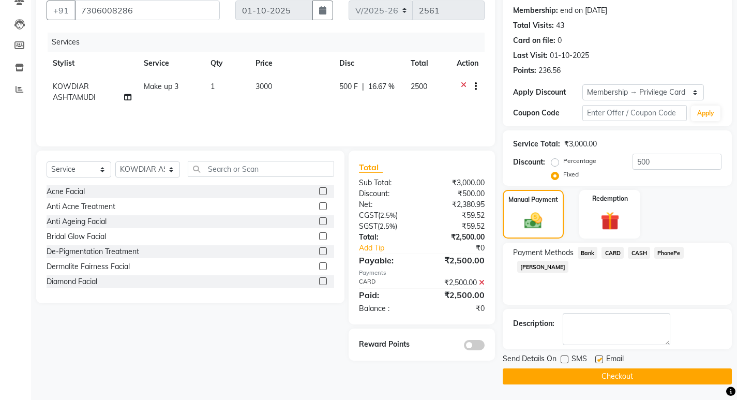
checkbox input "false"
click at [592, 376] on button "Checkout" at bounding box center [616, 376] width 229 height 16
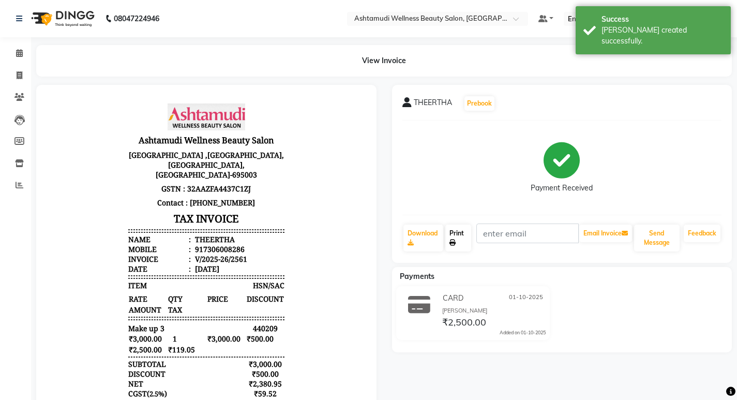
click at [453, 236] on link "Print" at bounding box center [458, 237] width 26 height 27
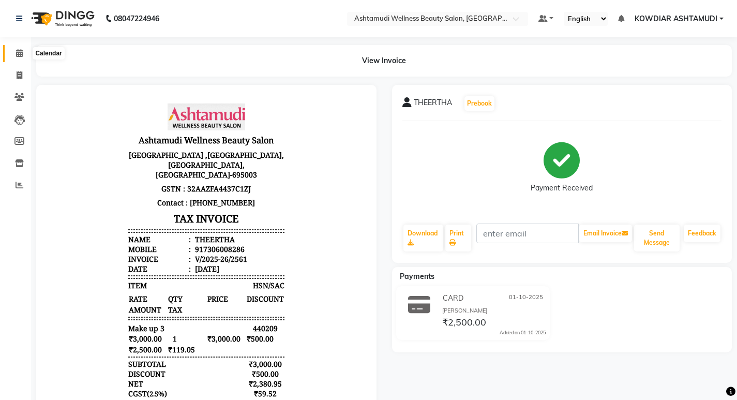
click at [23, 53] on icon at bounding box center [19, 53] width 7 height 8
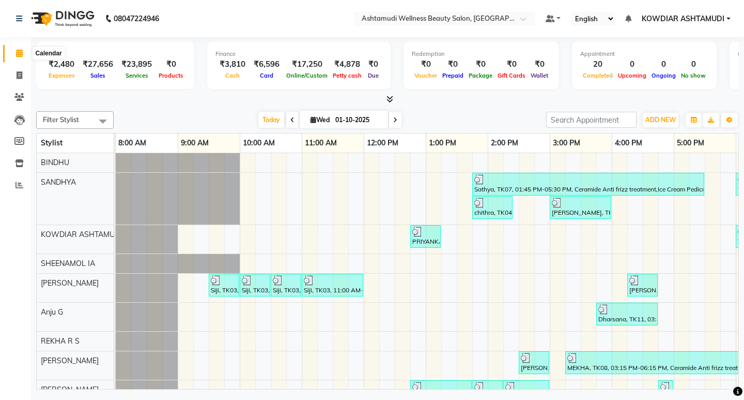
click at [20, 56] on icon at bounding box center [19, 53] width 7 height 8
click at [673, 126] on button "ADD NEW Toggle Dropdown" at bounding box center [661, 120] width 36 height 14
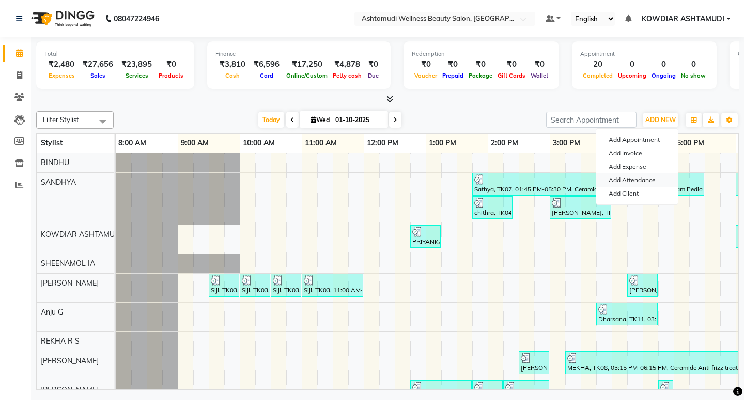
click at [644, 181] on link "Add Attendance" at bounding box center [638, 179] width 82 height 13
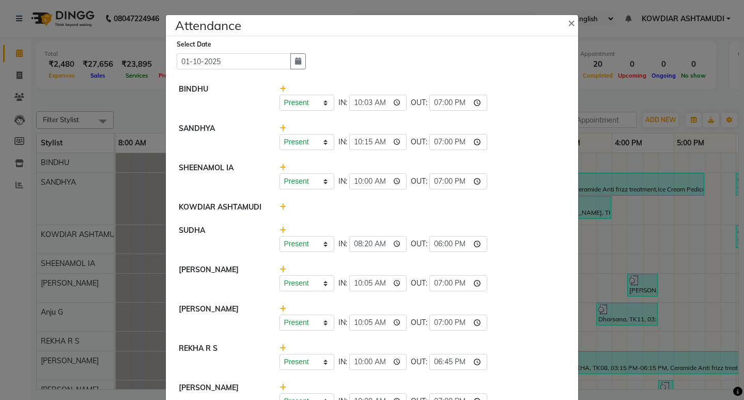
click at [592, 96] on ngb-modal-window "Attendance × Select Date [DATE] BINDHU Present Absent Late Half Day Weekly Off …" at bounding box center [372, 200] width 744 height 400
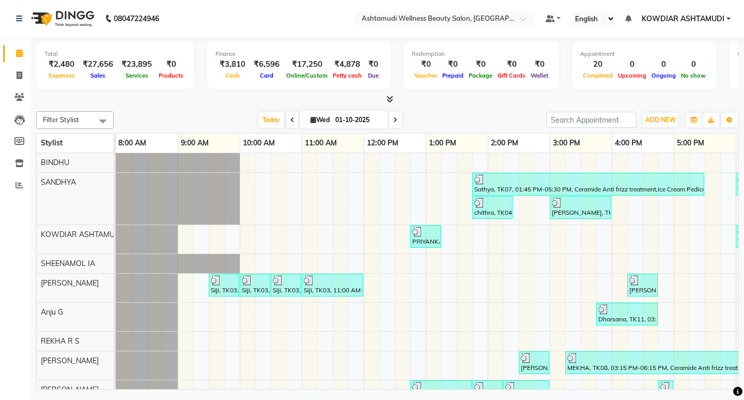
click at [221, 19] on nav "08047224946 Select Location × Ashtamudi Wellness Beauty Salon, Kowdiar Default …" at bounding box center [372, 18] width 744 height 37
click at [20, 53] on icon at bounding box center [19, 53] width 7 height 8
click at [18, 71] on icon at bounding box center [20, 75] width 6 height 8
select select "service"
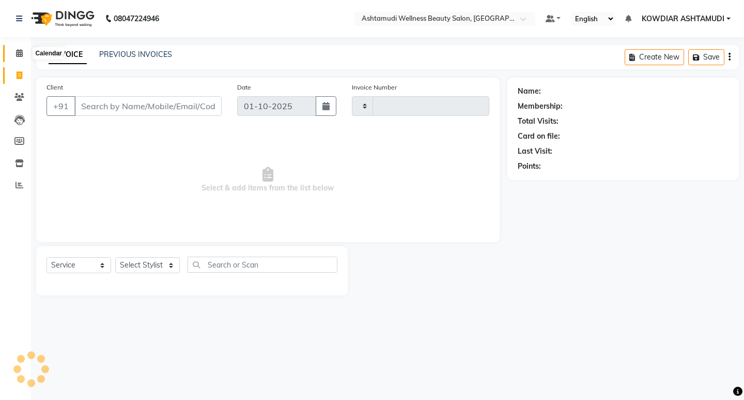
click at [18, 57] on span at bounding box center [19, 54] width 18 height 12
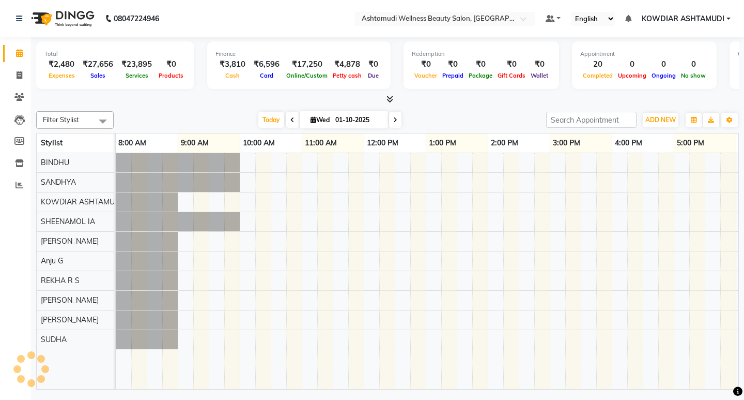
scroll to position [0, 184]
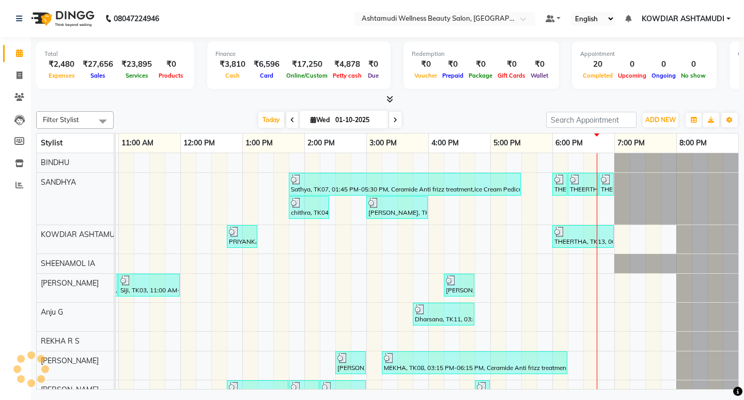
click at [187, 38] on div "Total ₹2,480 Expenses ₹27,656 Sales ₹23,895 Services ₹0 Products Finance ₹3,810…" at bounding box center [387, 71] width 703 height 68
click at [180, 20] on nav "[PHONE_NUMBER] Need Help? Call us on 08047224946 Select Location × Ashtamudi We…" at bounding box center [372, 18] width 744 height 37
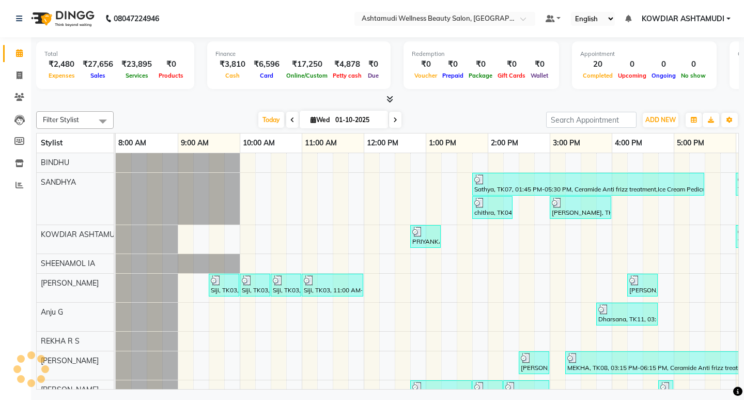
click at [296, 22] on nav "08047224946 Select Location × Ashtamudi Wellness Beauty Salon, Kowdiar Default …" at bounding box center [372, 18] width 744 height 37
click at [316, 5] on nav "08047224946 Select Location × Ashtamudi Wellness Beauty Salon, Kowdiar Default …" at bounding box center [372, 18] width 744 height 37
click at [279, 46] on div "Finance ₹3,810 Cash ₹6,596 Card ₹17,250 Online/Custom ₹4,878 [PERSON_NAME] cash…" at bounding box center [299, 65] width 184 height 48
click at [258, 37] on div "Total ₹2,480 Expenses ₹27,656 Sales ₹23,895 Services ₹0 Products Finance ₹3,810…" at bounding box center [387, 71] width 703 height 68
click at [200, 121] on div "[DATE] [DATE]" at bounding box center [330, 120] width 422 height 16
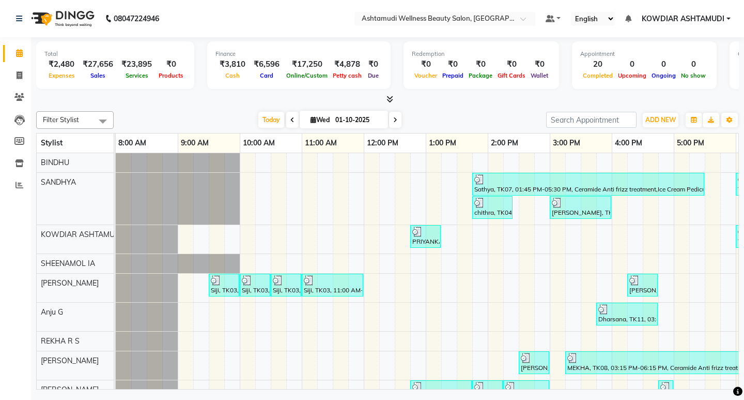
click at [207, 10] on nav "08047224946 Select Location × Ashtamudi Wellness Beauty Salon, Kowdiar Default …" at bounding box center [372, 18] width 744 height 37
click at [23, 72] on span at bounding box center [19, 76] width 18 height 12
select select "service"
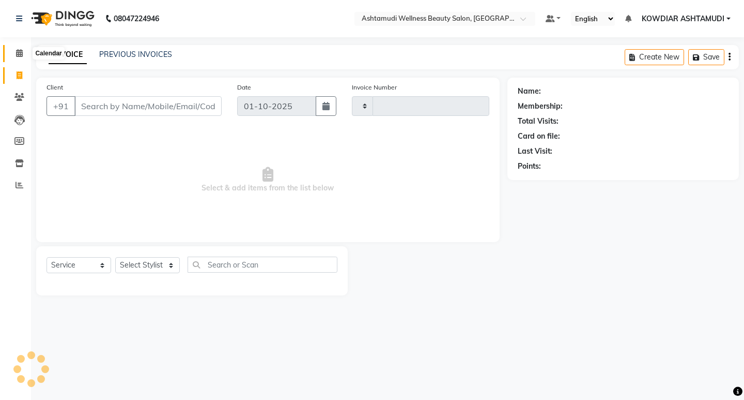
click at [17, 53] on icon at bounding box center [19, 53] width 7 height 8
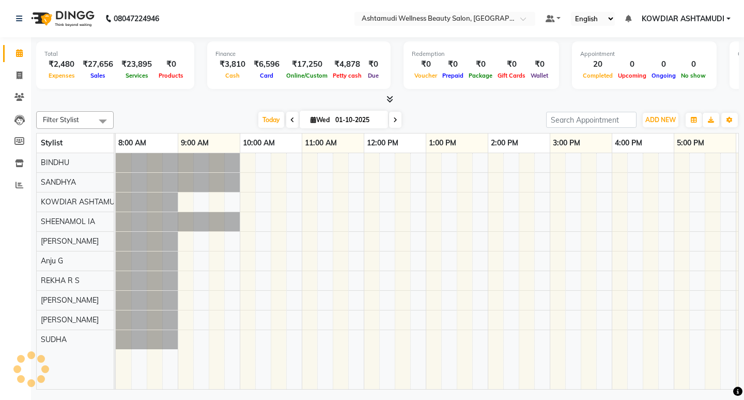
click at [194, 41] on div "Total ₹2,480 Expenses ₹27,656 Sales ₹23,895 Services ₹0 Products Finance ₹3,810…" at bounding box center [387, 71] width 703 height 68
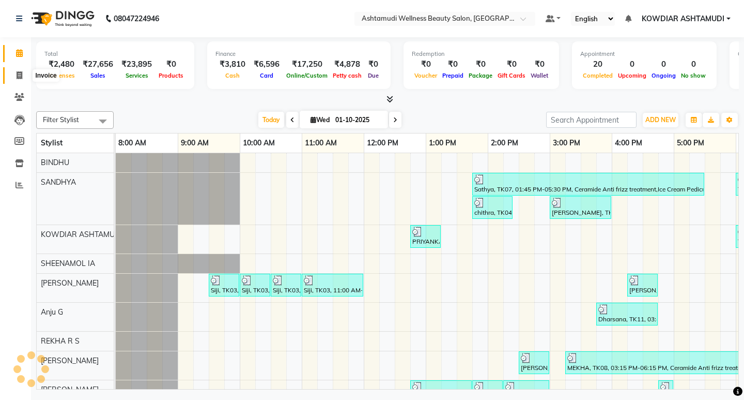
click at [19, 81] on span at bounding box center [19, 76] width 18 height 12
select select "4668"
select select "service"
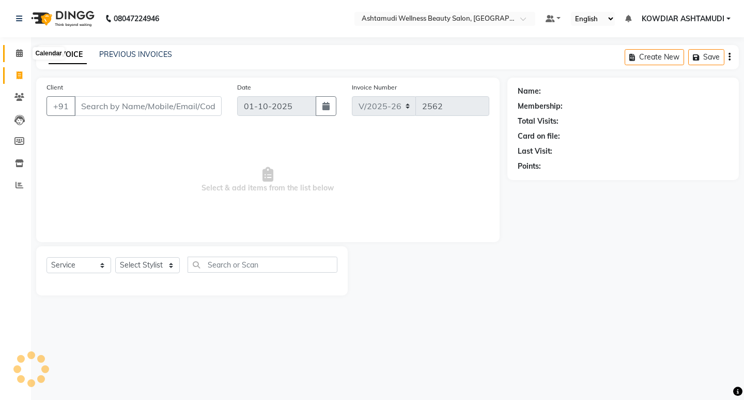
click at [19, 56] on icon at bounding box center [19, 53] width 7 height 8
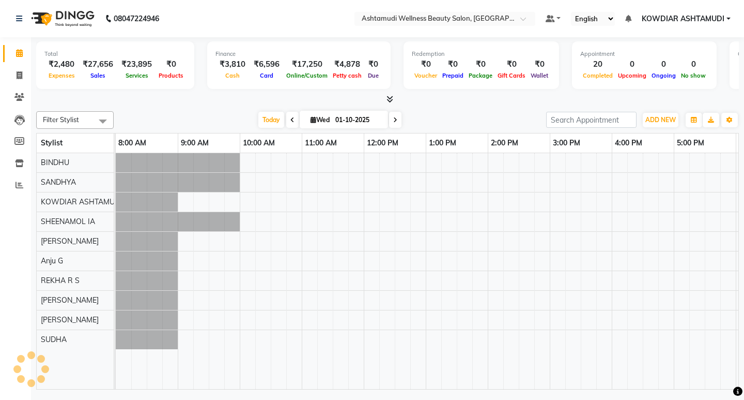
click at [261, 19] on nav "08047224946 Select Location × Ashtamudi Wellness Beauty Salon, Kowdiar Default …" at bounding box center [372, 18] width 744 height 37
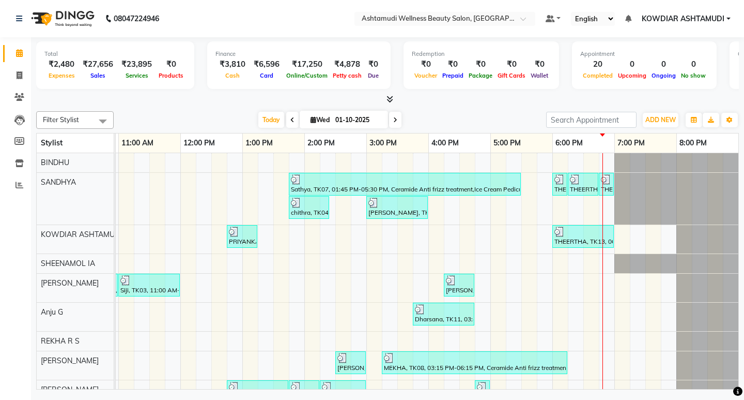
scroll to position [0, 191]
click at [314, 28] on nav "08047224946 Select Location × Ashtamudi Wellness Beauty Salon, Kowdiar Default …" at bounding box center [372, 18] width 744 height 37
click at [276, 12] on nav "08047224946 Select Location × Ashtamudi Wellness Beauty Salon, Kowdiar Default …" at bounding box center [372, 18] width 744 height 37
click at [230, 30] on nav "08047224946 Select Location × Ashtamudi Wellness Beauty Salon, Kowdiar Default …" at bounding box center [372, 18] width 744 height 37
